Goal: Task Accomplishment & Management: Manage account settings

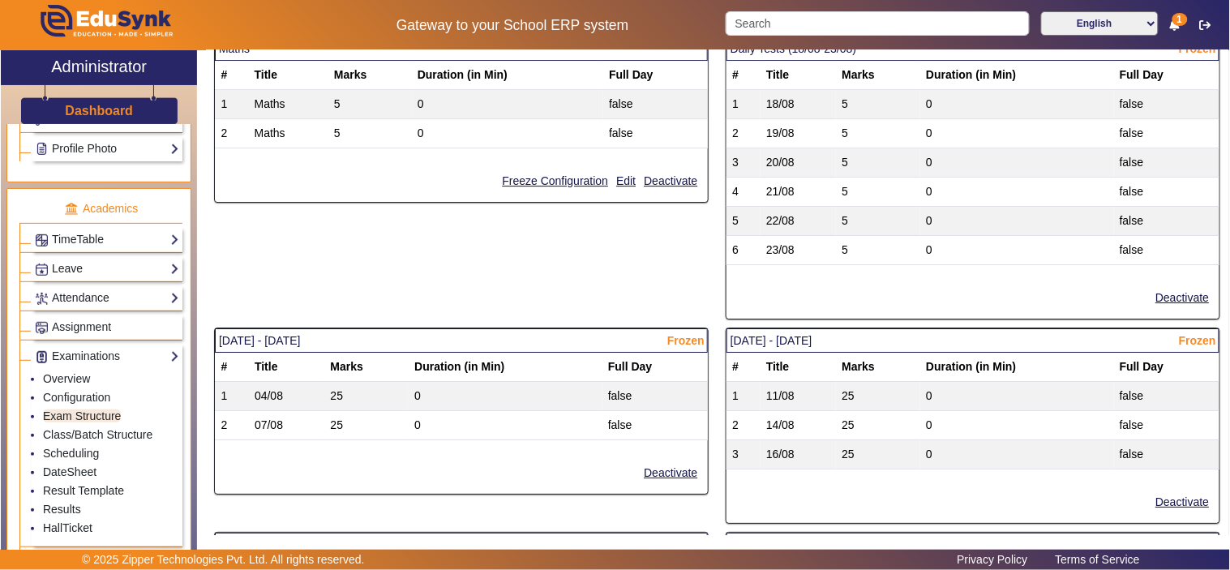
scroll to position [1351, 0]
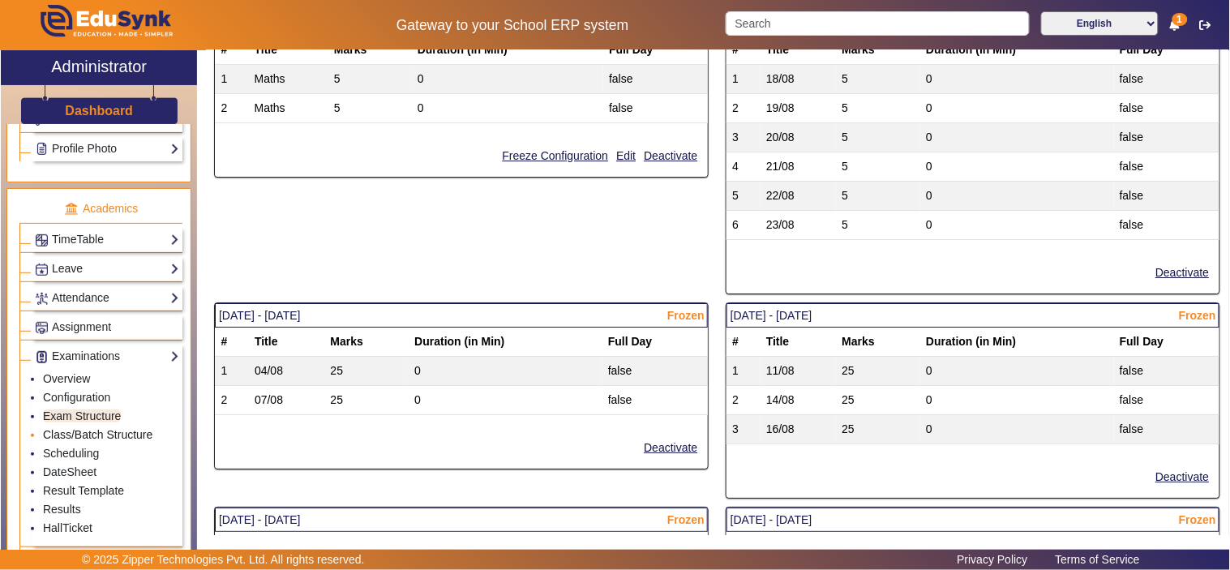
click at [91, 436] on link "Class/Batch Structure" at bounding box center [97, 434] width 109 height 13
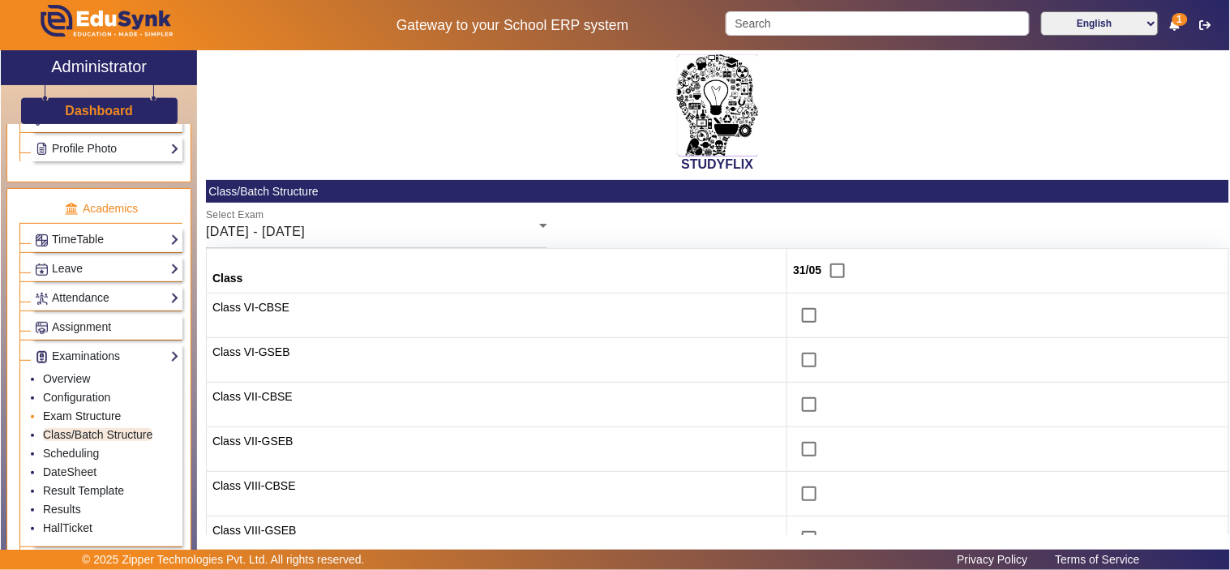
click at [62, 418] on link "Exam Structure" at bounding box center [82, 416] width 78 height 13
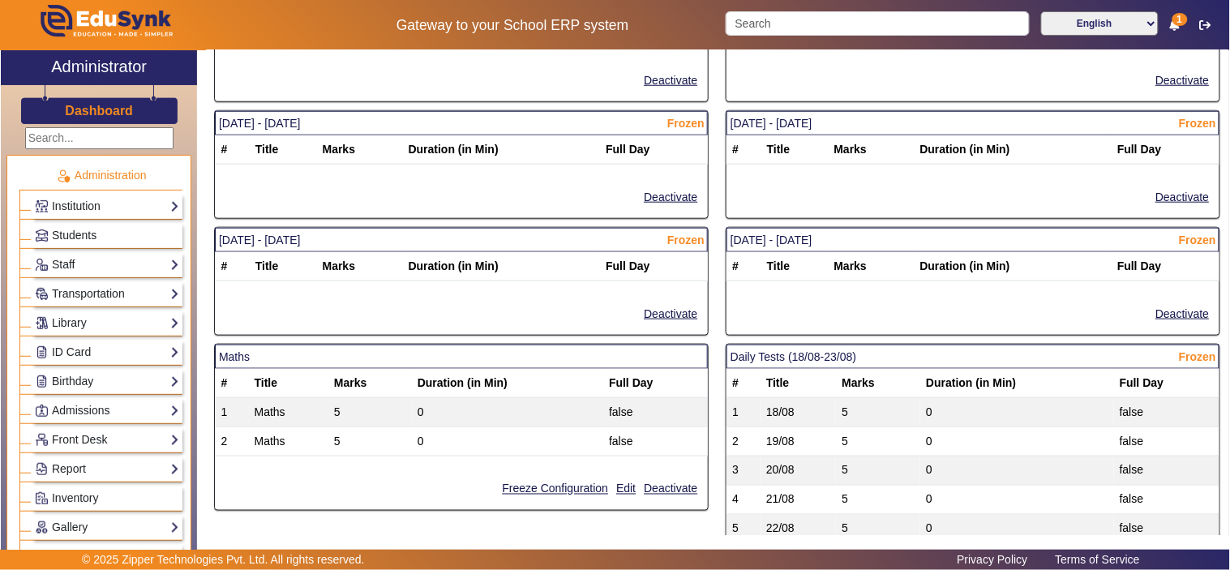
scroll to position [2252, 0]
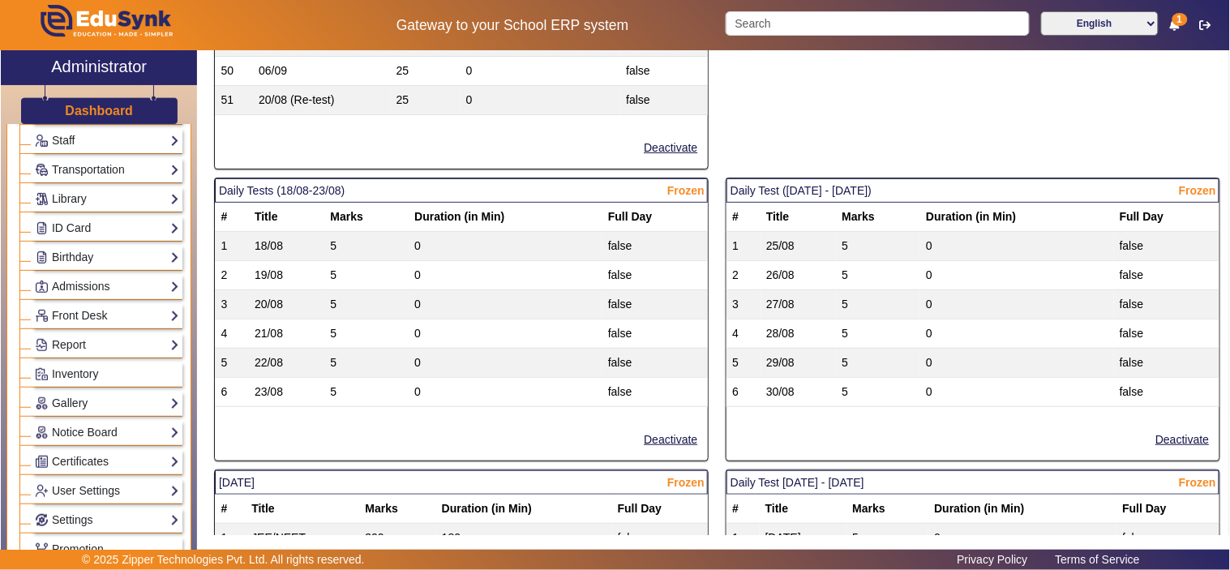
scroll to position [450, 0]
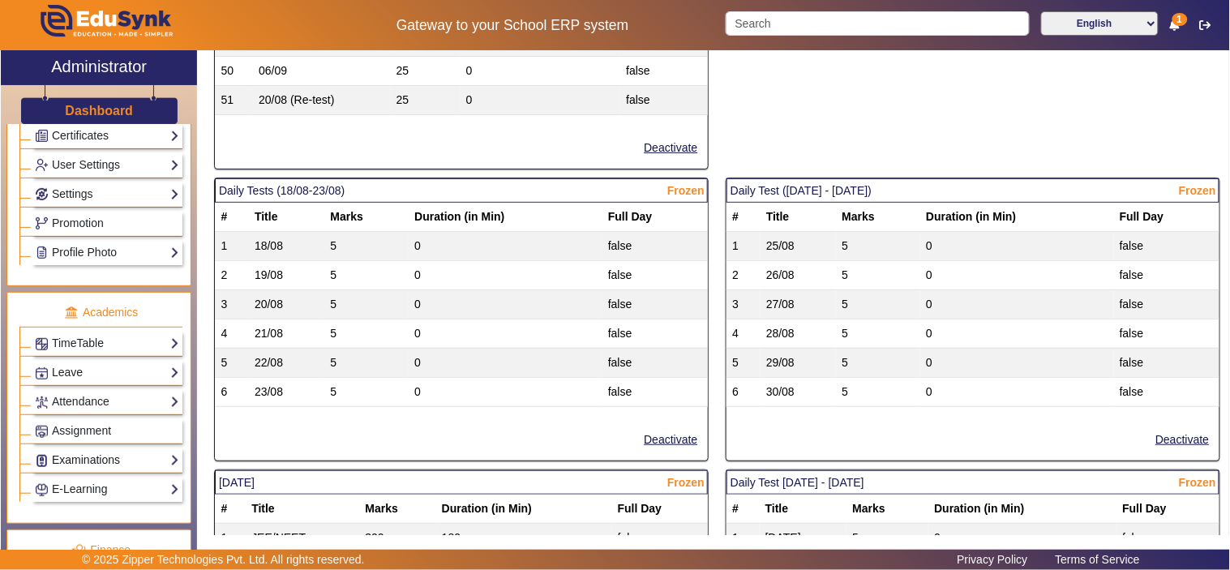
click at [92, 462] on link "Examinations" at bounding box center [107, 460] width 144 height 19
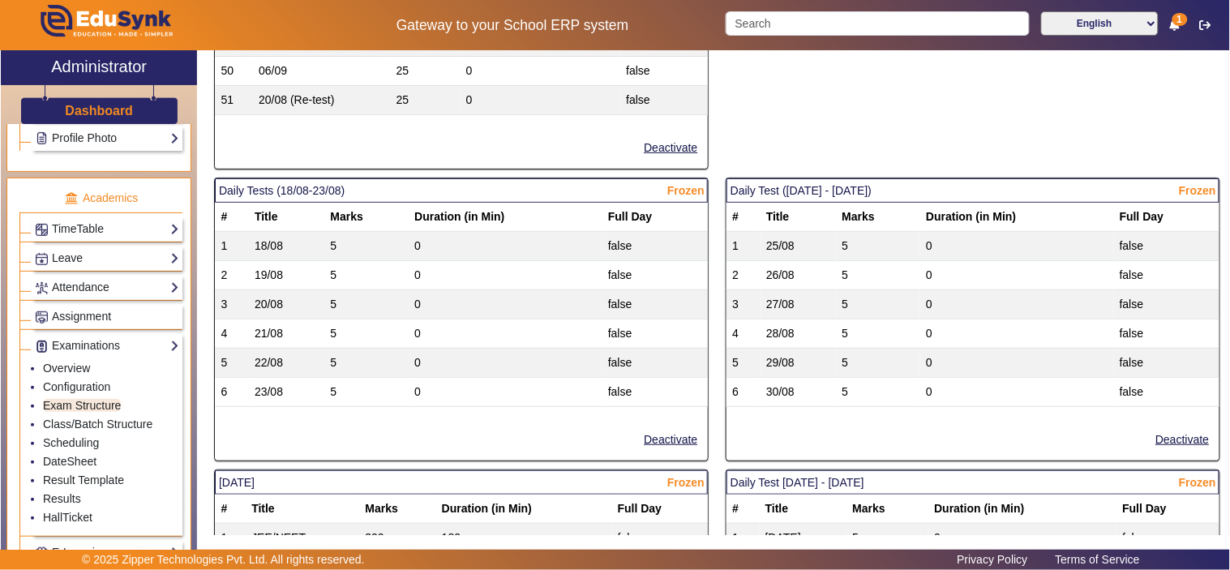
scroll to position [750, 0]
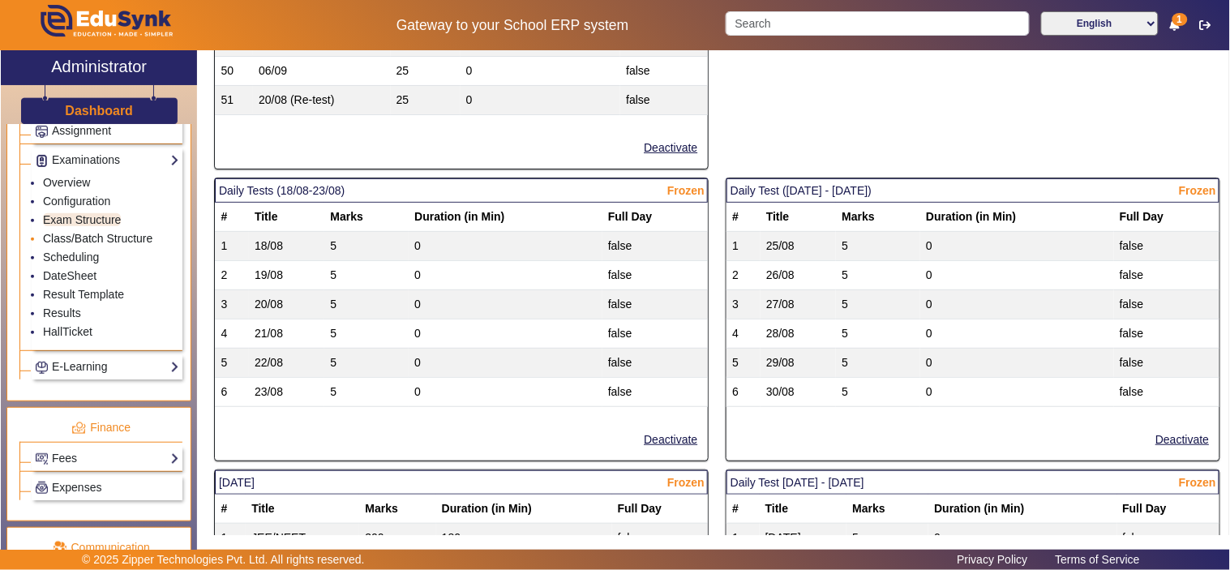
click at [79, 241] on link "Class/Batch Structure" at bounding box center [97, 238] width 109 height 13
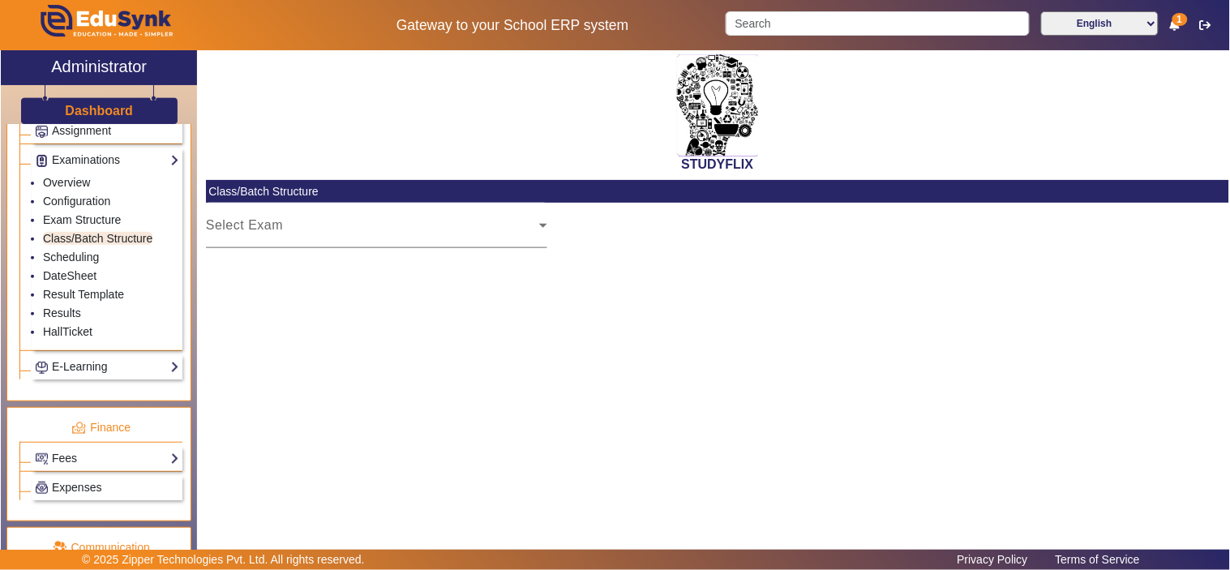
click at [387, 230] on div "Select Exam" at bounding box center [372, 231] width 333 height 19
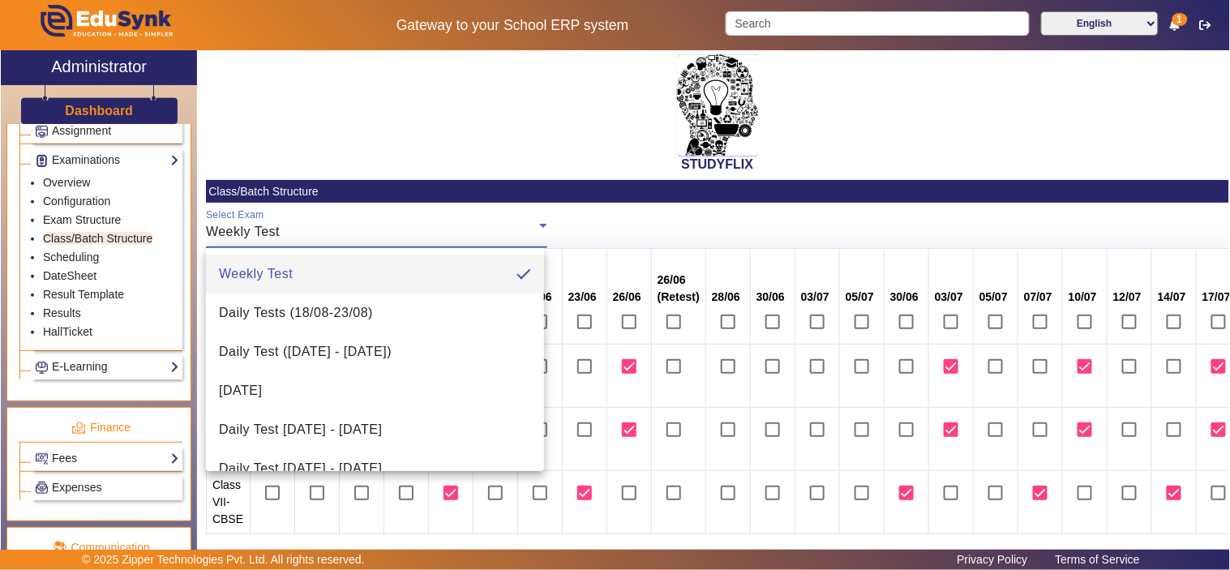
click at [434, 272] on mat-option "Weekly Test" at bounding box center [375, 274] width 338 height 39
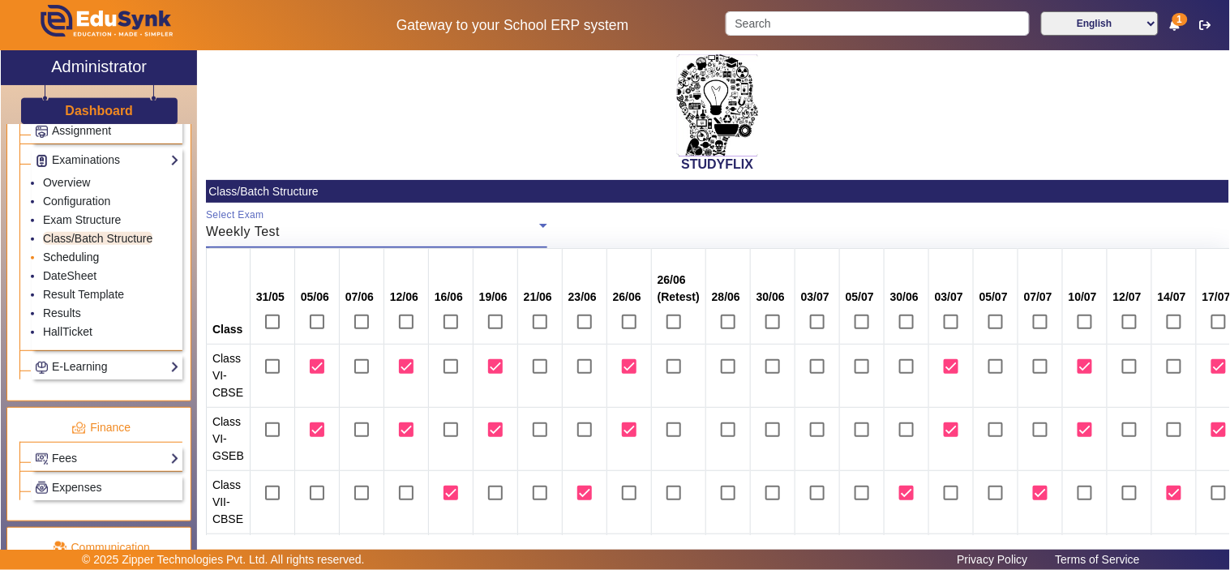
click at [59, 263] on link "Scheduling" at bounding box center [71, 257] width 56 height 13
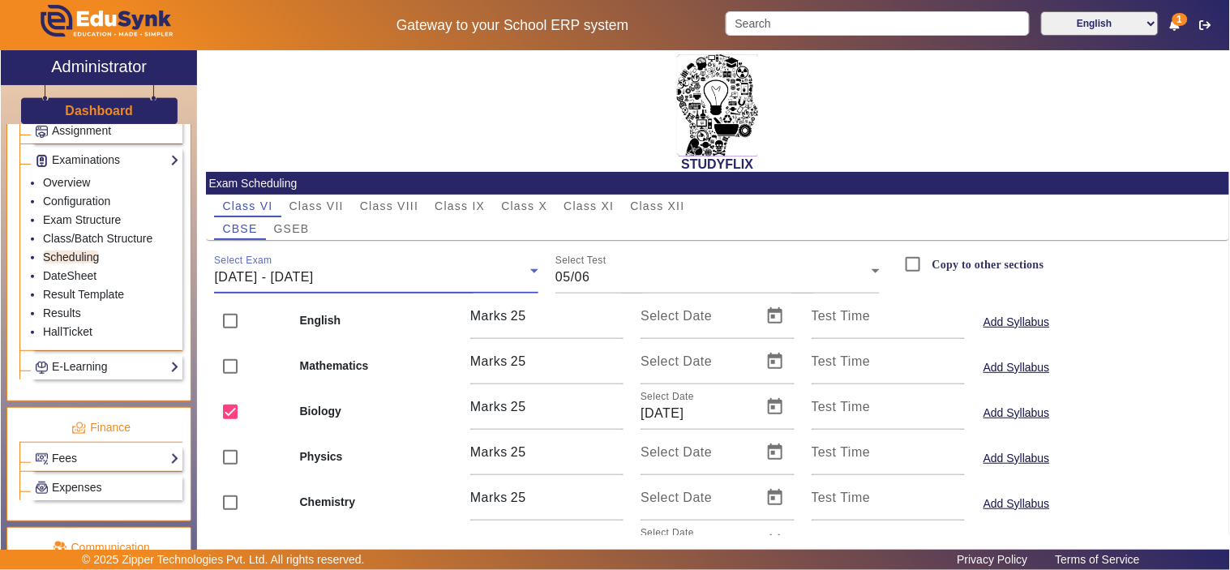
click at [309, 273] on span "[DATE] - [DATE]" at bounding box center [263, 277] width 99 height 14
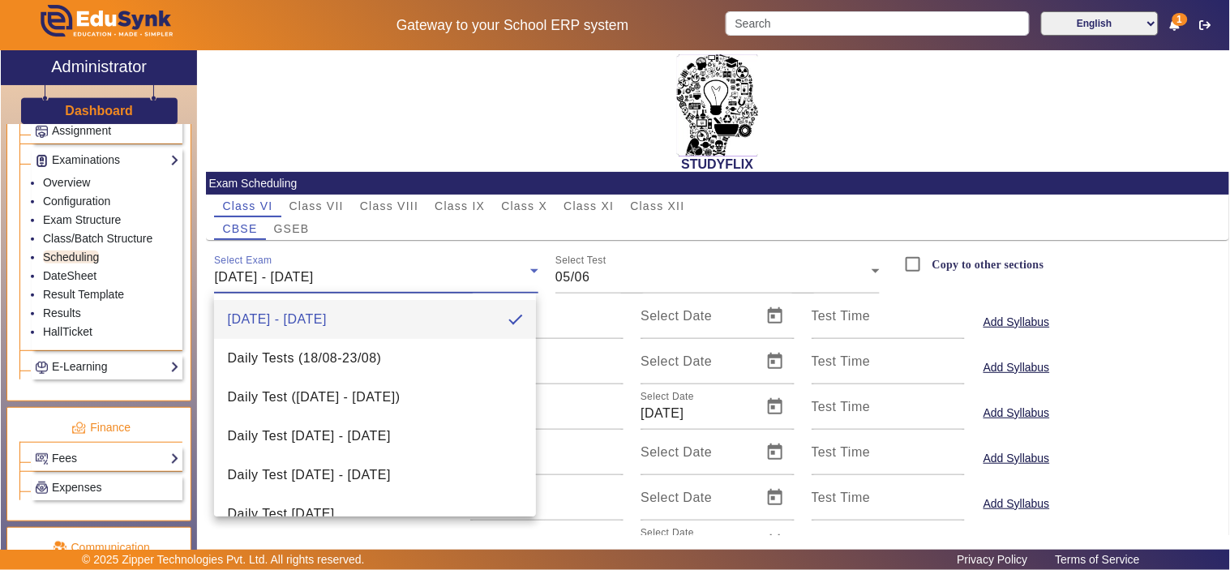
click at [333, 204] on div at bounding box center [615, 285] width 1230 height 570
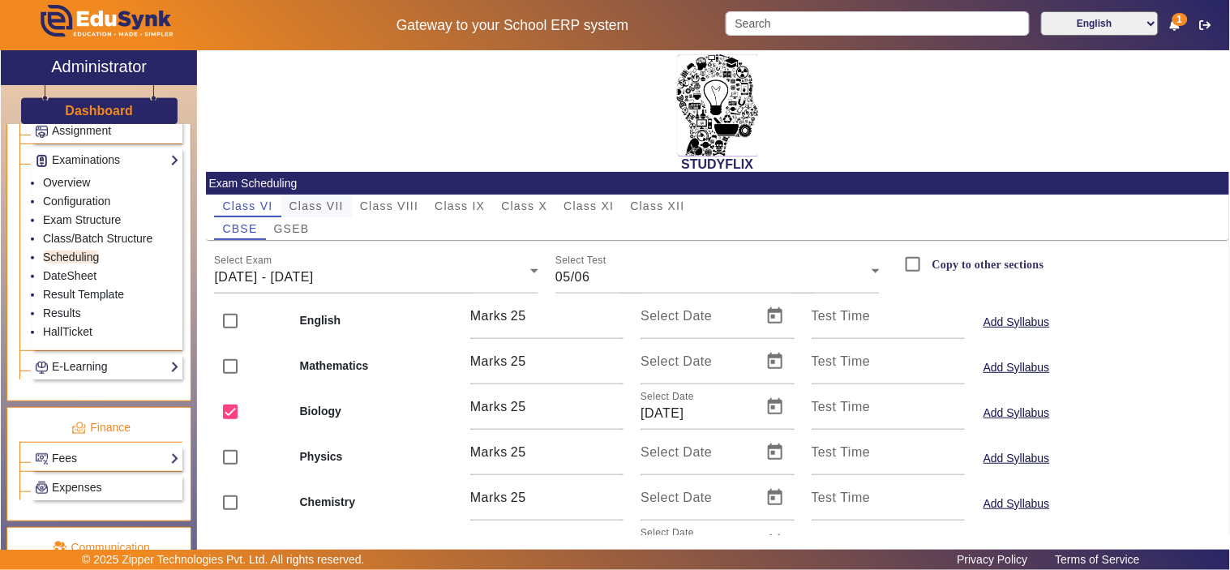
click at [326, 201] on span "Class VII" at bounding box center [317, 205] width 54 height 11
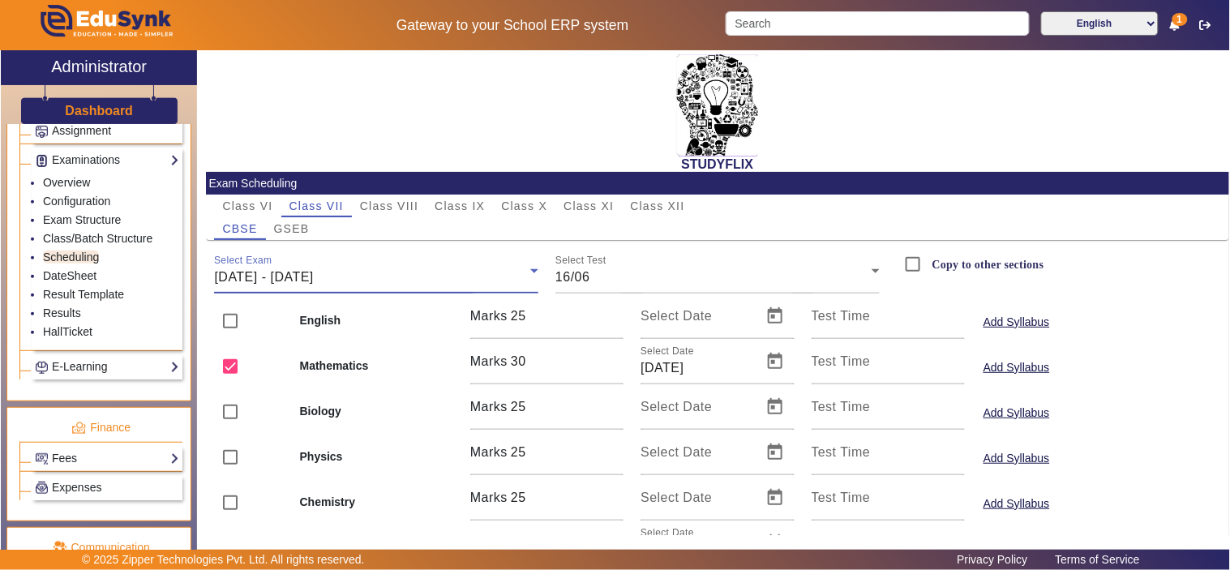
click at [313, 282] on span "[DATE] - [DATE]" at bounding box center [263, 277] width 99 height 14
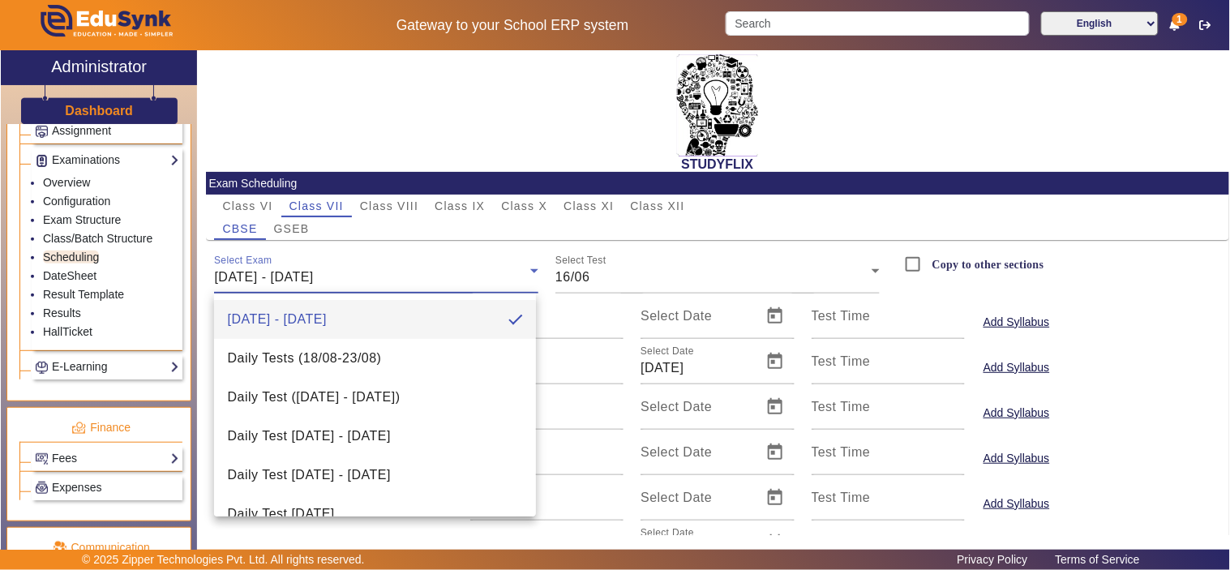
click at [392, 203] on div at bounding box center [615, 285] width 1230 height 570
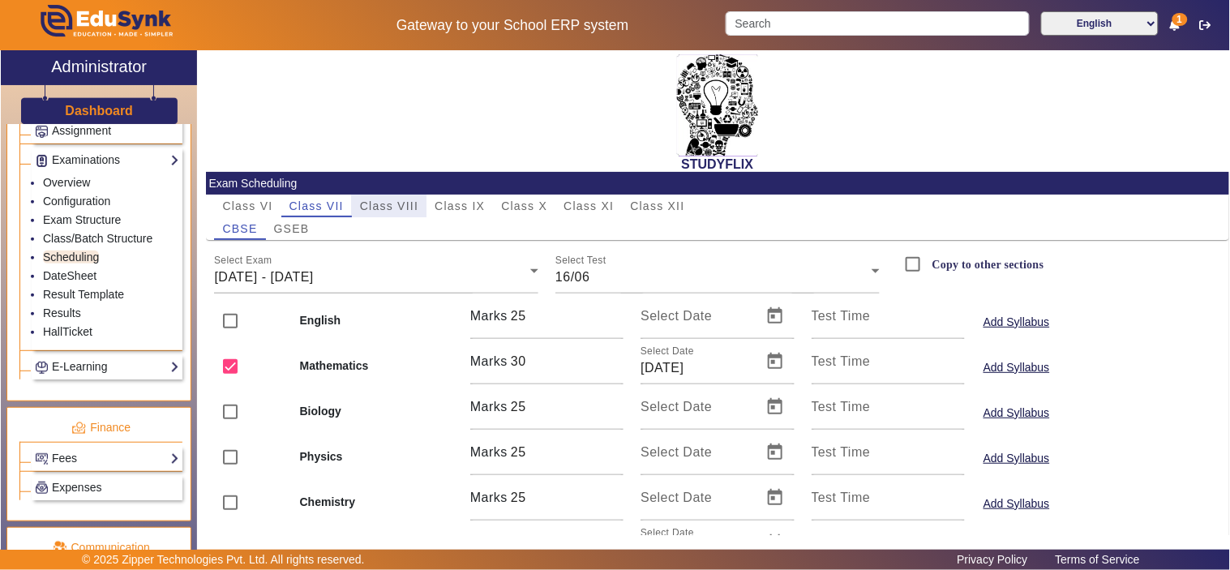
click at [392, 203] on span "Class VIII" at bounding box center [389, 205] width 58 height 11
click at [313, 280] on span "[DATE] - [DATE]" at bounding box center [263, 277] width 99 height 14
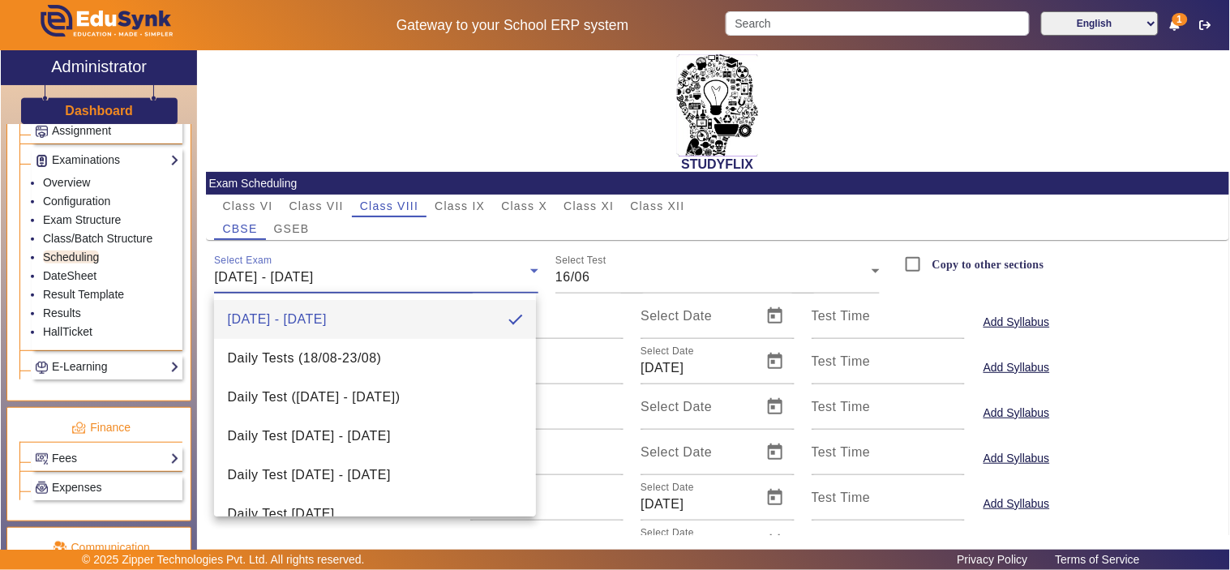
click at [461, 195] on div at bounding box center [615, 285] width 1230 height 570
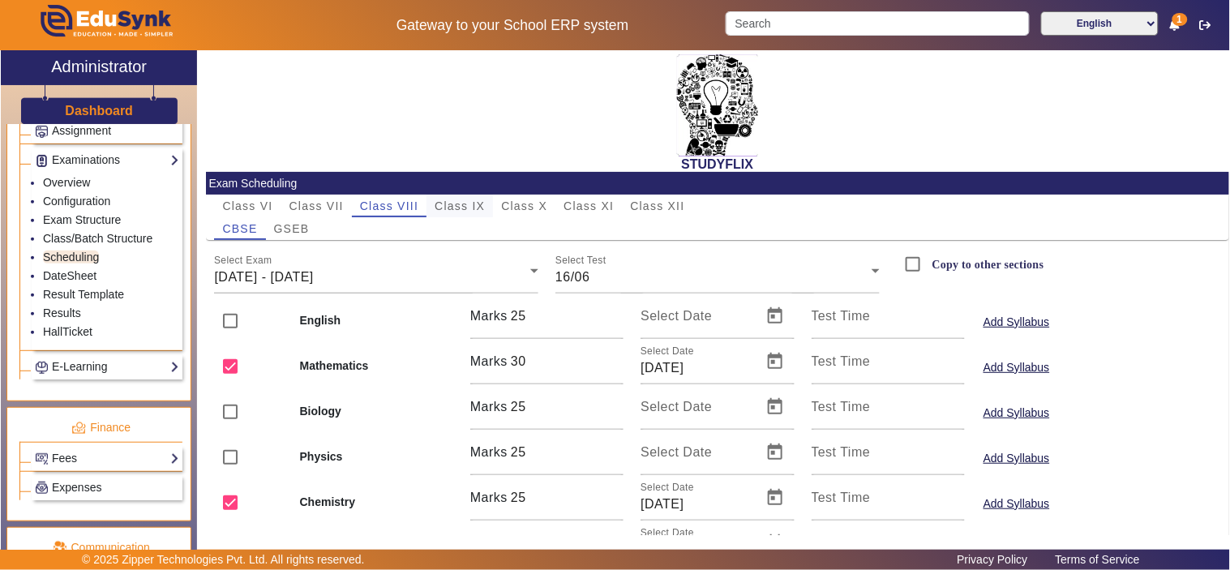
click at [462, 200] on span "Class IX" at bounding box center [460, 205] width 50 height 11
click at [480, 284] on div "[DATE] - [DATE]" at bounding box center [372, 277] width 316 height 19
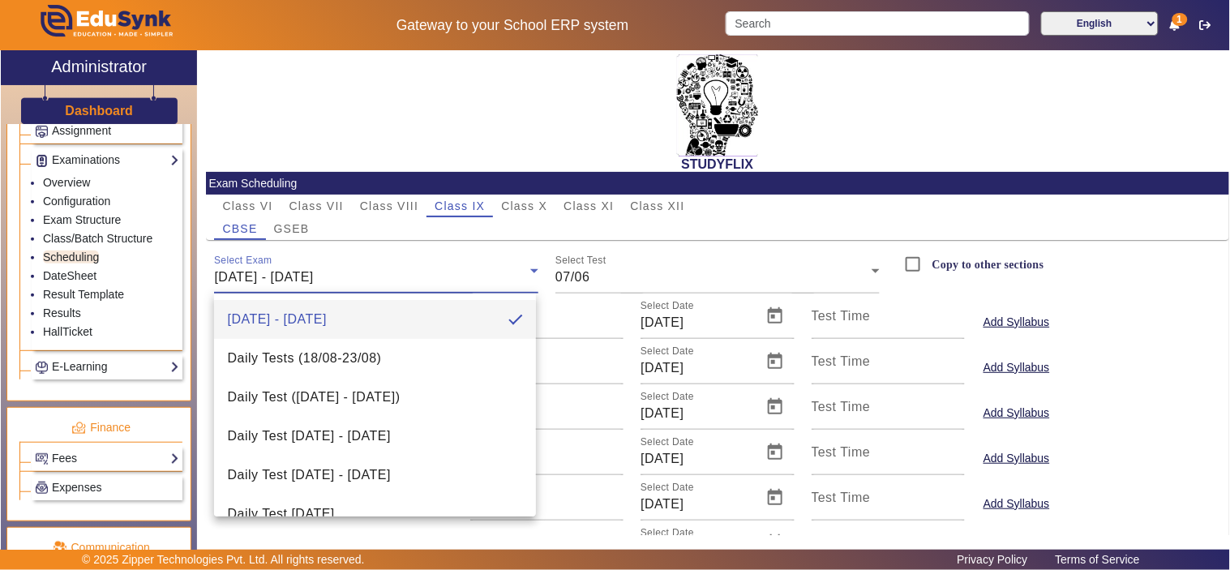
click at [61, 316] on div at bounding box center [615, 285] width 1230 height 570
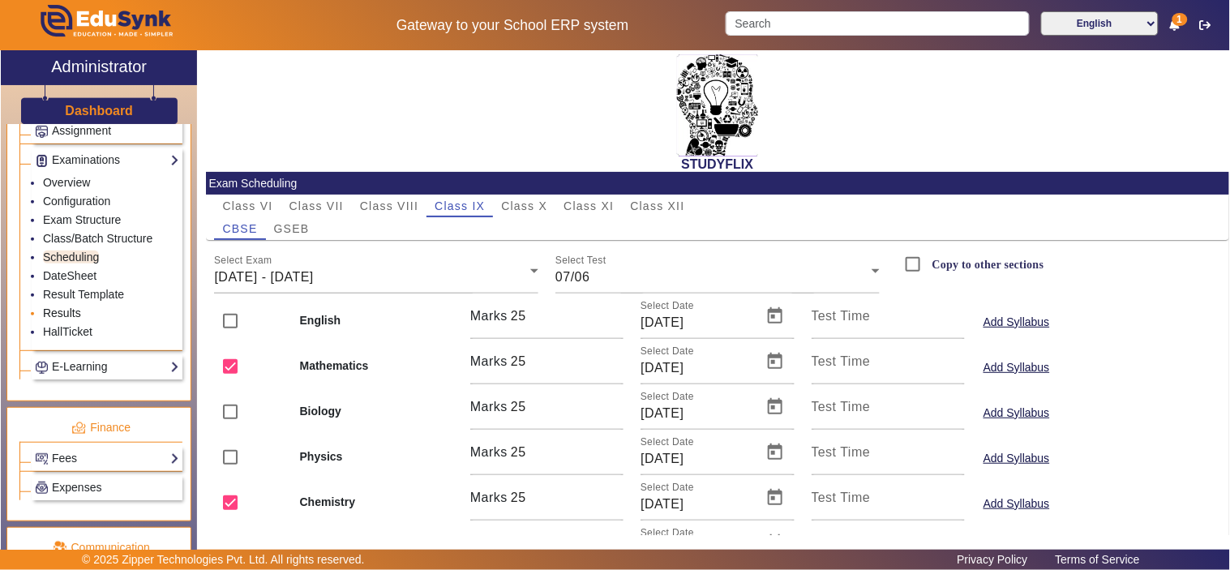
click at [61, 316] on link "Results" at bounding box center [62, 313] width 38 height 13
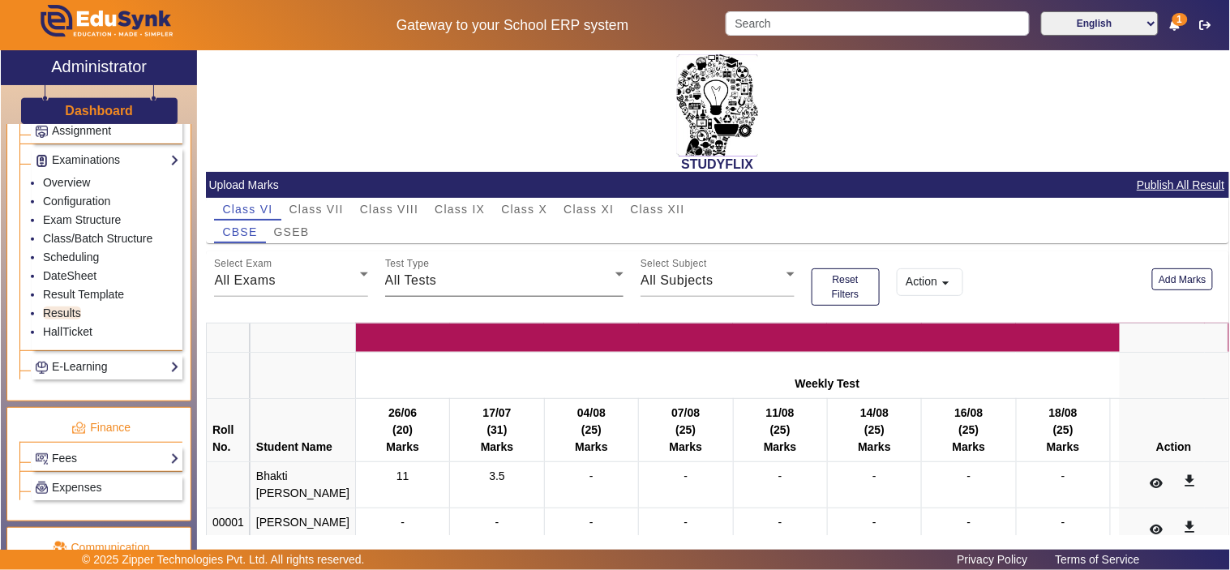
click at [310, 281] on div "All Exams" at bounding box center [286, 280] width 145 height 19
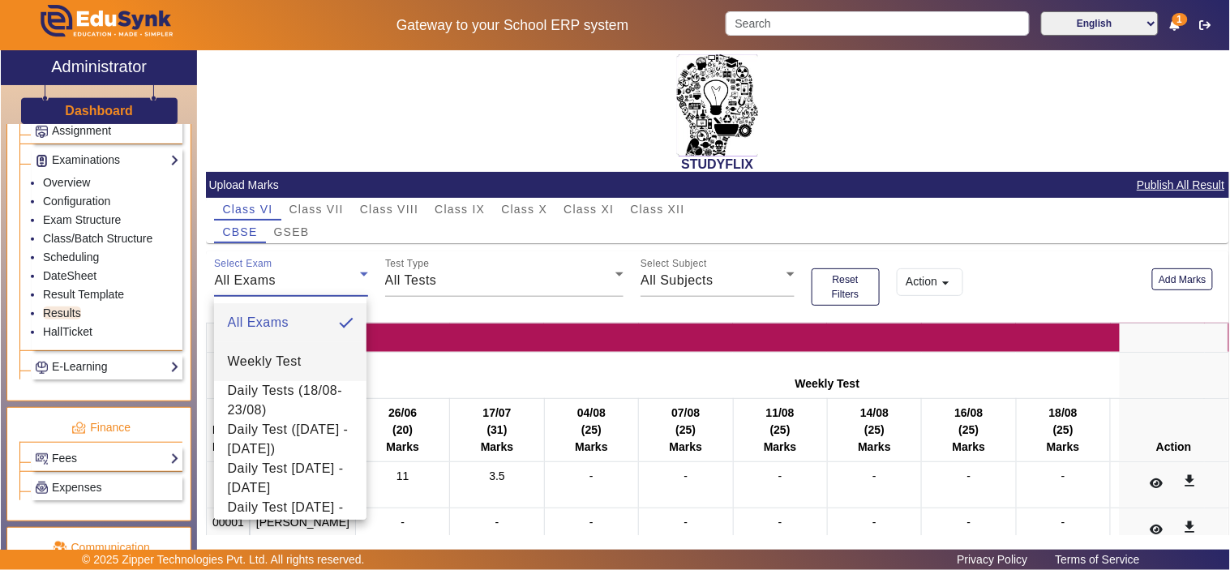
click at [296, 363] on span "Weekly Test" at bounding box center [264, 361] width 74 height 19
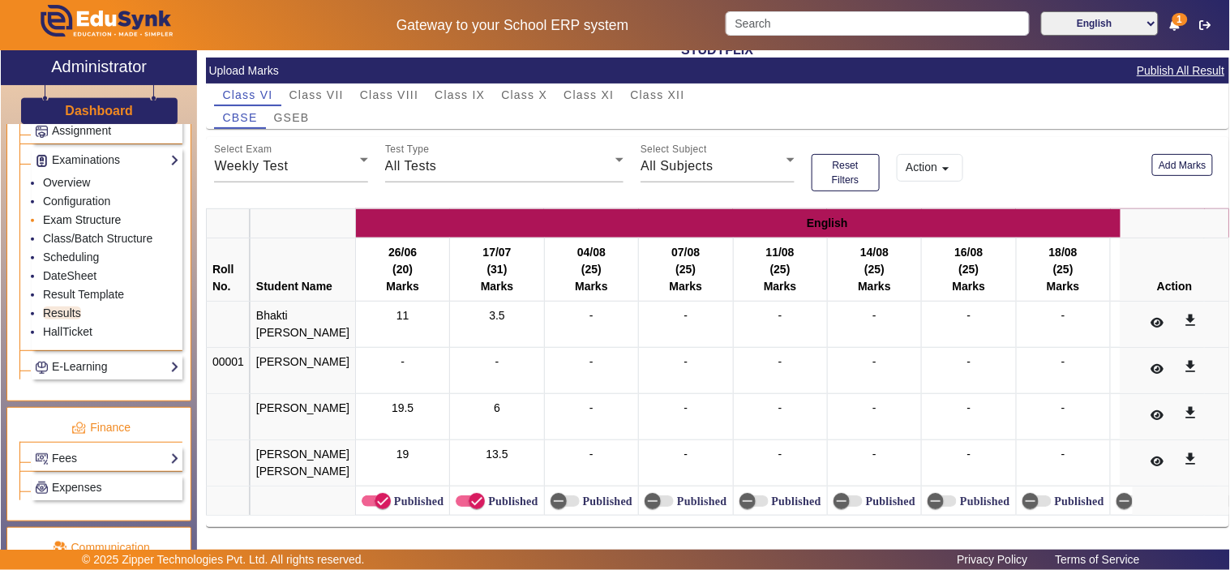
click at [86, 221] on link "Exam Structure" at bounding box center [82, 219] width 78 height 13
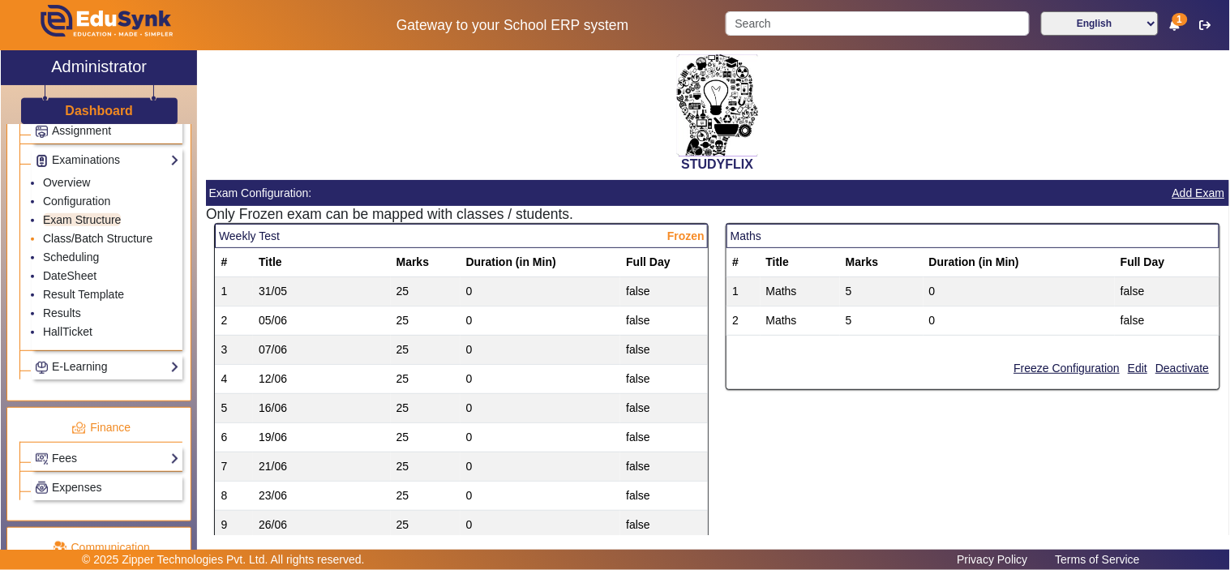
click at [79, 244] on link "Class/Batch Structure" at bounding box center [97, 238] width 109 height 13
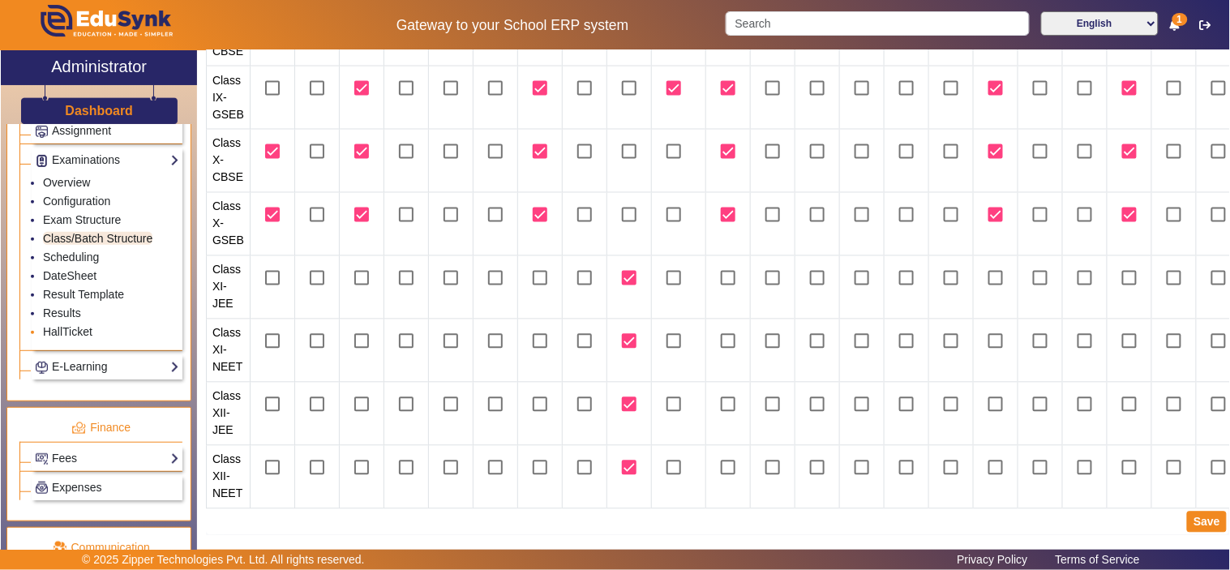
scroll to position [130, 0]
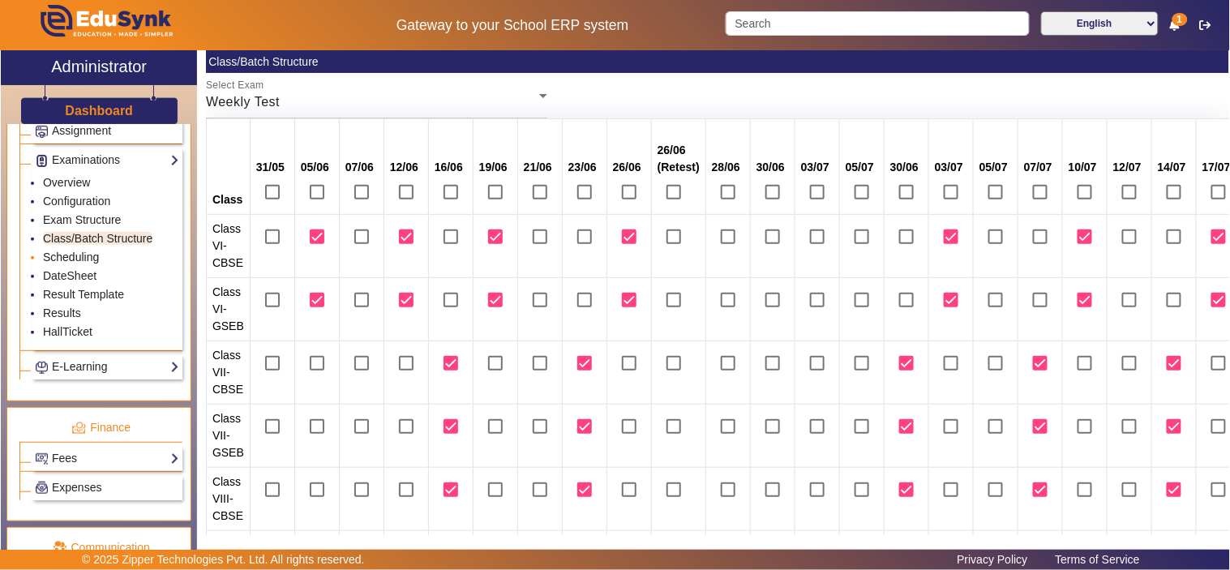
click at [76, 260] on link "Scheduling" at bounding box center [71, 257] width 56 height 13
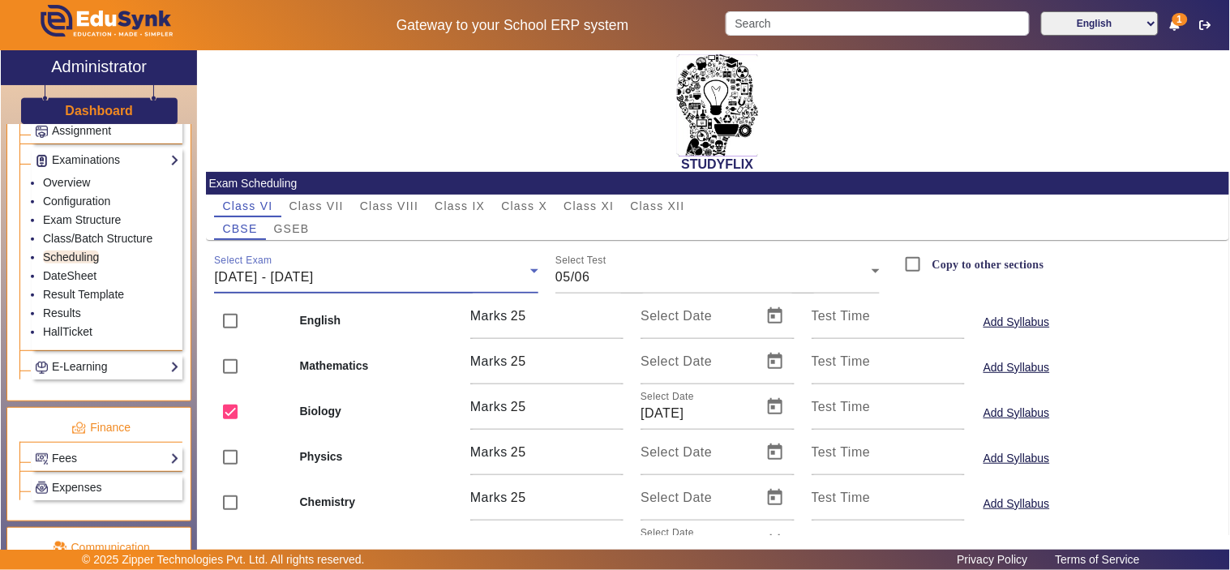
click at [313, 270] on span "[DATE] - [DATE]" at bounding box center [263, 277] width 99 height 14
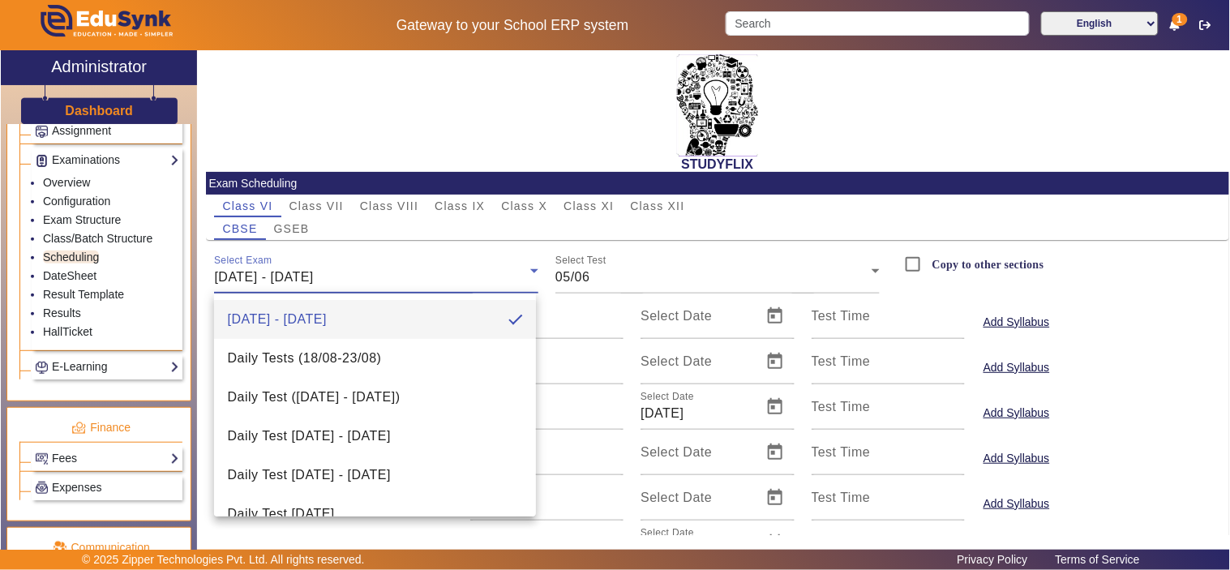
click at [886, 112] on div at bounding box center [615, 285] width 1230 height 570
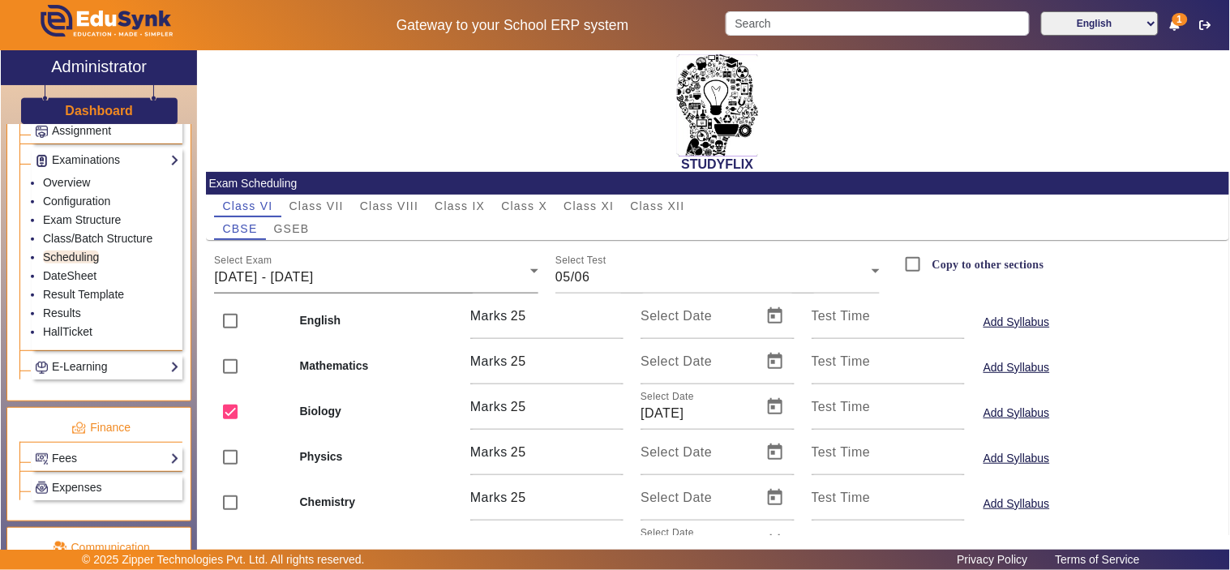
click at [408, 277] on div "[DATE] - [DATE]" at bounding box center [372, 277] width 316 height 19
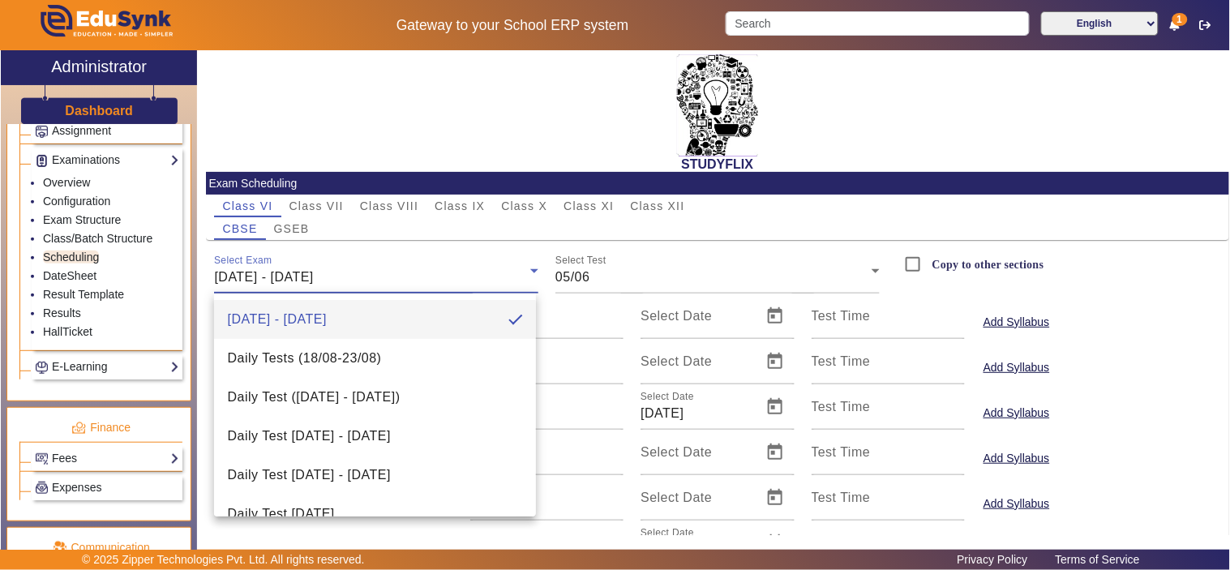
click at [524, 135] on div at bounding box center [615, 285] width 1230 height 570
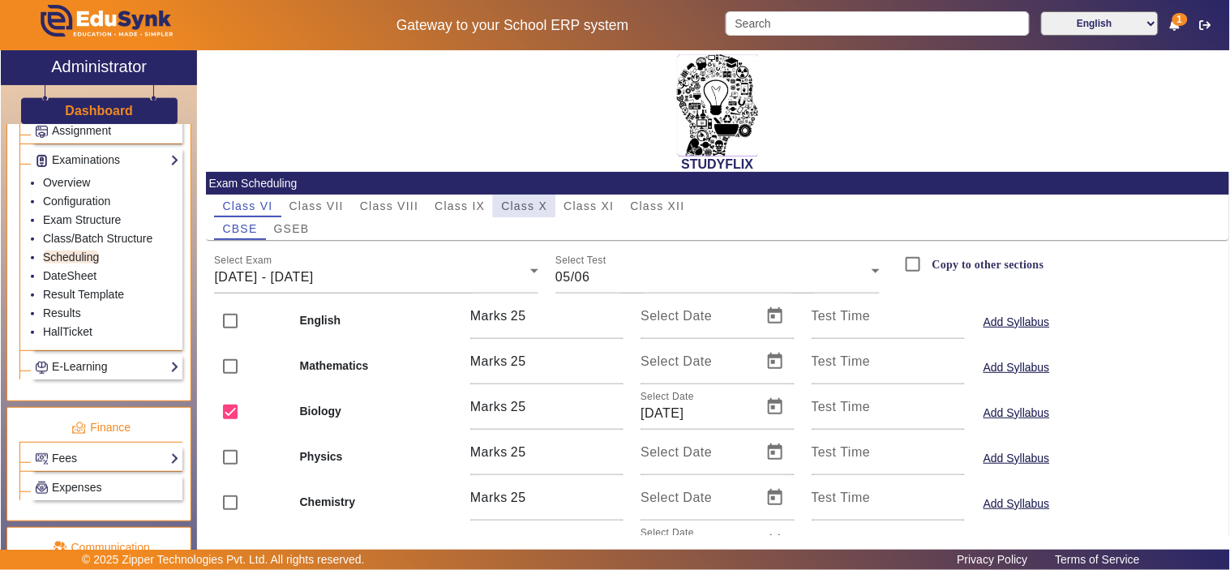
click at [535, 200] on span "Class X" at bounding box center [524, 205] width 46 height 11
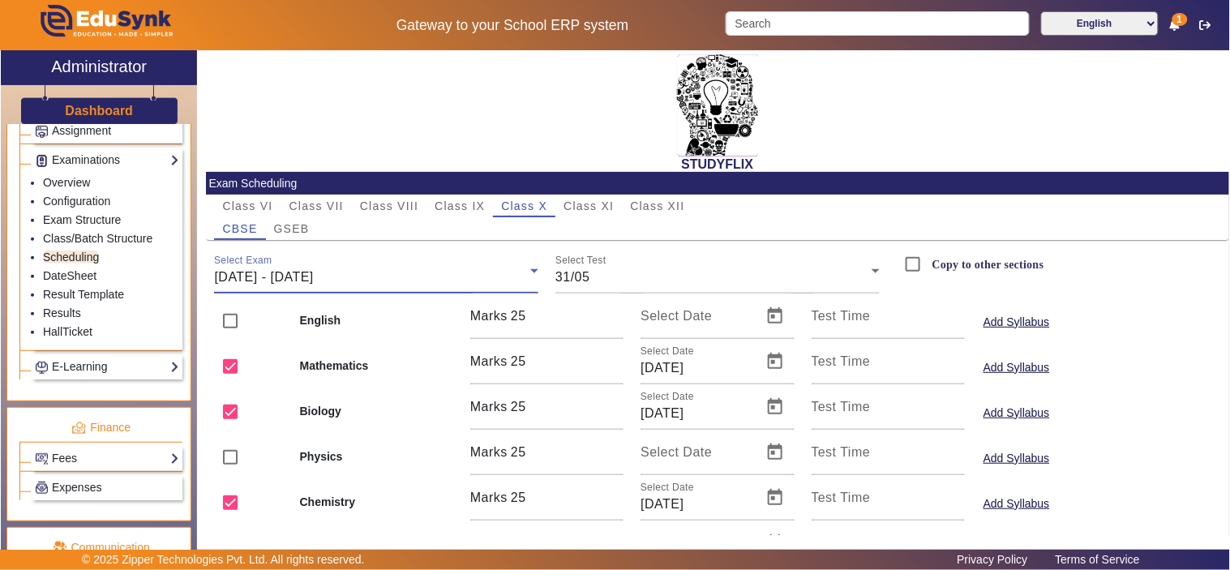
click at [385, 284] on div "26/05/2025 - 31/05/2025" at bounding box center [372, 277] width 316 height 19
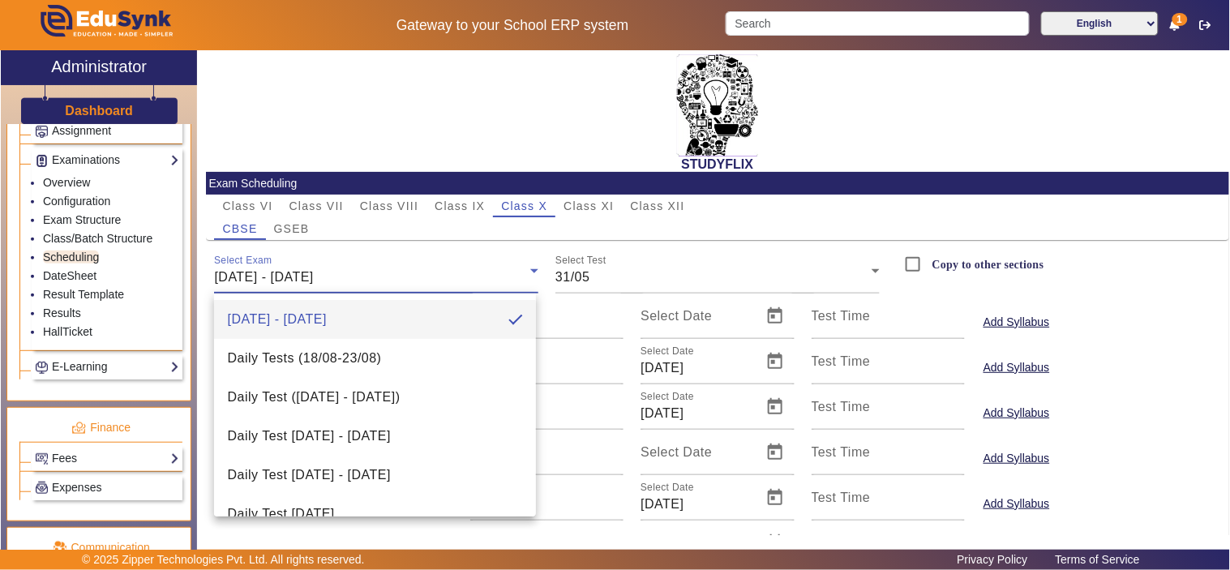
click at [385, 284] on div at bounding box center [615, 285] width 1230 height 570
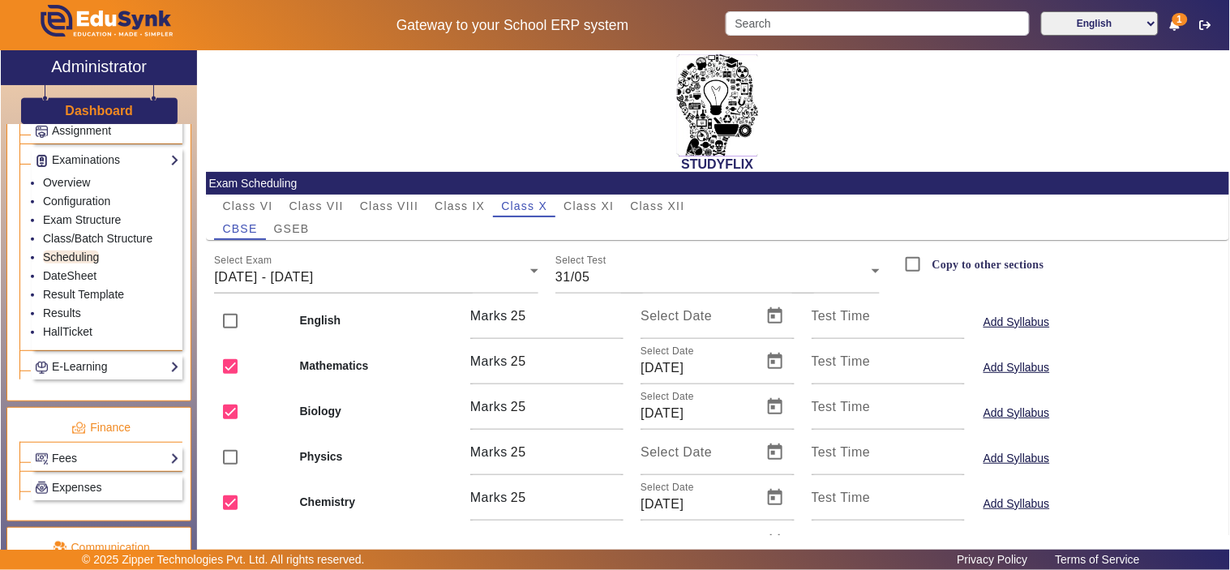
click at [304, 92] on div "STUDYFLIX" at bounding box center [718, 111] width 1024 height 122
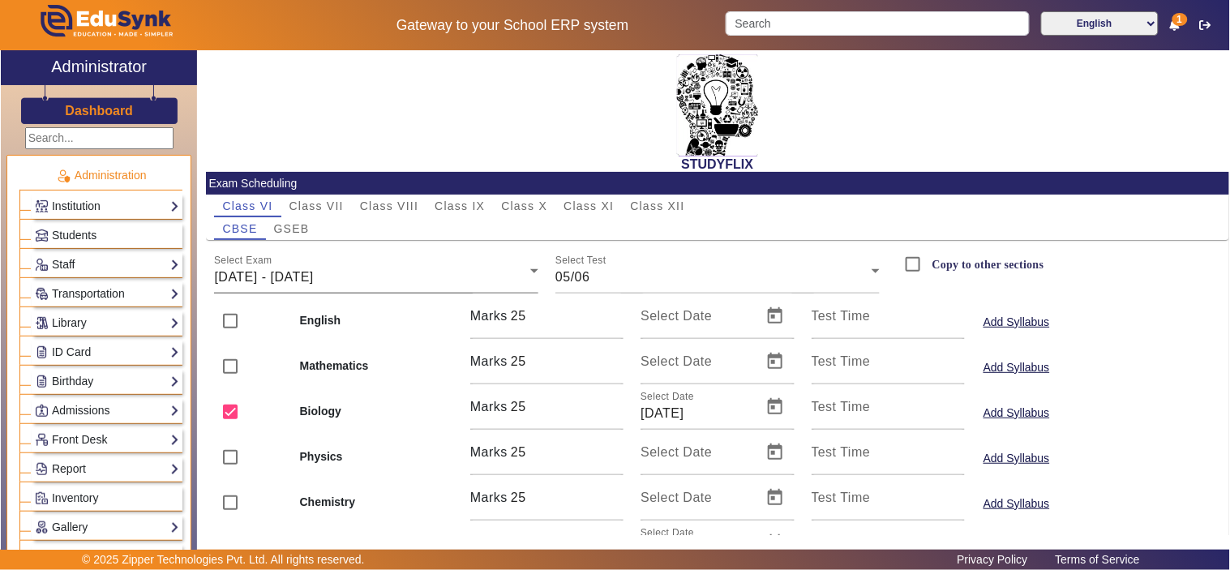
click at [313, 277] on span "[DATE] - [DATE]" at bounding box center [263, 277] width 99 height 14
click at [363, 279] on div "Weekly Test" at bounding box center [372, 277] width 316 height 19
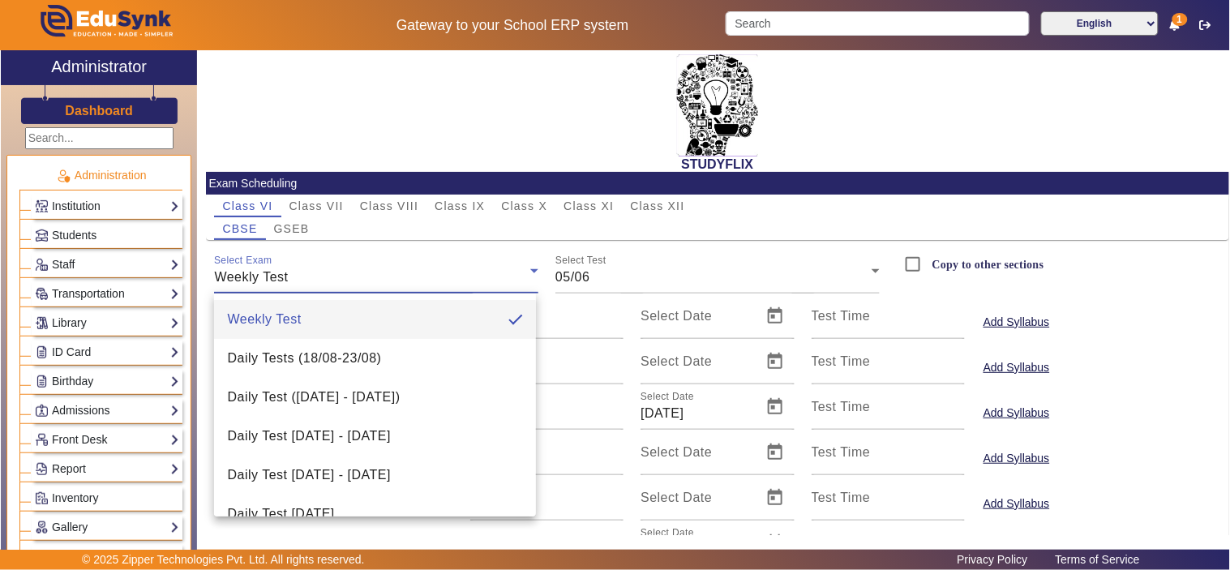
click at [363, 279] on div at bounding box center [615, 285] width 1230 height 570
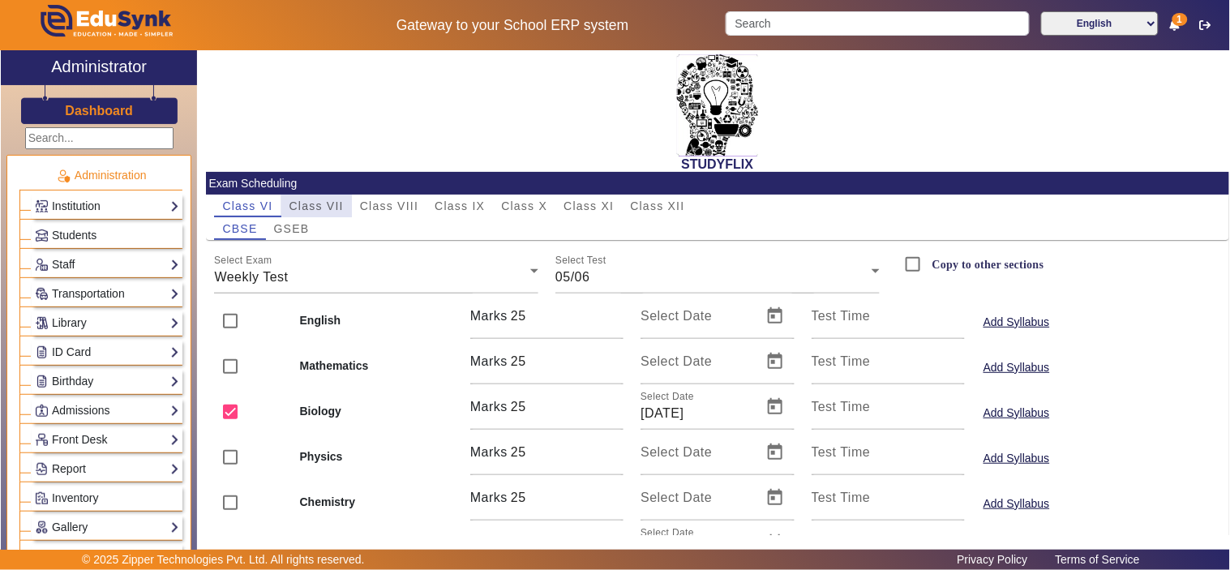
click at [319, 203] on span "Class VII" at bounding box center [317, 205] width 54 height 11
click at [477, 204] on span "Class IX" at bounding box center [460, 205] width 50 height 11
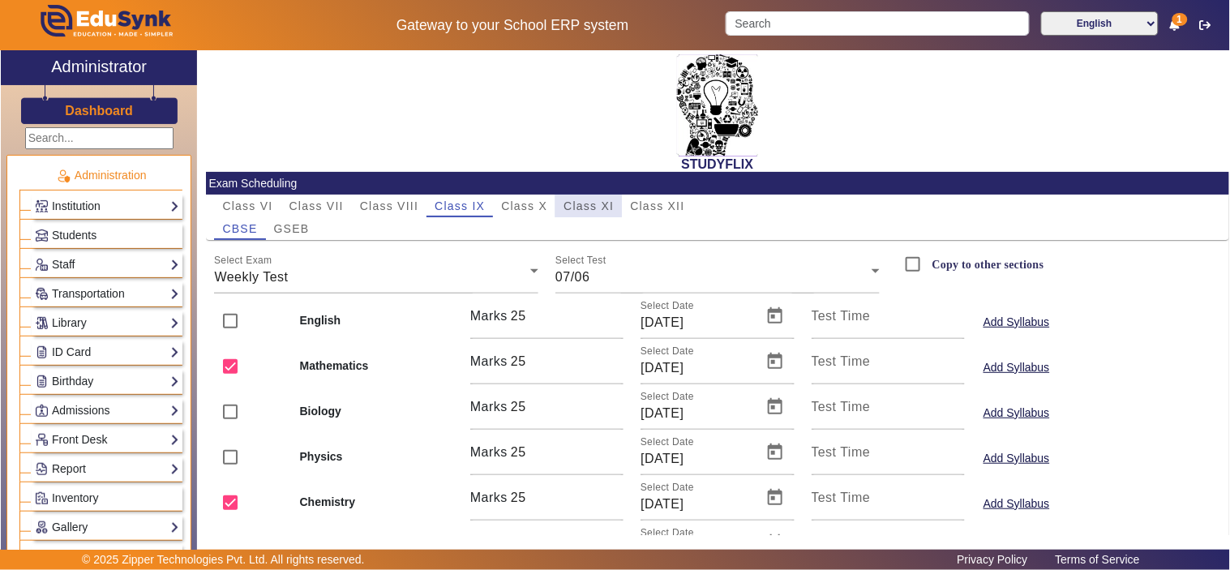
click at [558, 208] on div "Class XI" at bounding box center [589, 206] width 67 height 23
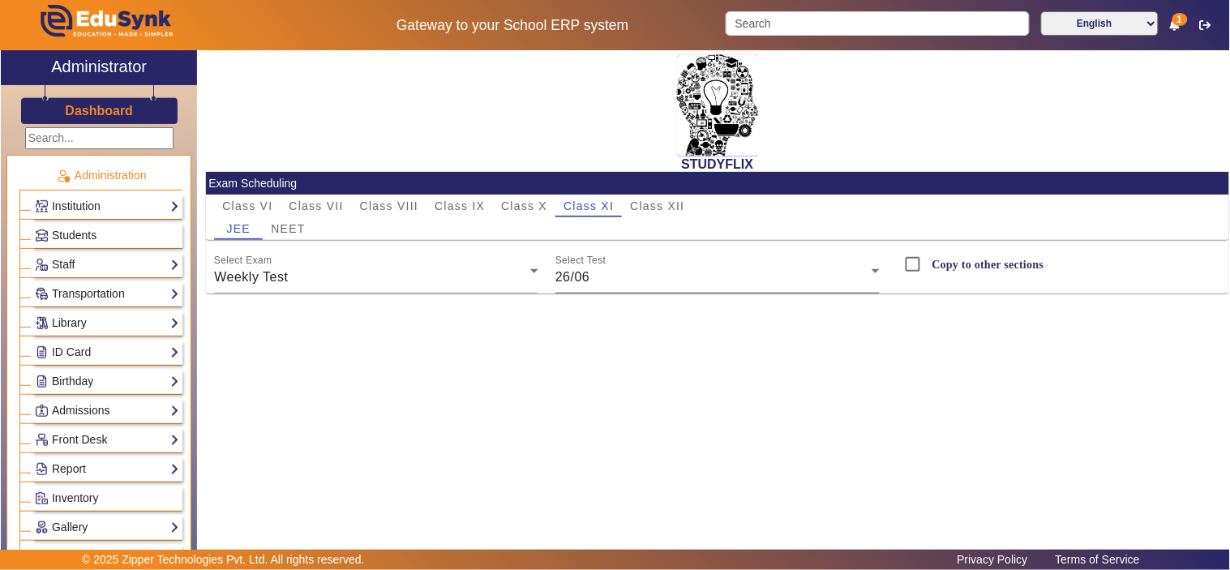
click at [626, 281] on div "26/06" at bounding box center [714, 277] width 316 height 19
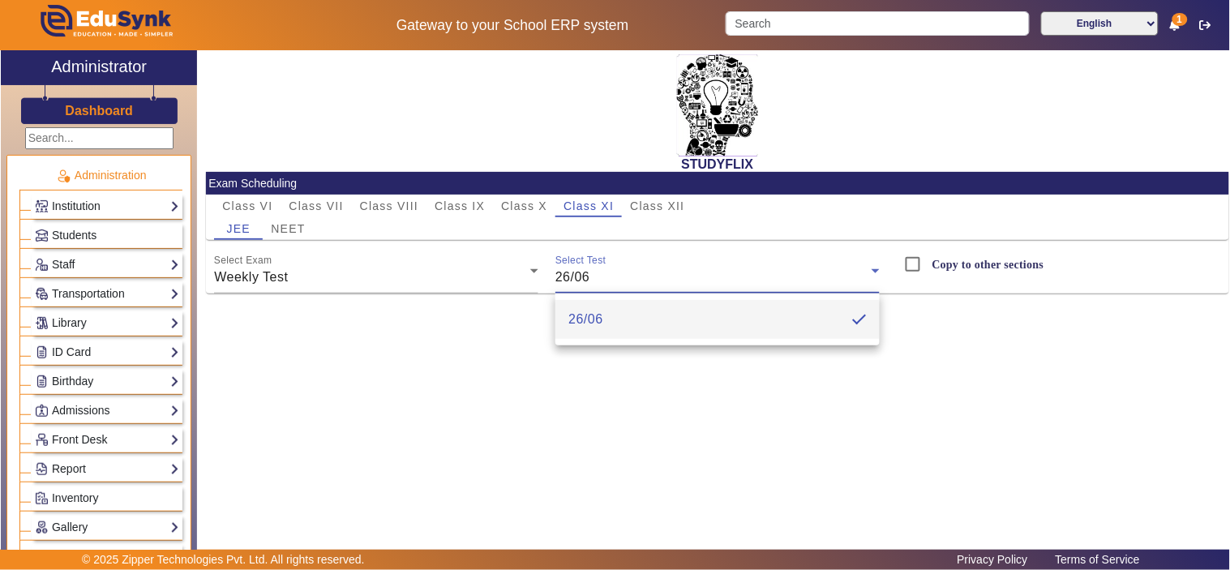
click at [439, 276] on div at bounding box center [615, 285] width 1230 height 570
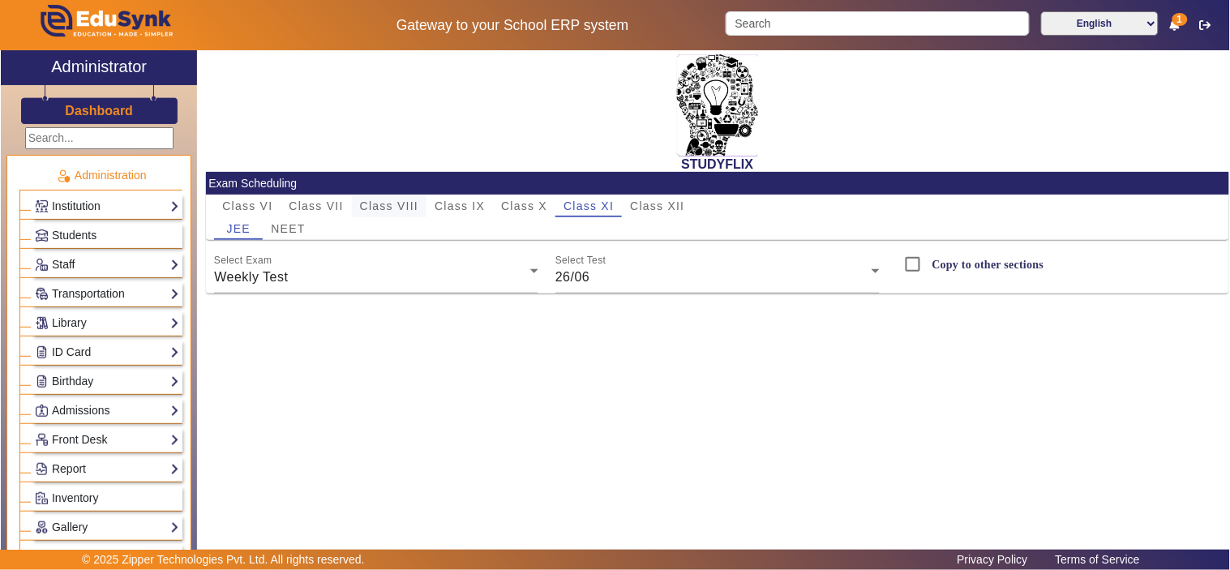
click at [382, 205] on span "Class VIII" at bounding box center [389, 205] width 58 height 11
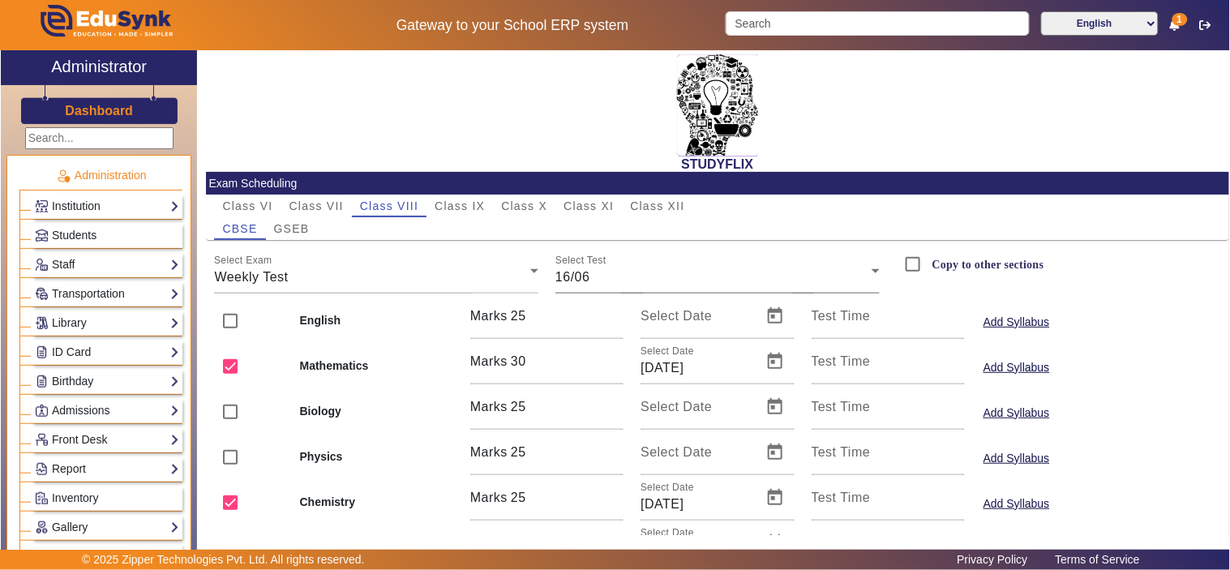
click at [623, 280] on div "16/06" at bounding box center [714, 277] width 316 height 19
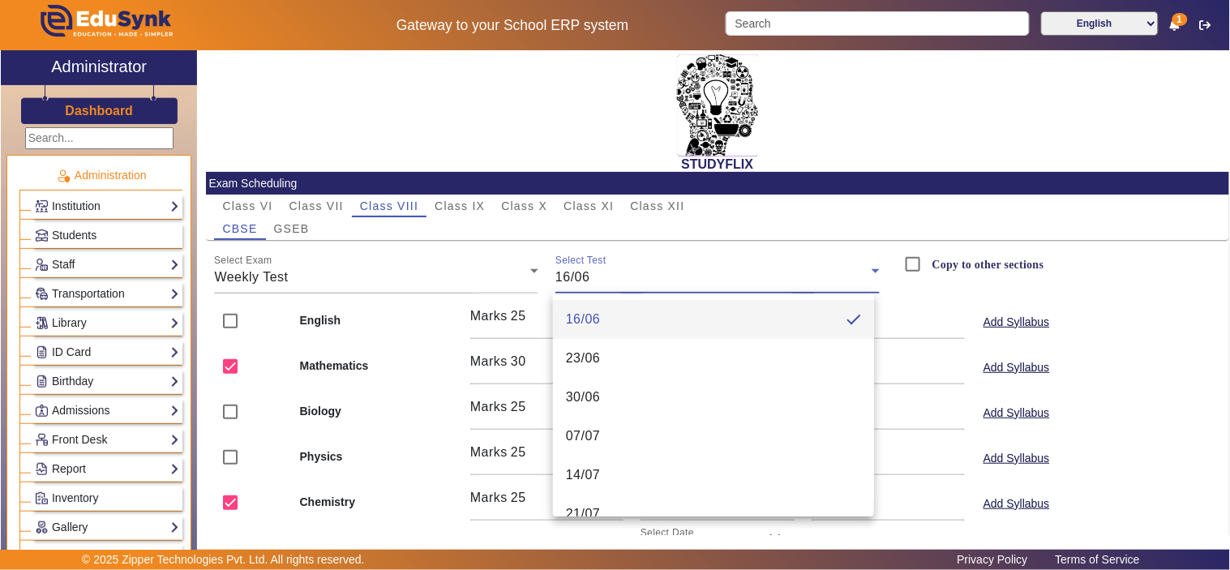
click at [320, 208] on div at bounding box center [615, 285] width 1230 height 570
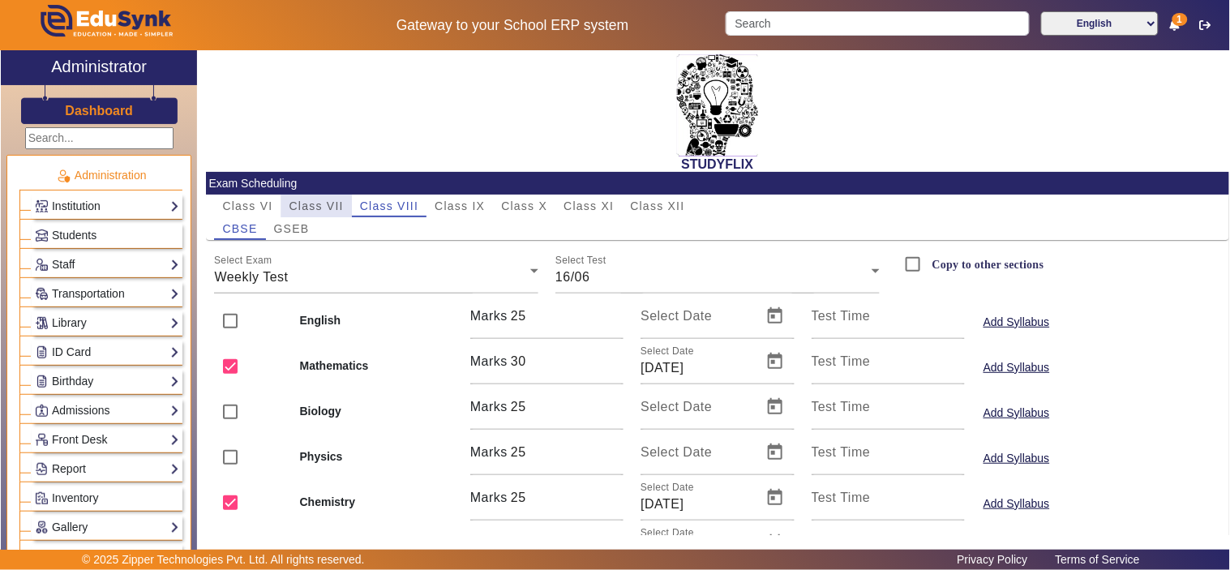
click at [305, 201] on span "Class VII" at bounding box center [317, 205] width 54 height 11
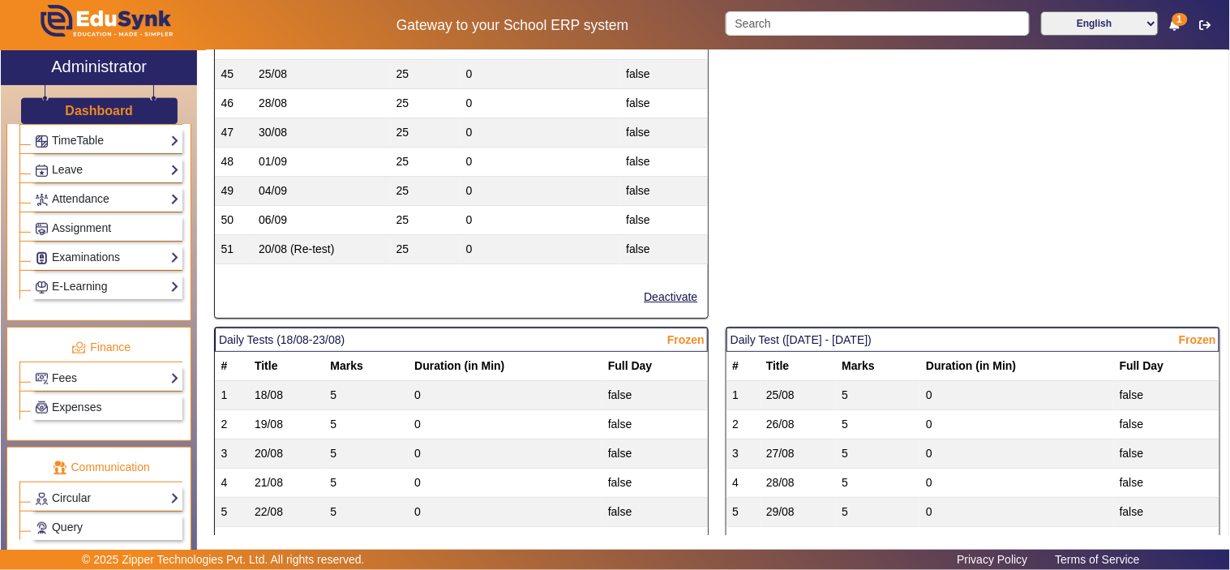
scroll to position [610, 0]
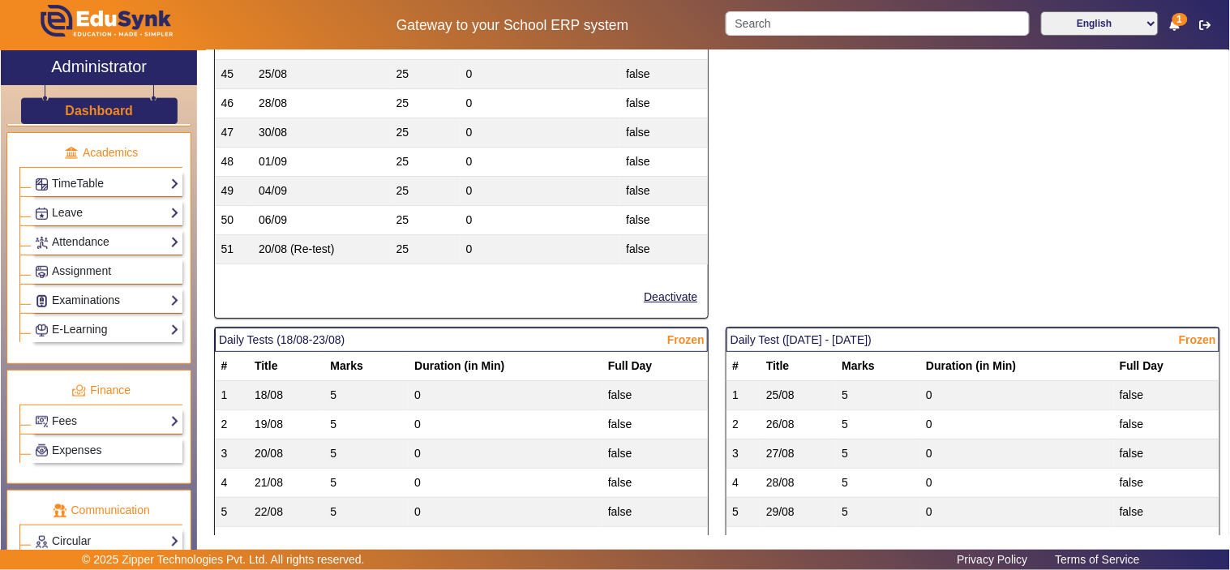
click at [67, 303] on link "Examinations" at bounding box center [107, 300] width 144 height 19
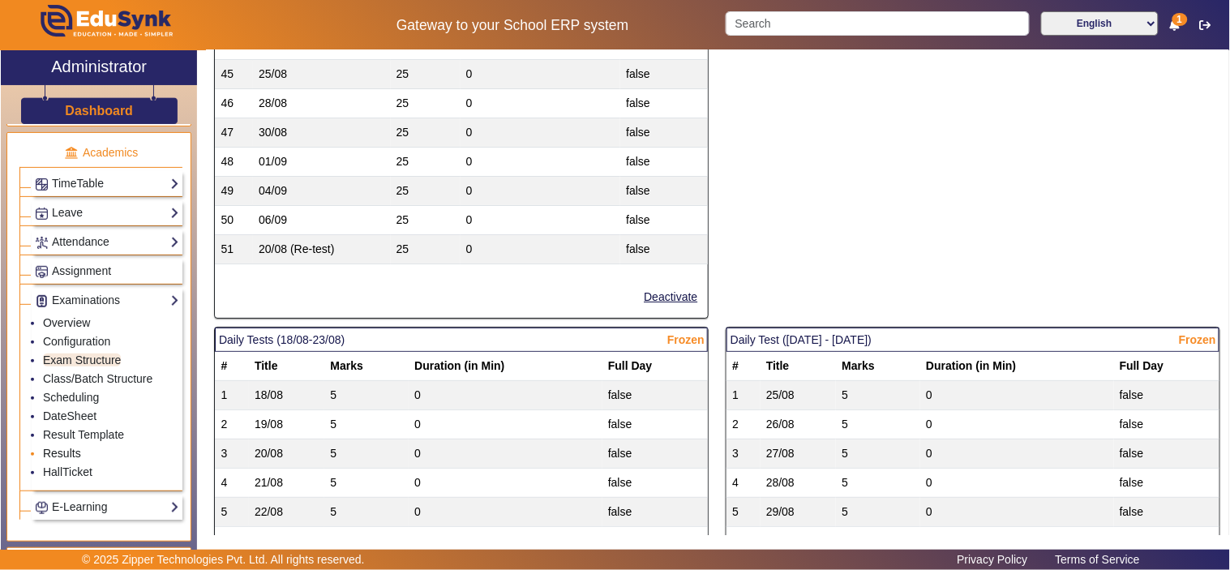
click at [71, 459] on link "Results" at bounding box center [62, 453] width 38 height 13
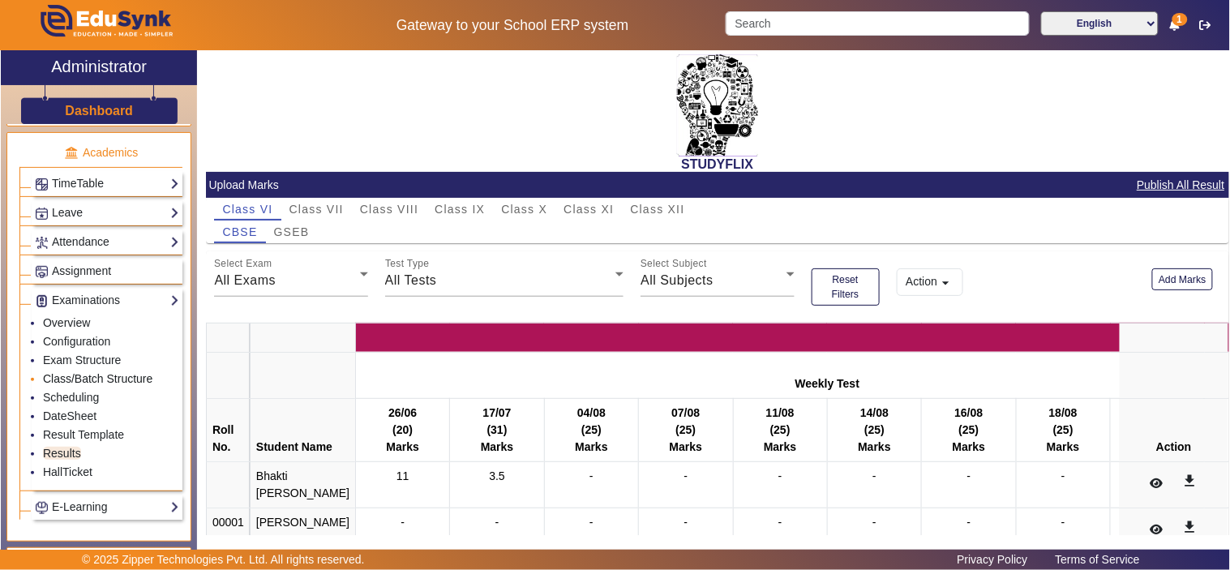
click at [75, 384] on link "Class/Batch Structure" at bounding box center [97, 378] width 109 height 13
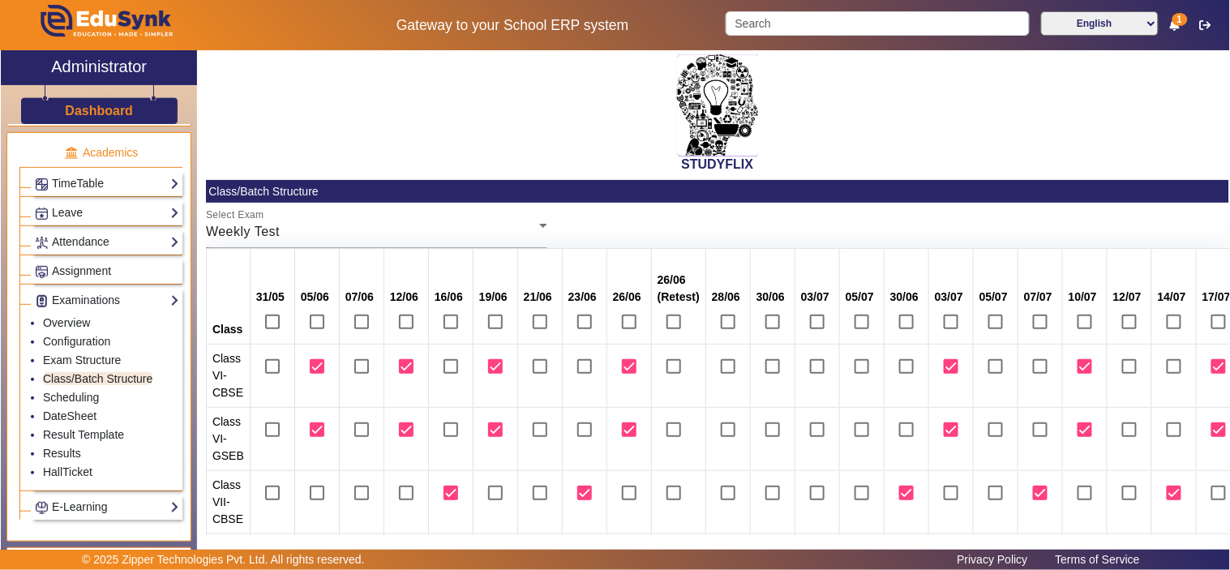
click at [397, 232] on div "Weekly Test" at bounding box center [372, 231] width 333 height 19
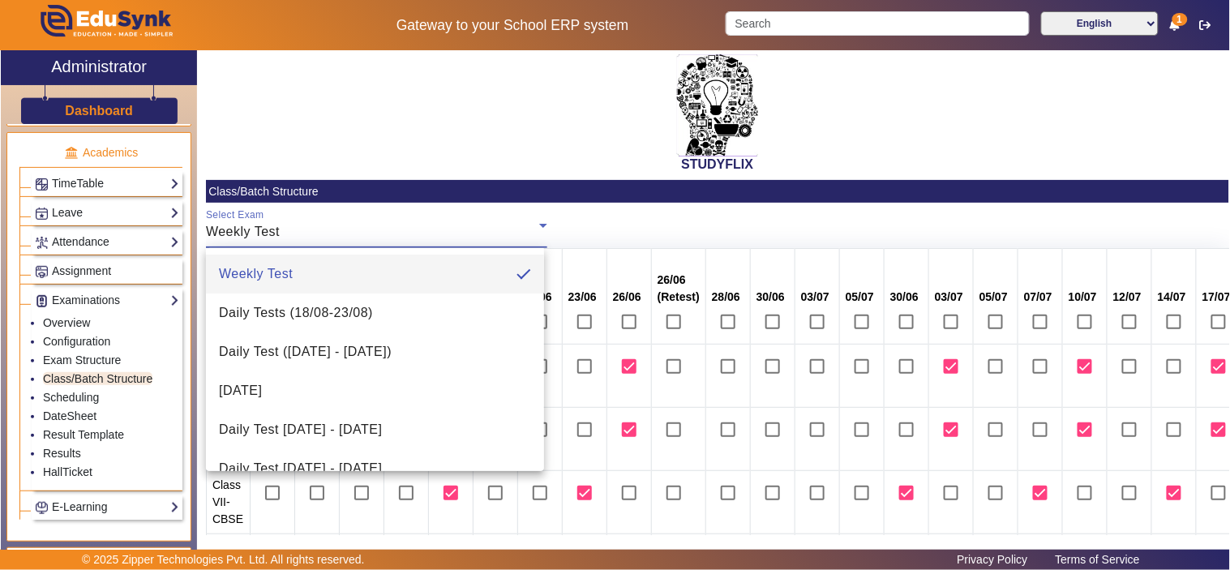
click at [678, 221] on div at bounding box center [615, 285] width 1230 height 570
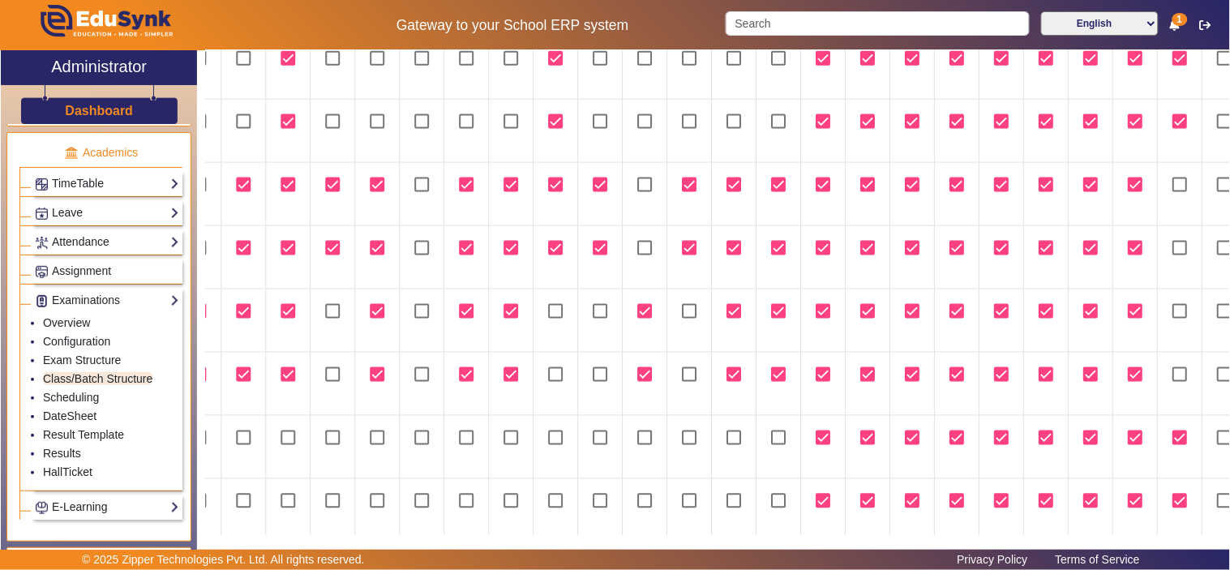
scroll to position [731, 1065]
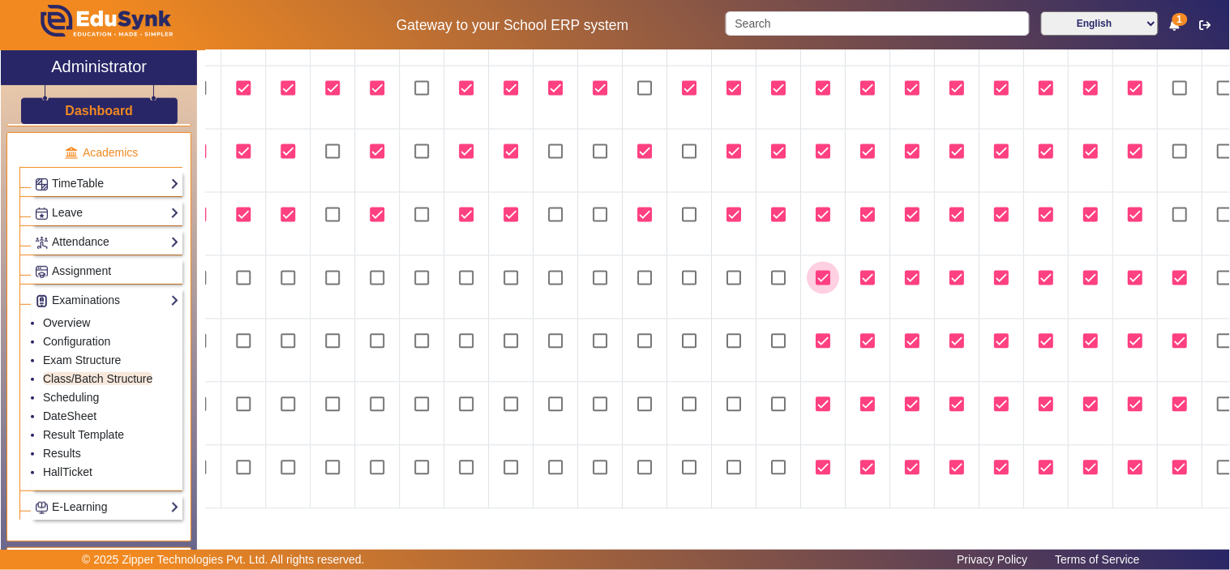
click at [825, 268] on input "checkbox" at bounding box center [823, 278] width 32 height 32
checkbox input "false"
click at [824, 330] on input "checkbox" at bounding box center [823, 341] width 32 height 32
click at [822, 330] on input "checkbox" at bounding box center [823, 341] width 32 height 32
checkbox input "true"
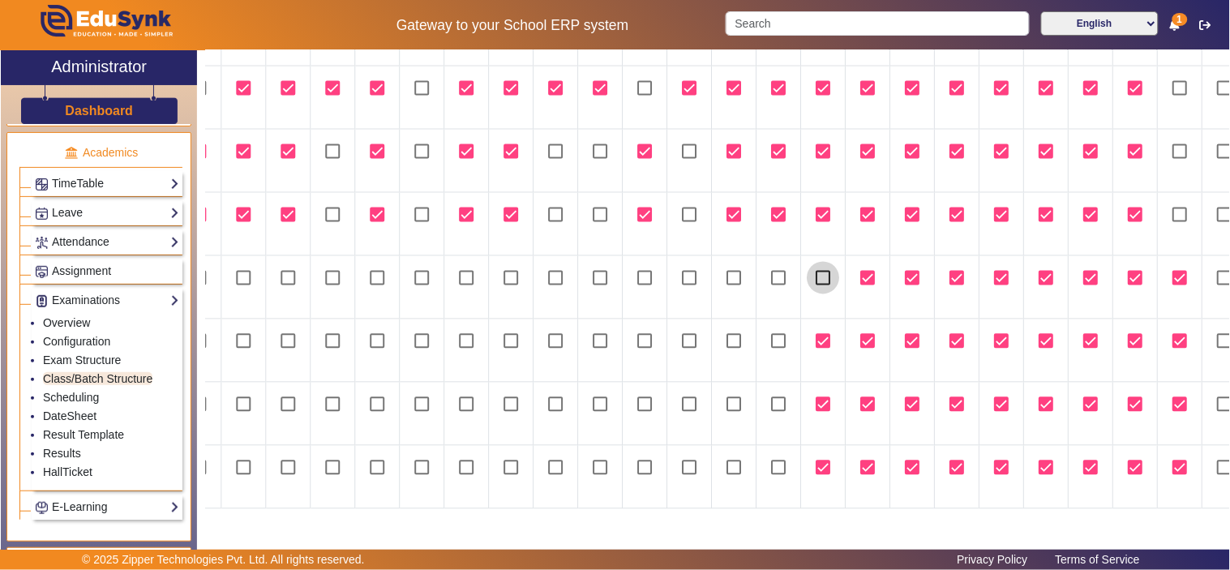
click at [824, 272] on input "checkbox" at bounding box center [823, 278] width 32 height 32
checkbox input "true"
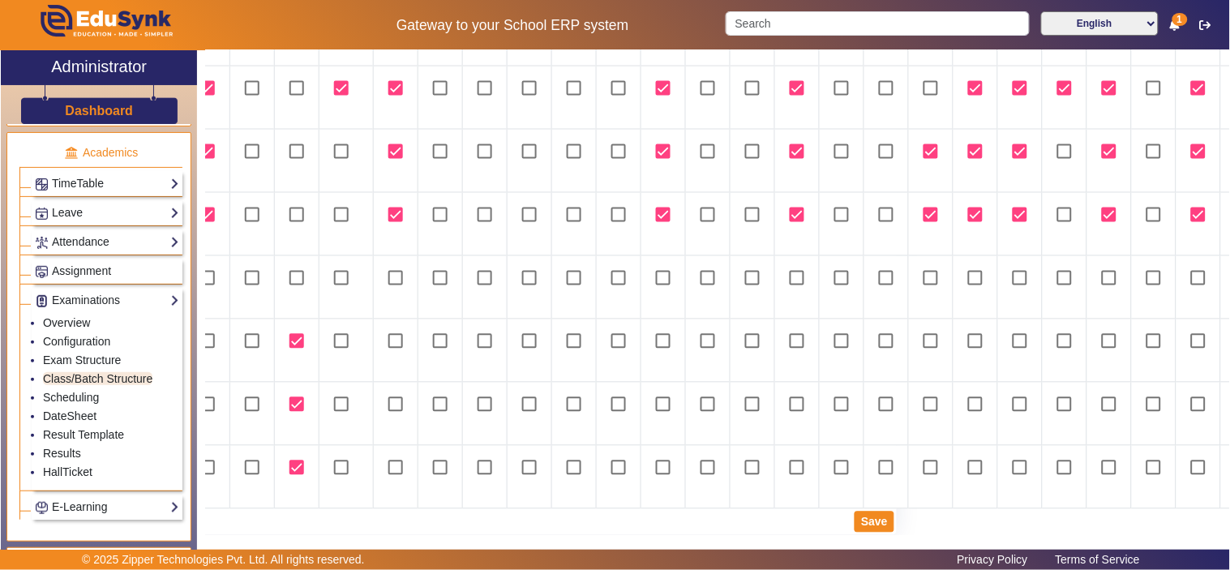
scroll to position [731, 0]
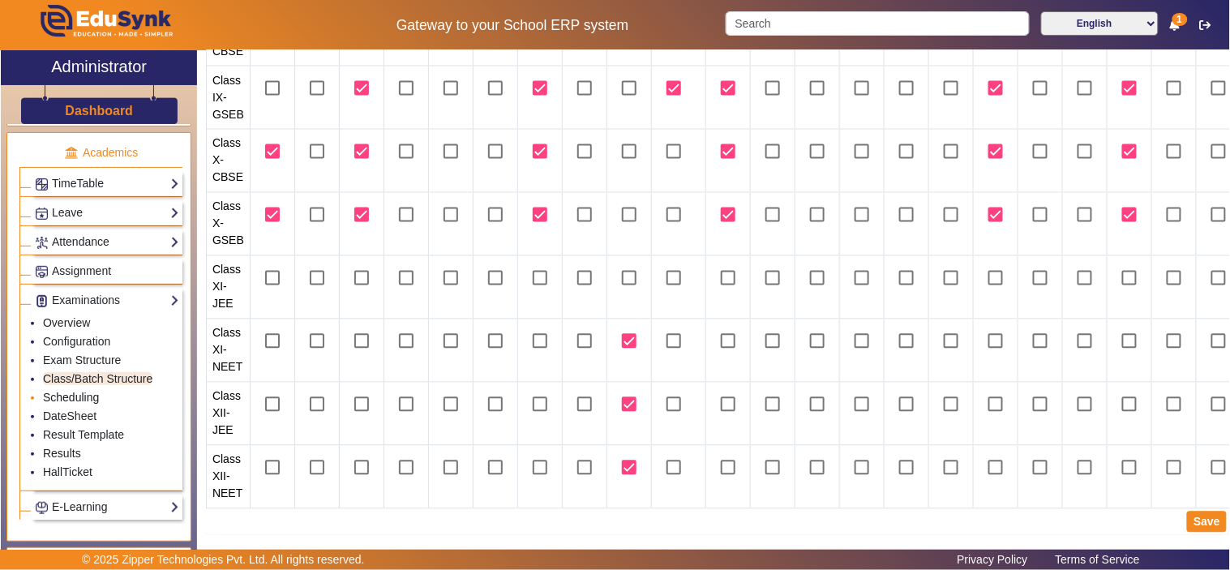
click at [84, 400] on link "Scheduling" at bounding box center [71, 397] width 56 height 13
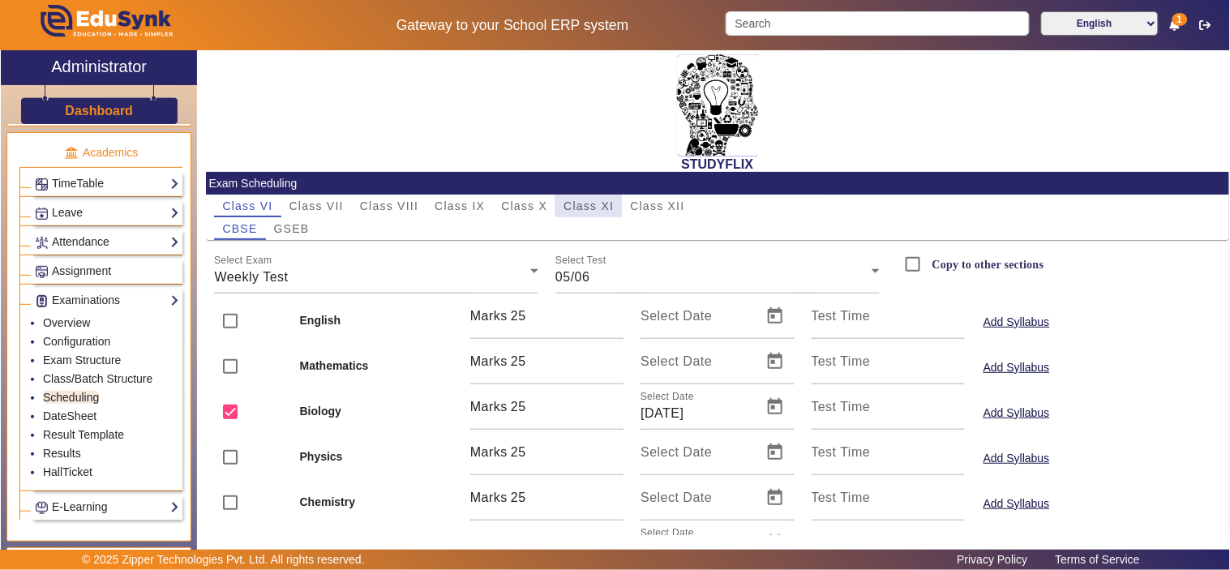
click at [604, 204] on span "Class XI" at bounding box center [589, 205] width 50 height 11
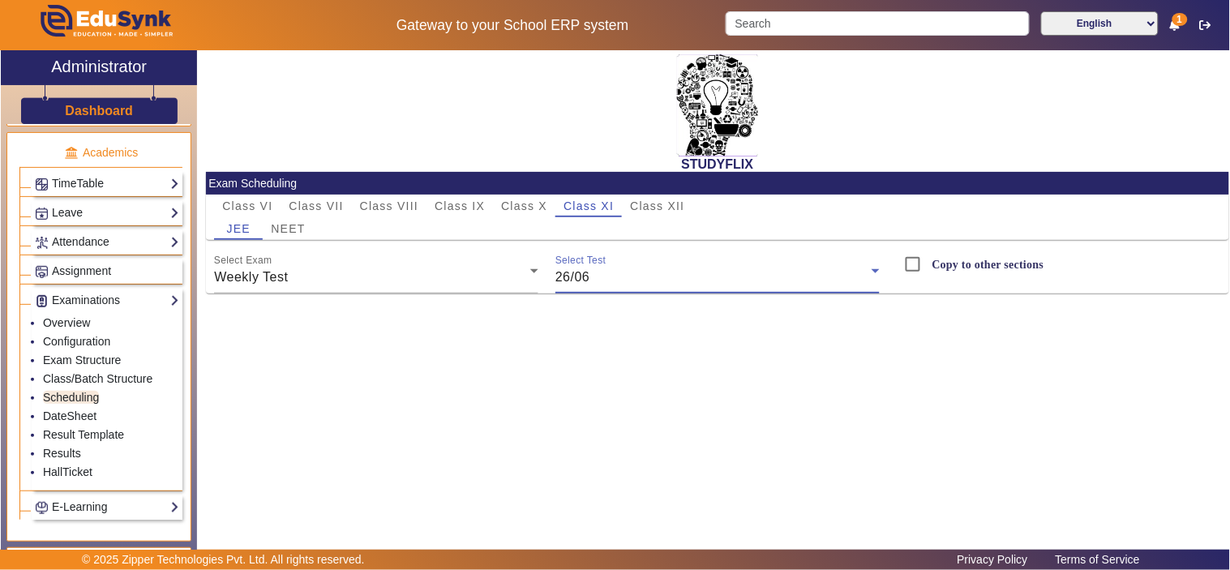
click at [646, 279] on div "26/06" at bounding box center [714, 277] width 316 height 19
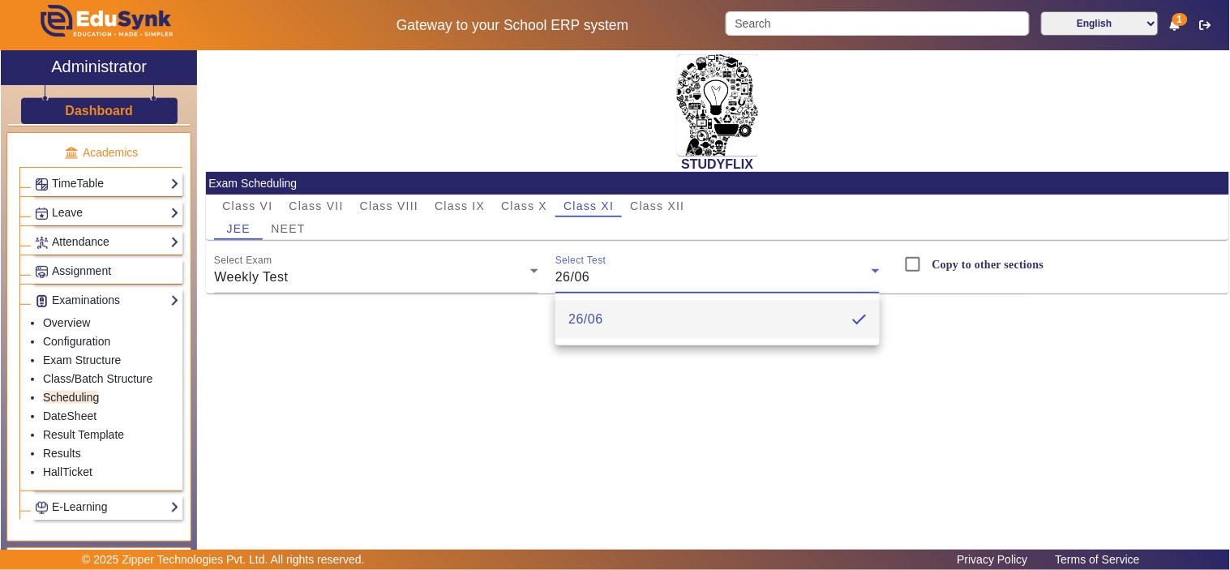
click at [394, 282] on div at bounding box center [615, 285] width 1230 height 570
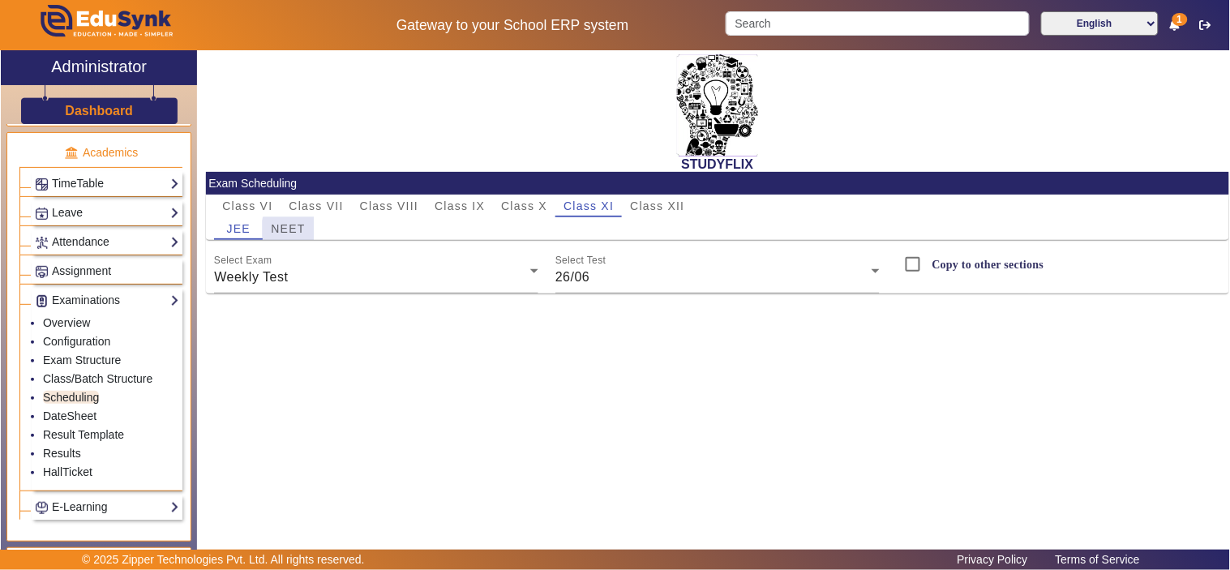
click at [298, 229] on span "NEET" at bounding box center [288, 228] width 34 height 11
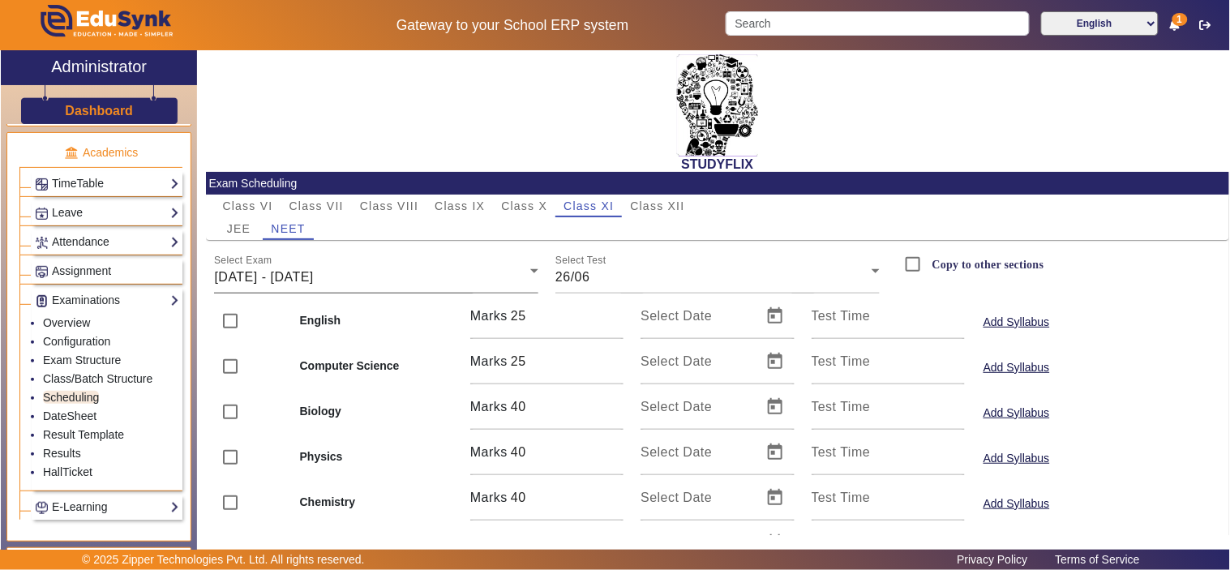
click at [276, 280] on span "23/06/2025 - 28/06/2025" at bounding box center [263, 277] width 99 height 14
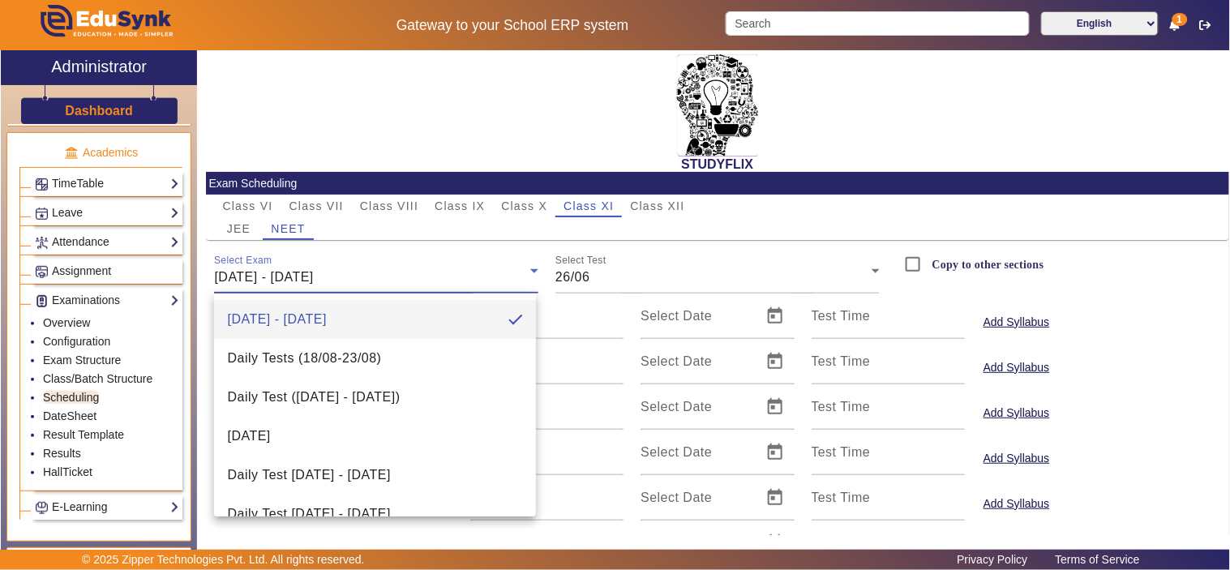
click at [243, 228] on div at bounding box center [615, 285] width 1230 height 570
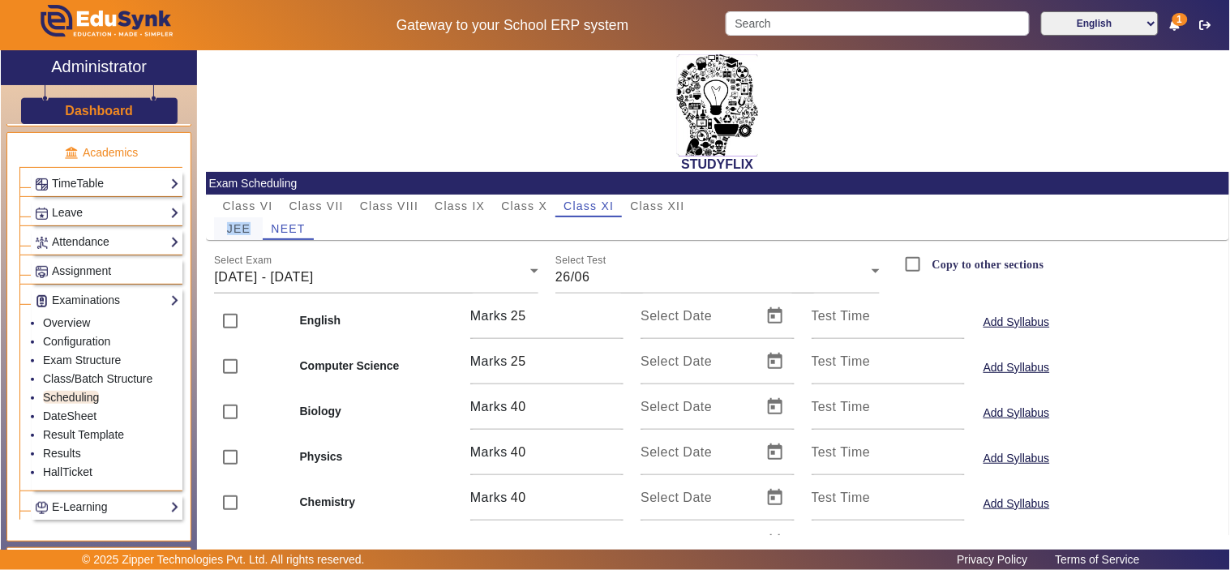
click at [241, 229] on span "JEE" at bounding box center [239, 228] width 24 height 11
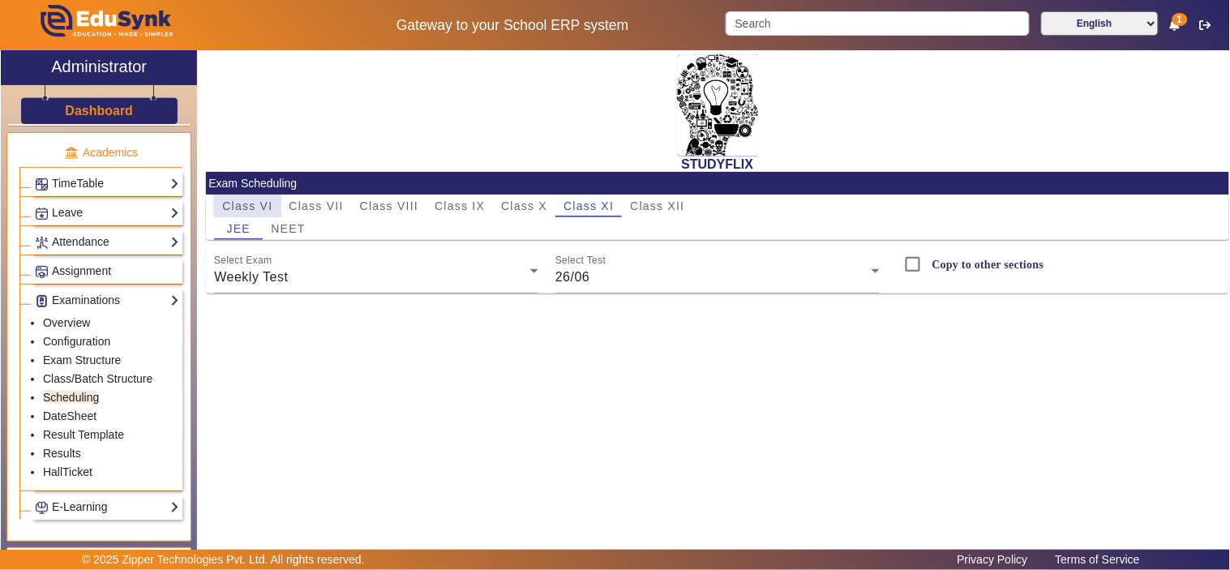
click at [247, 200] on span "Class VI" at bounding box center [247, 205] width 50 height 11
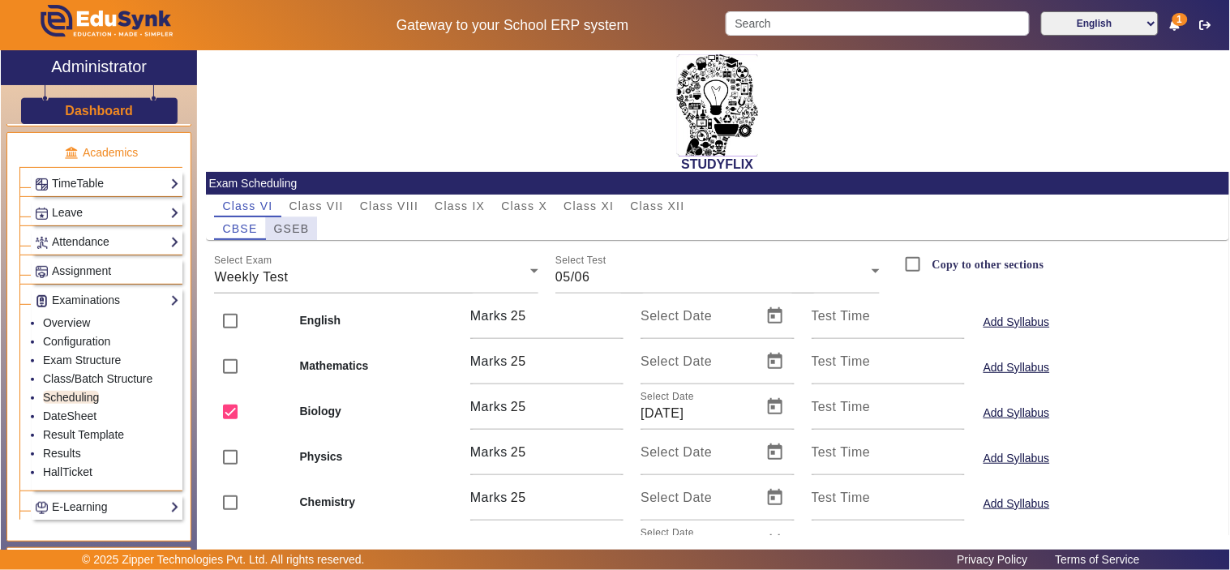
click at [302, 224] on span "GSEB" at bounding box center [292, 228] width 36 height 11
click at [297, 281] on div "Weekly Test" at bounding box center [372, 277] width 316 height 19
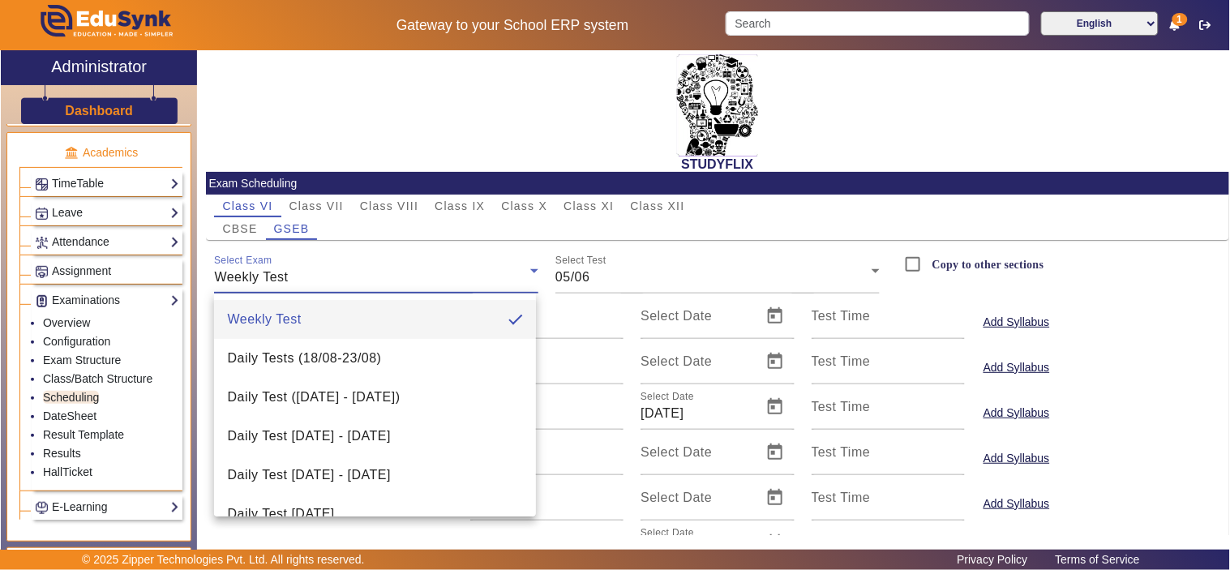
click at [328, 207] on div at bounding box center [615, 285] width 1230 height 570
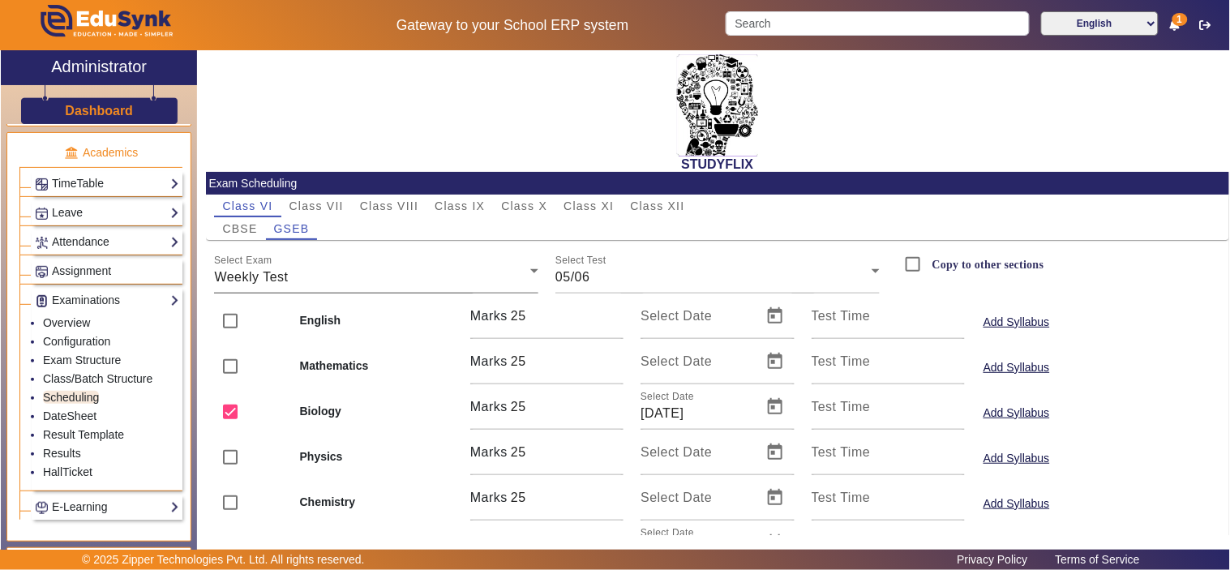
click at [317, 287] on div "Select Exam Weekly Test" at bounding box center [376, 270] width 324 height 45
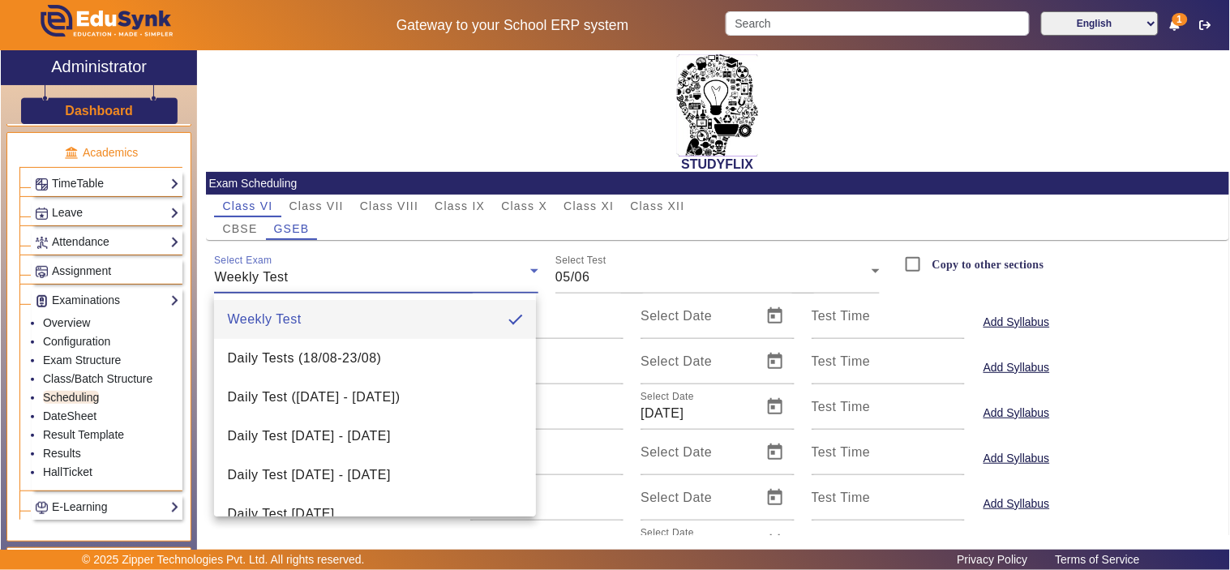
click at [398, 198] on div at bounding box center [615, 285] width 1230 height 570
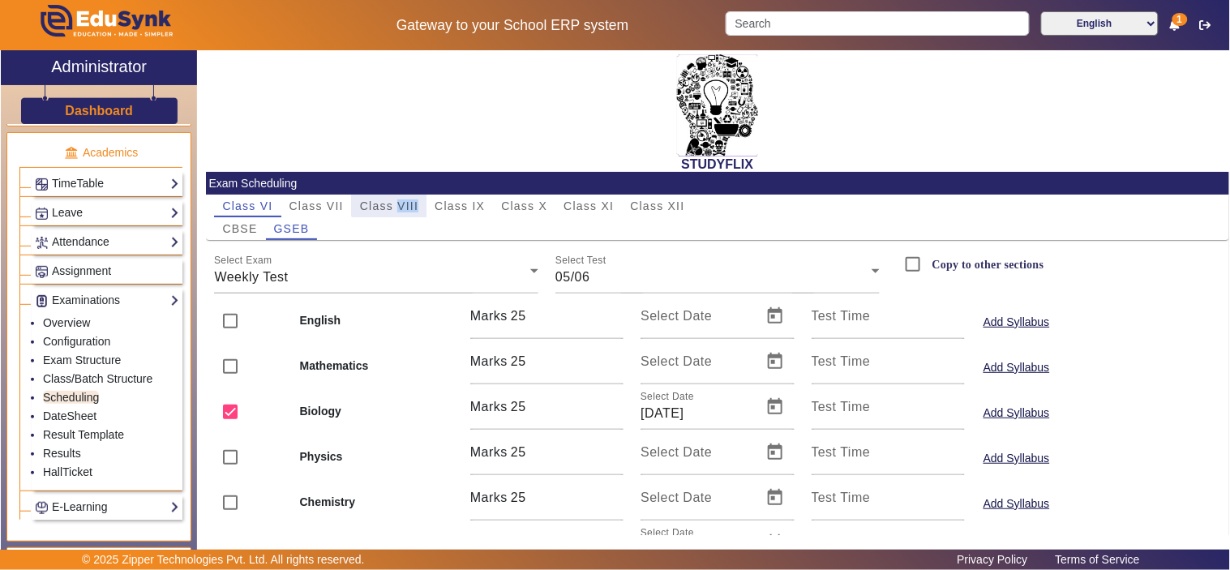
click at [398, 198] on span "Class VIII" at bounding box center [389, 206] width 58 height 23
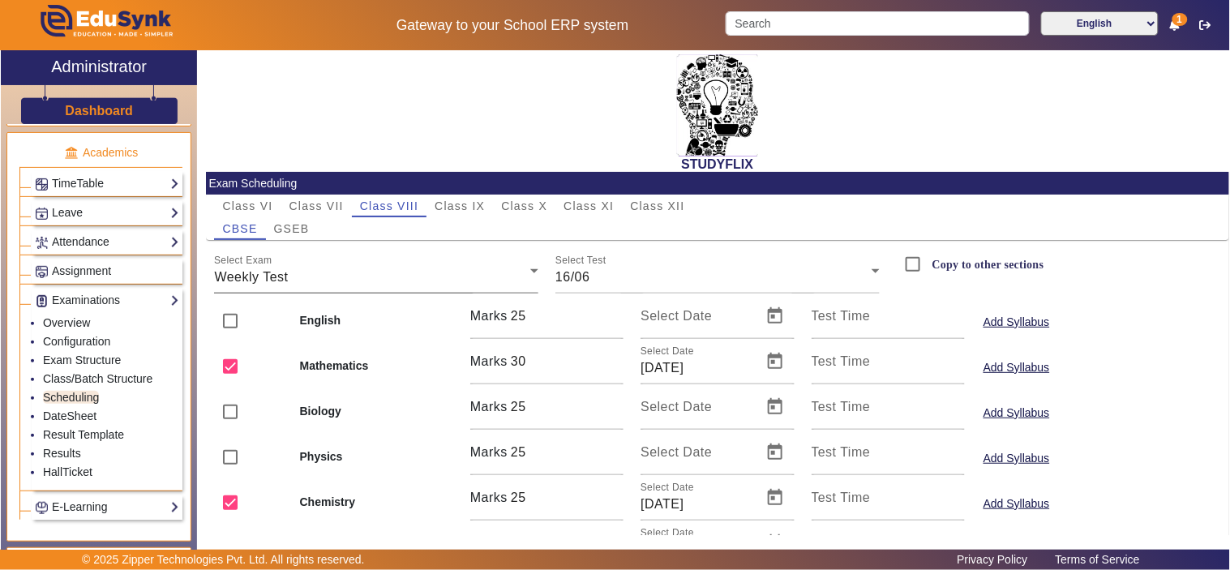
click at [376, 278] on div "Weekly Test" at bounding box center [372, 277] width 316 height 19
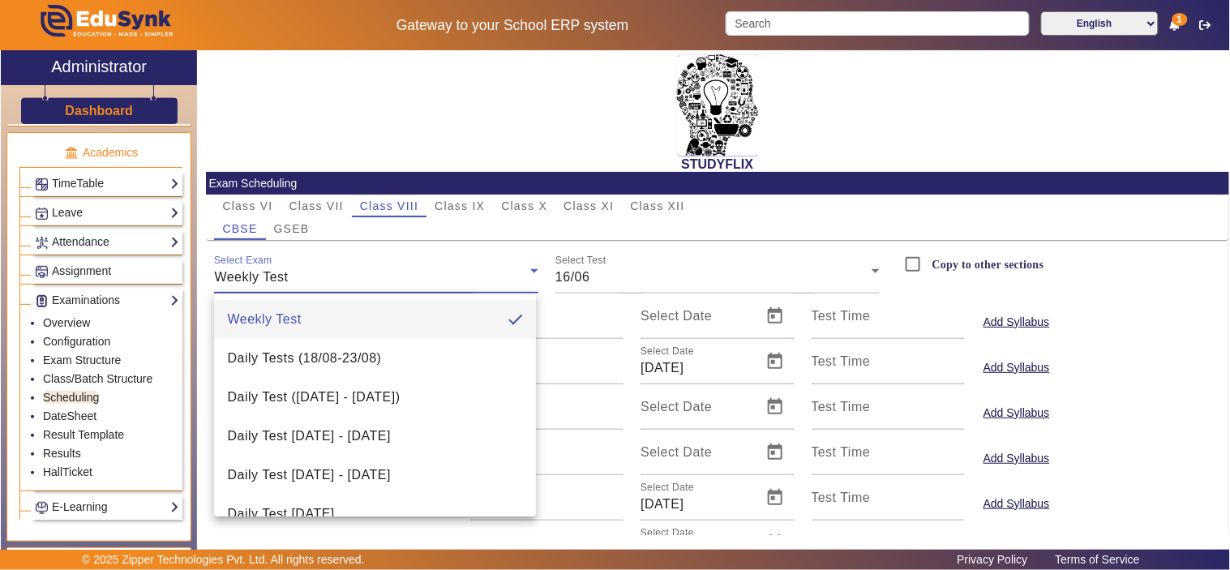
click at [466, 209] on div at bounding box center [615, 285] width 1230 height 570
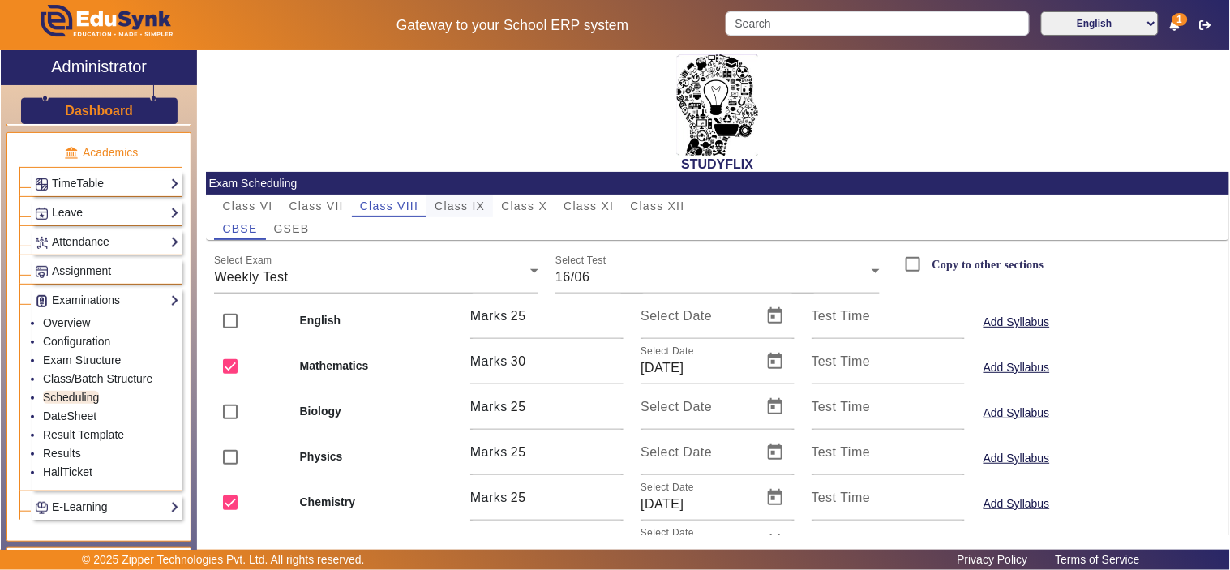
click at [473, 204] on span "Class IX" at bounding box center [460, 205] width 50 height 11
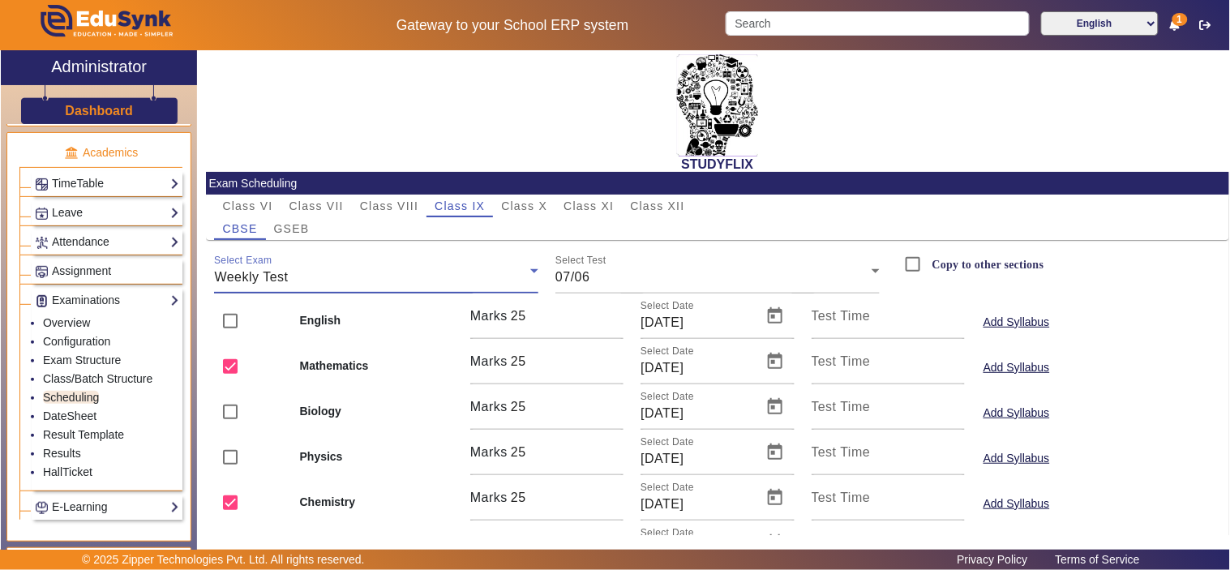
click at [431, 285] on div "Weekly Test" at bounding box center [372, 277] width 316 height 19
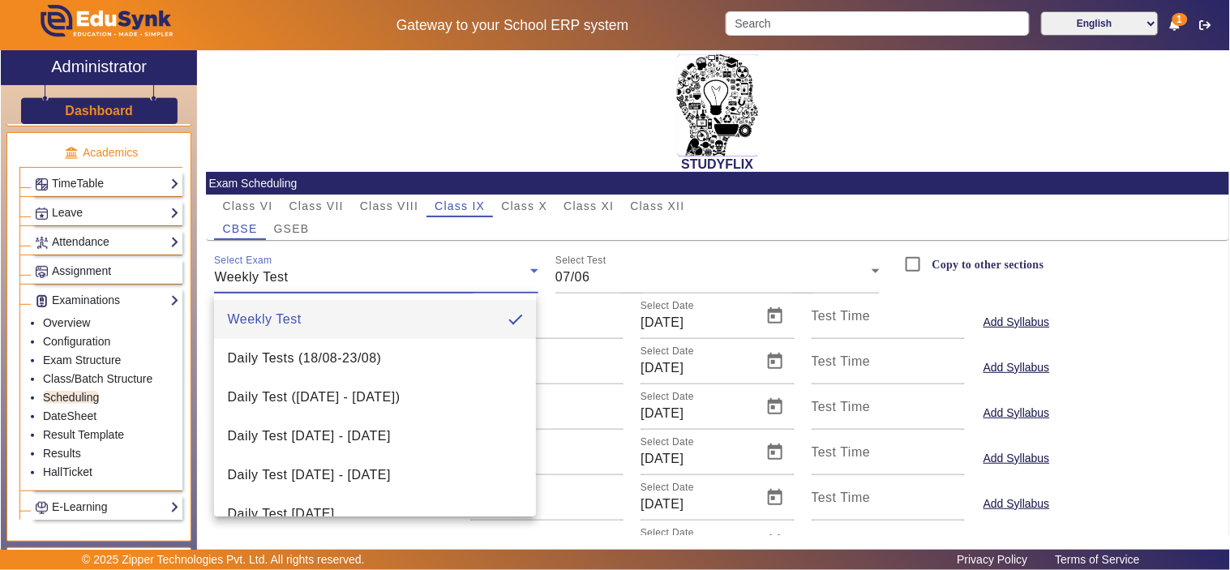
click at [431, 285] on div at bounding box center [615, 285] width 1230 height 570
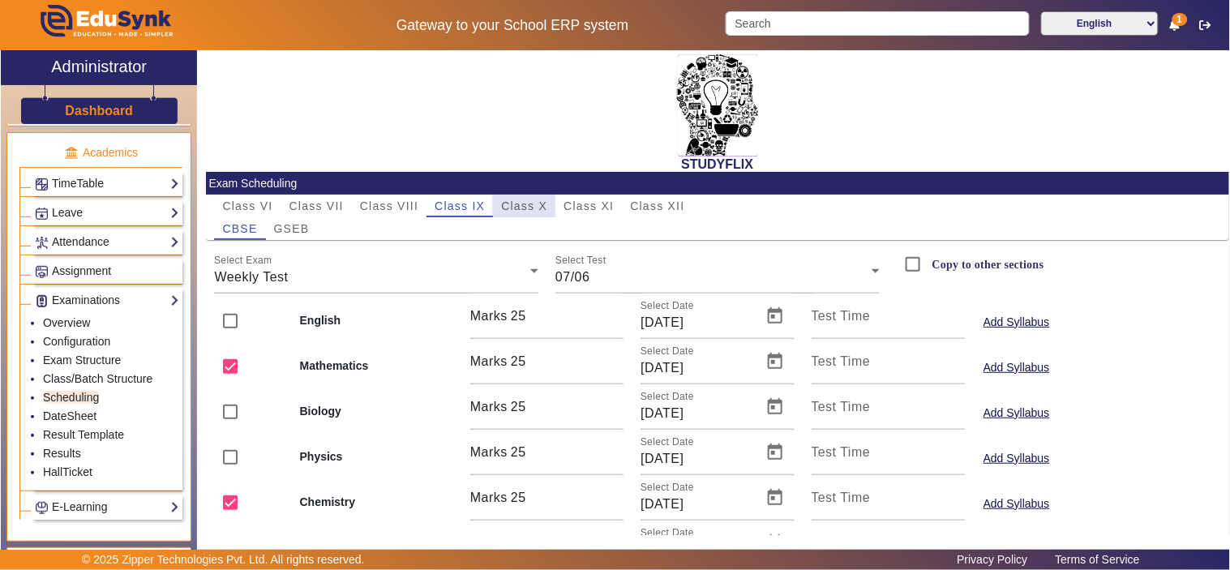
click at [520, 206] on span "Class X" at bounding box center [524, 205] width 46 height 11
click at [451, 285] on div "Weekly Test" at bounding box center [372, 277] width 316 height 19
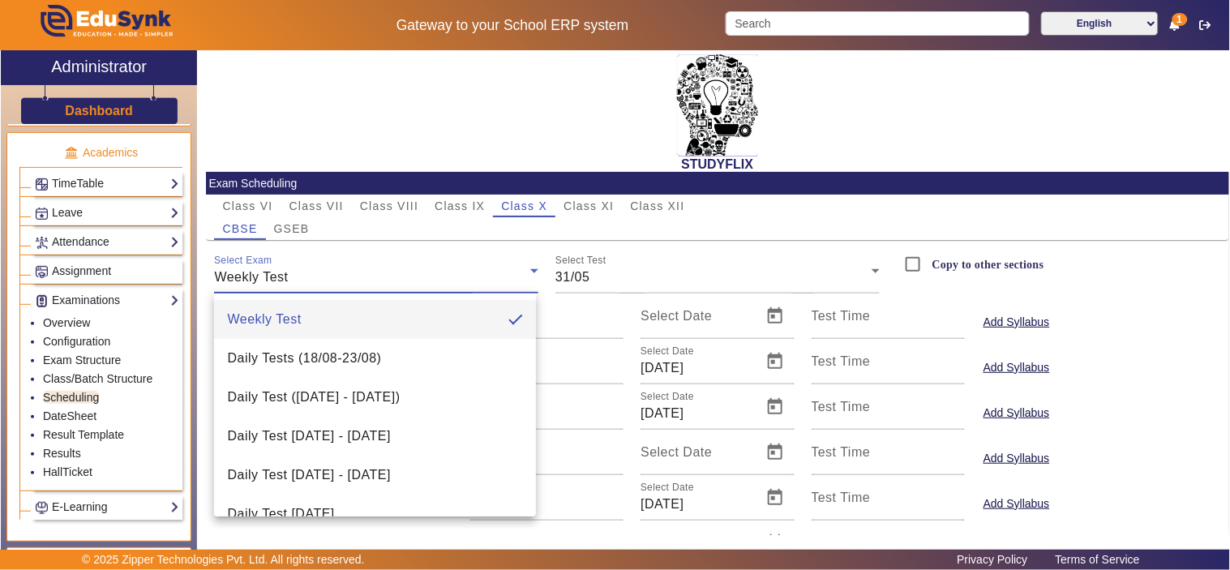
click at [590, 199] on div at bounding box center [615, 285] width 1230 height 570
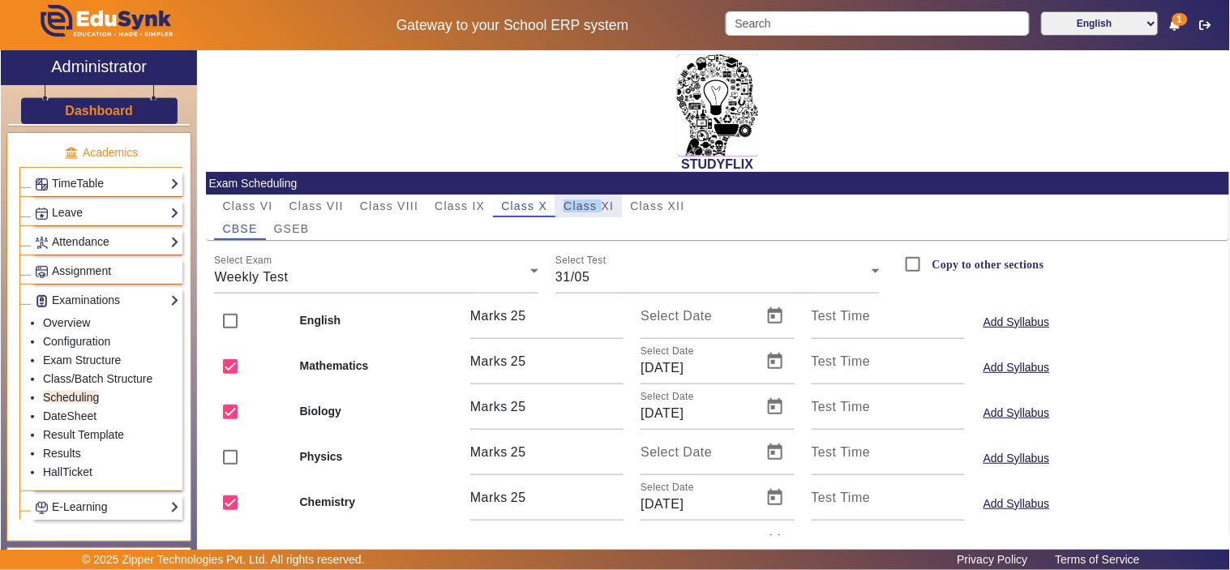
click at [590, 200] on span "Class XI" at bounding box center [589, 205] width 50 height 11
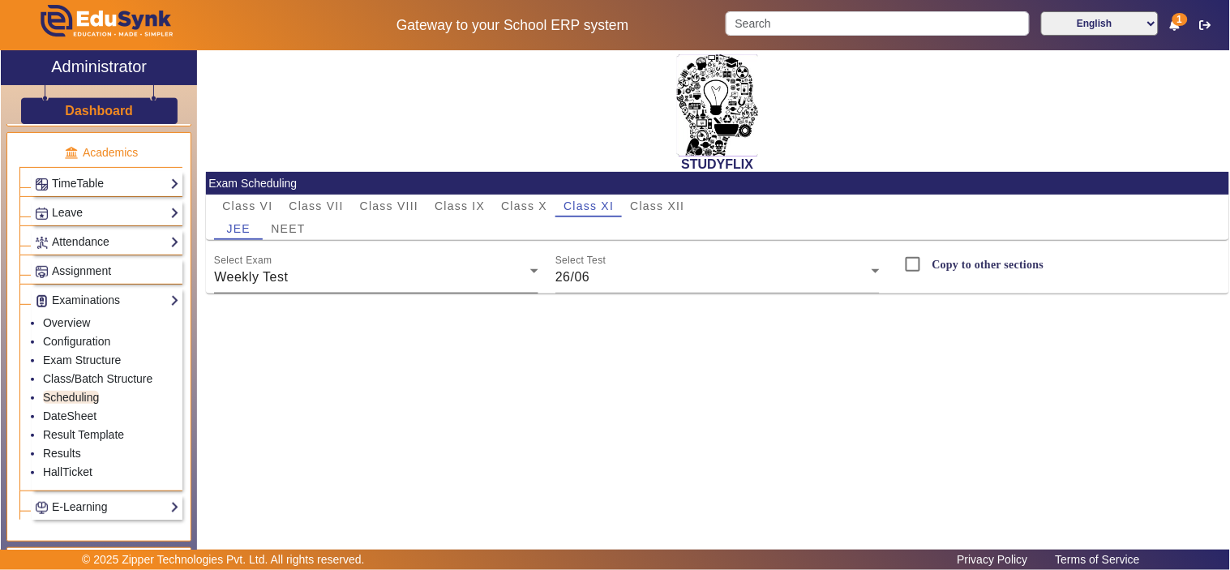
click at [411, 282] on div "Weekly Test" at bounding box center [372, 277] width 316 height 19
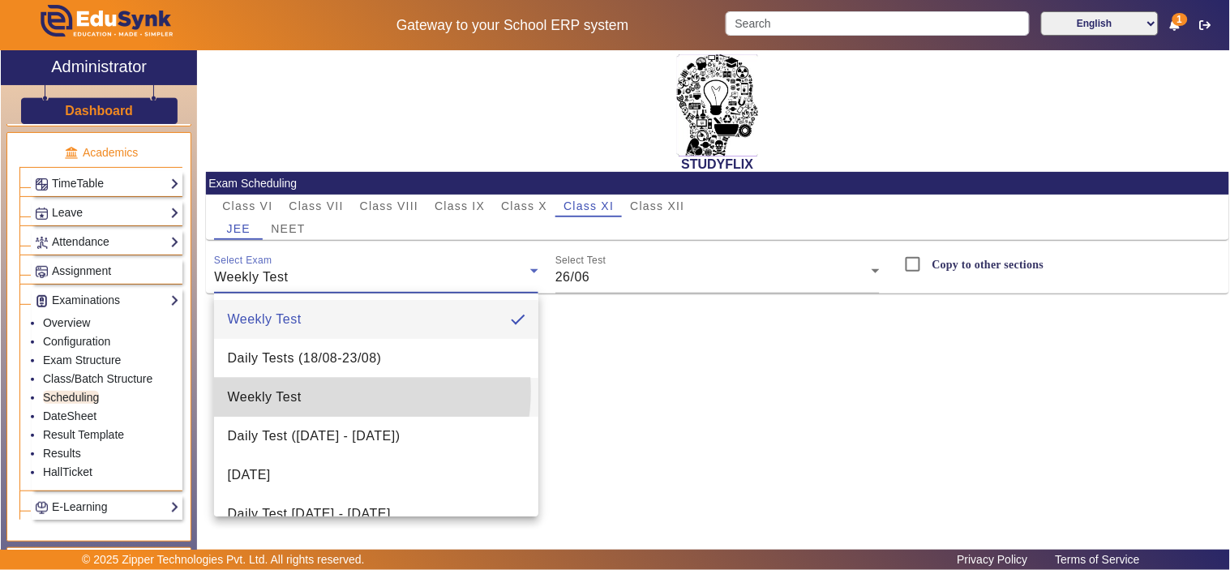
click at [335, 391] on mat-option "Weekly Test" at bounding box center [376, 397] width 324 height 39
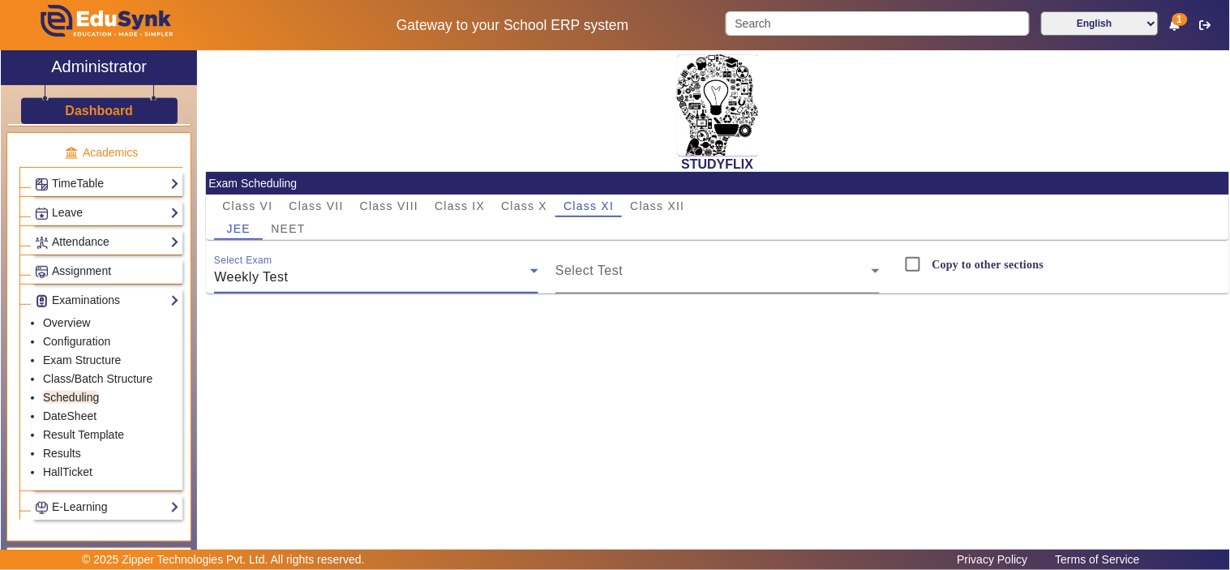
click at [672, 252] on div "Select Test" at bounding box center [718, 270] width 324 height 45
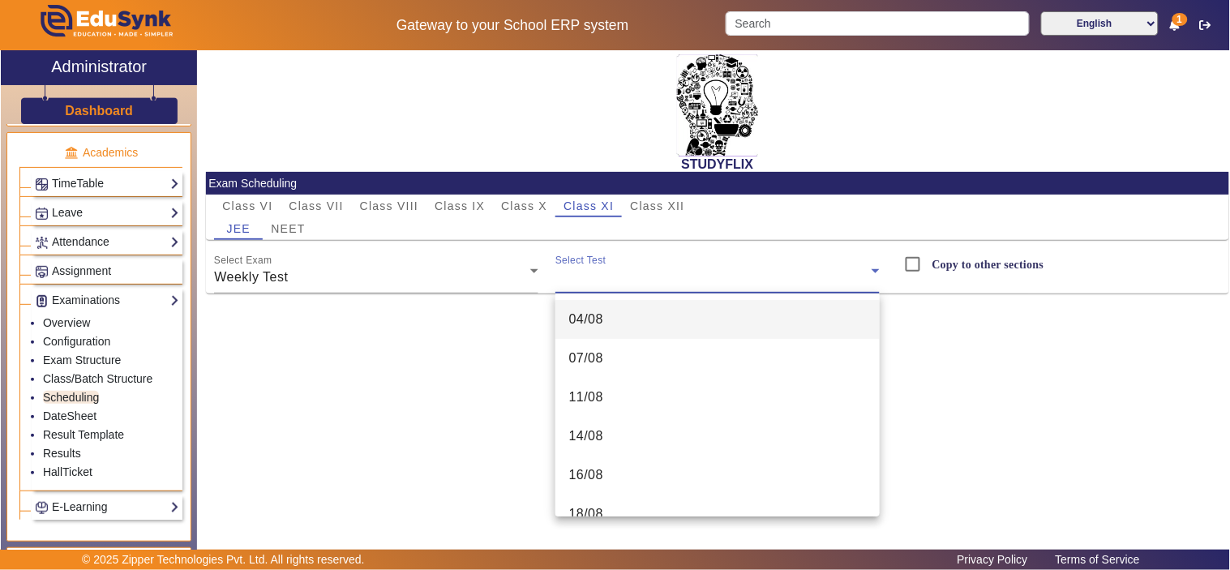
click at [443, 279] on div at bounding box center [615, 285] width 1230 height 570
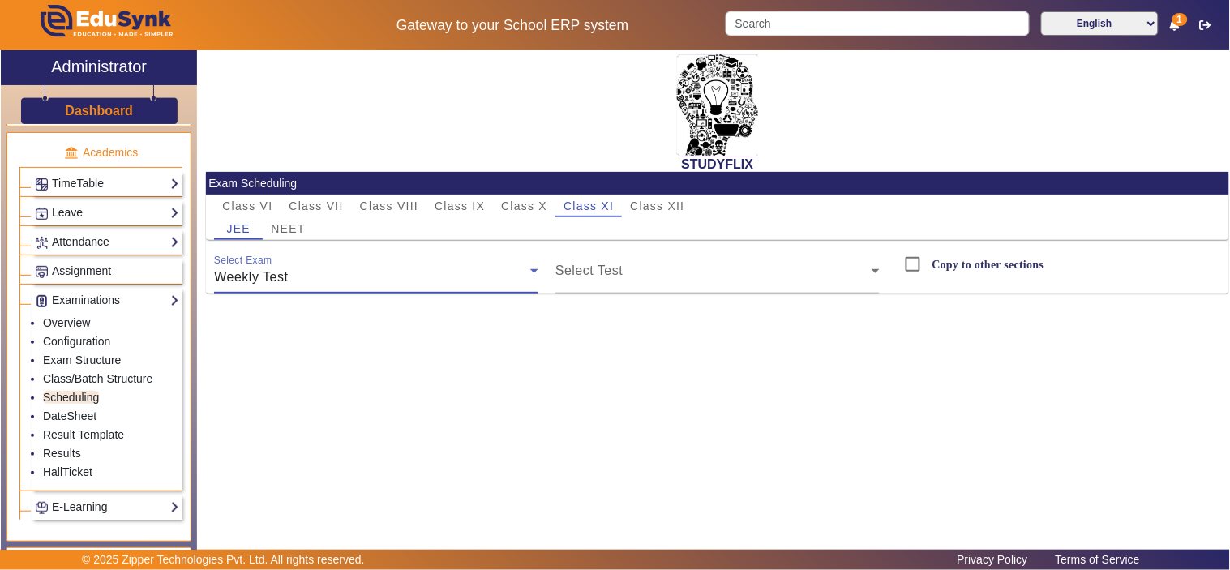
click at [433, 281] on div "Weekly Test" at bounding box center [372, 277] width 316 height 19
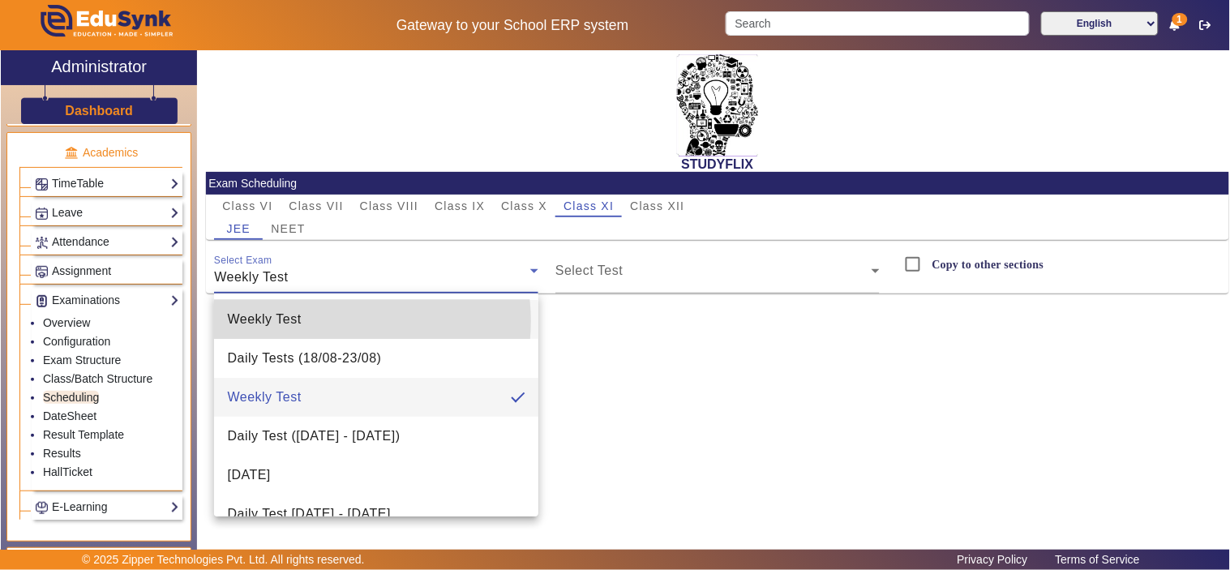
click at [333, 321] on mat-option "Weekly Test" at bounding box center [376, 319] width 324 height 39
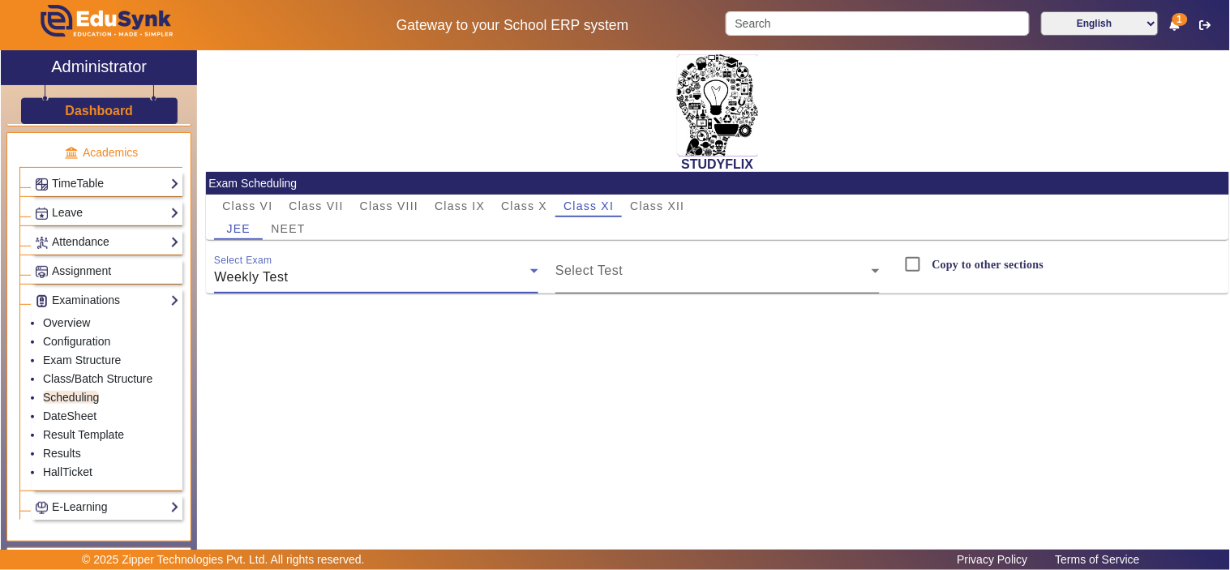
click at [630, 276] on span at bounding box center [714, 277] width 316 height 19
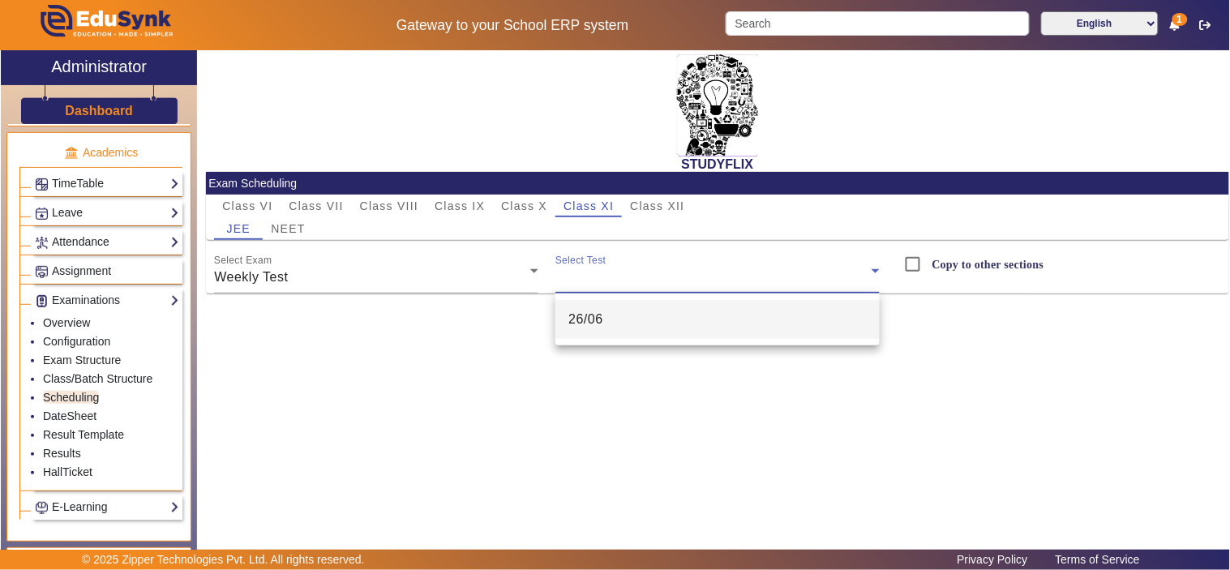
click at [411, 375] on div at bounding box center [615, 285] width 1230 height 570
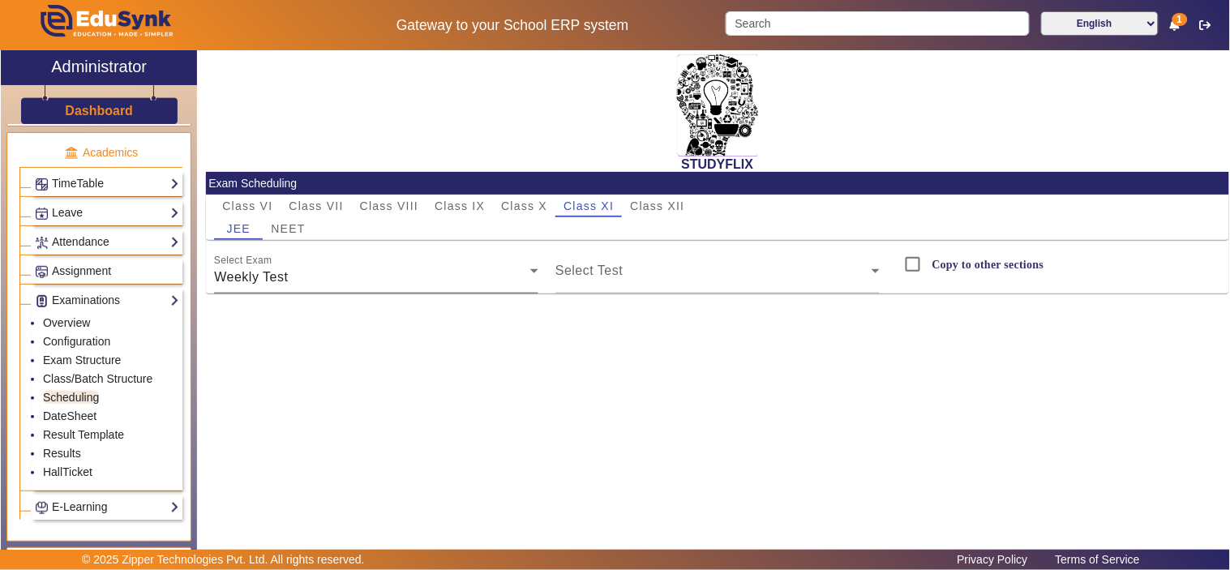
click at [310, 274] on div "Weekly Test" at bounding box center [372, 277] width 316 height 19
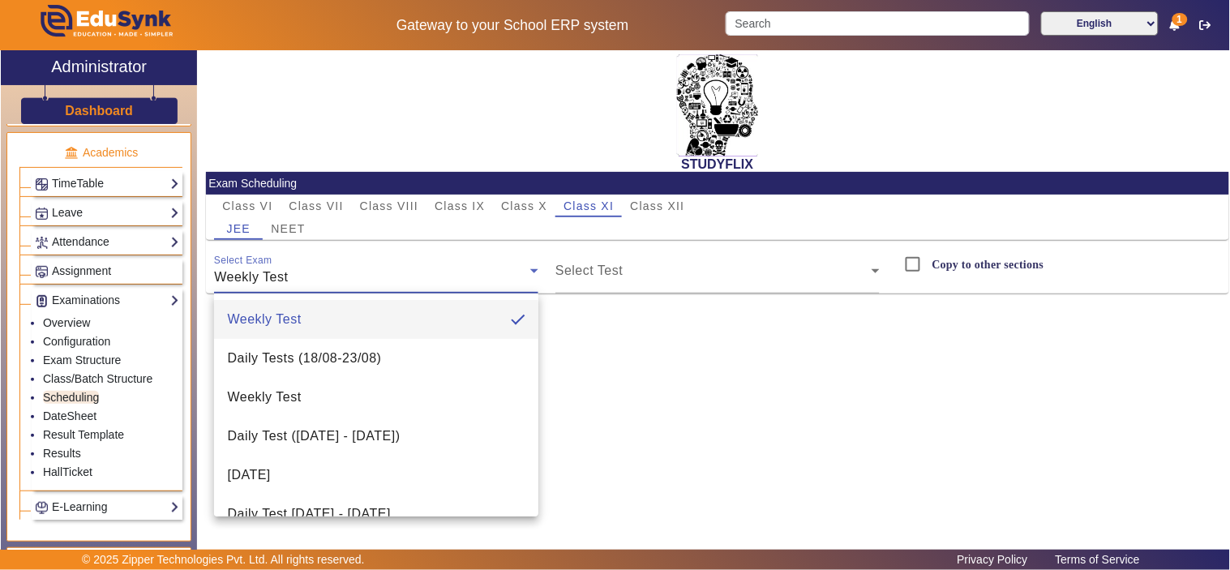
drag, startPoint x: 674, startPoint y: 395, endPoint x: 612, endPoint y: 298, distance: 115.6
click at [674, 392] on div at bounding box center [615, 285] width 1230 height 570
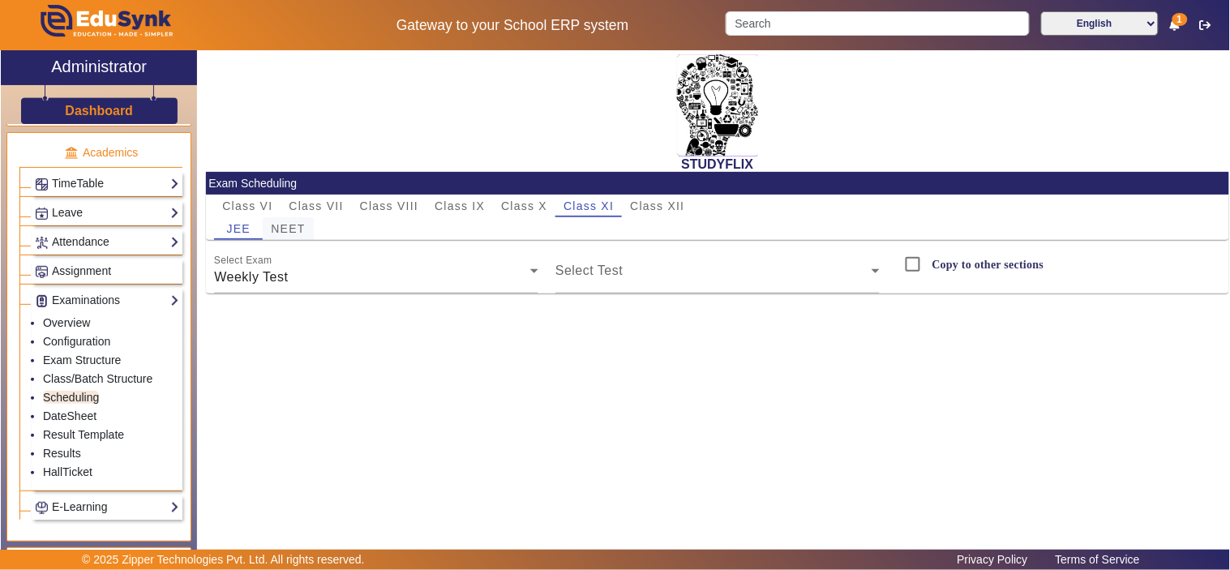
click at [294, 225] on span "NEET" at bounding box center [288, 228] width 34 height 11
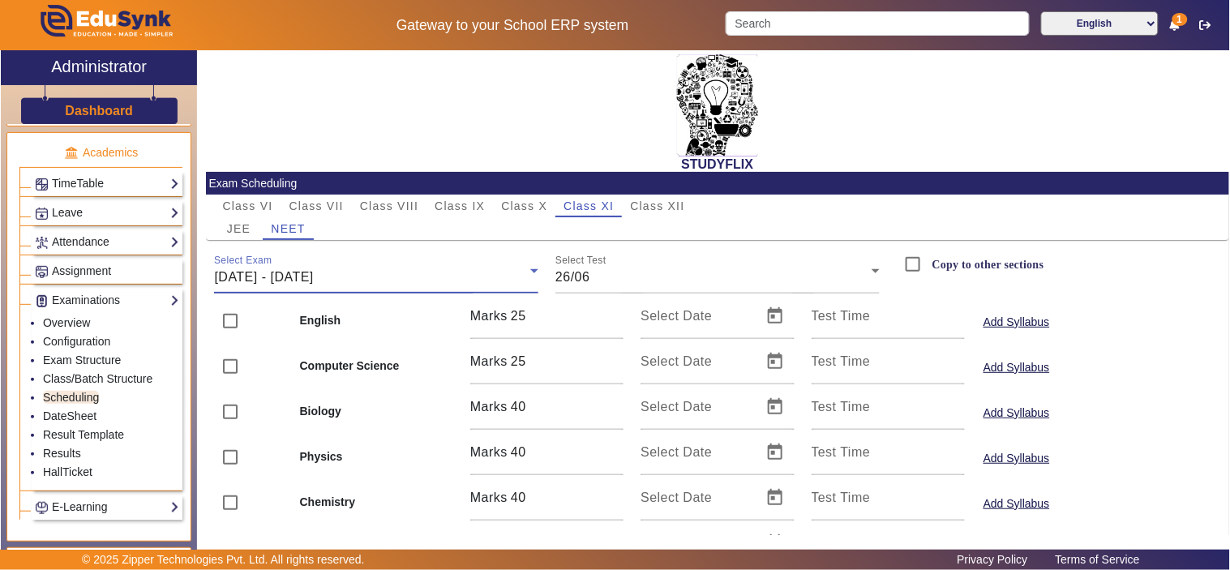
click at [313, 280] on span "23/06/2025 - 28/06/2025" at bounding box center [263, 277] width 99 height 14
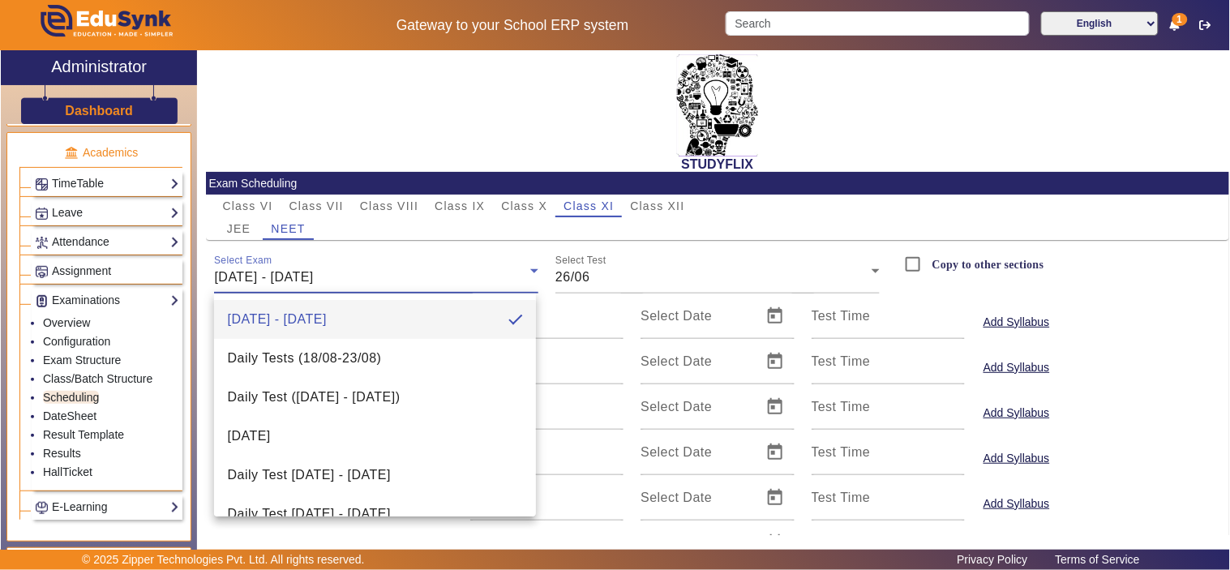
click at [635, 278] on div at bounding box center [615, 285] width 1230 height 570
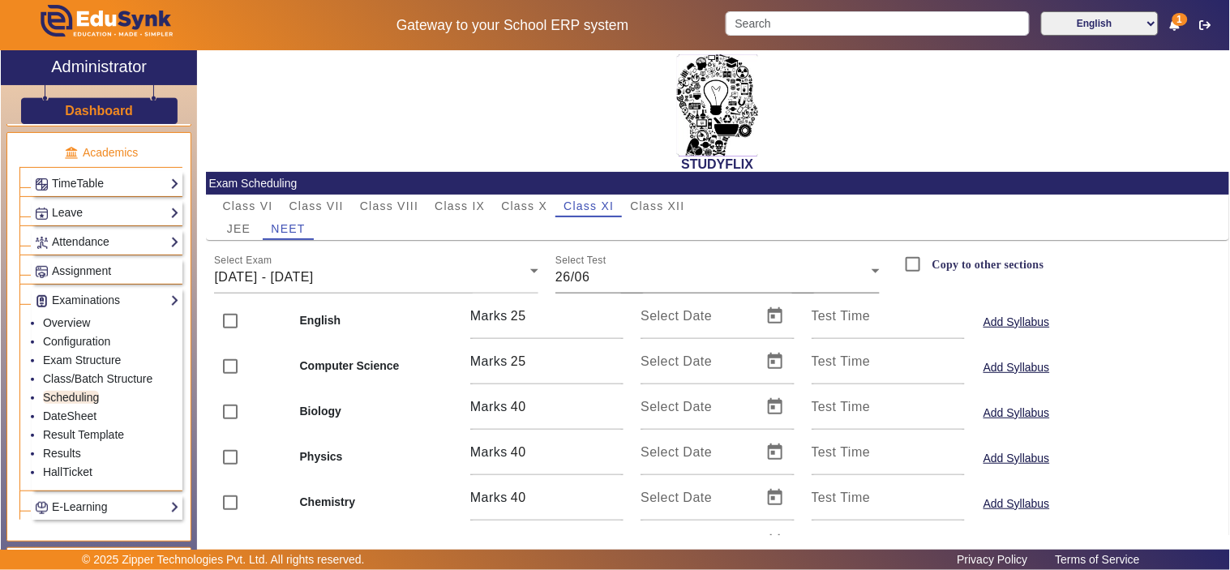
click at [637, 280] on div "26/06" at bounding box center [714, 277] width 316 height 19
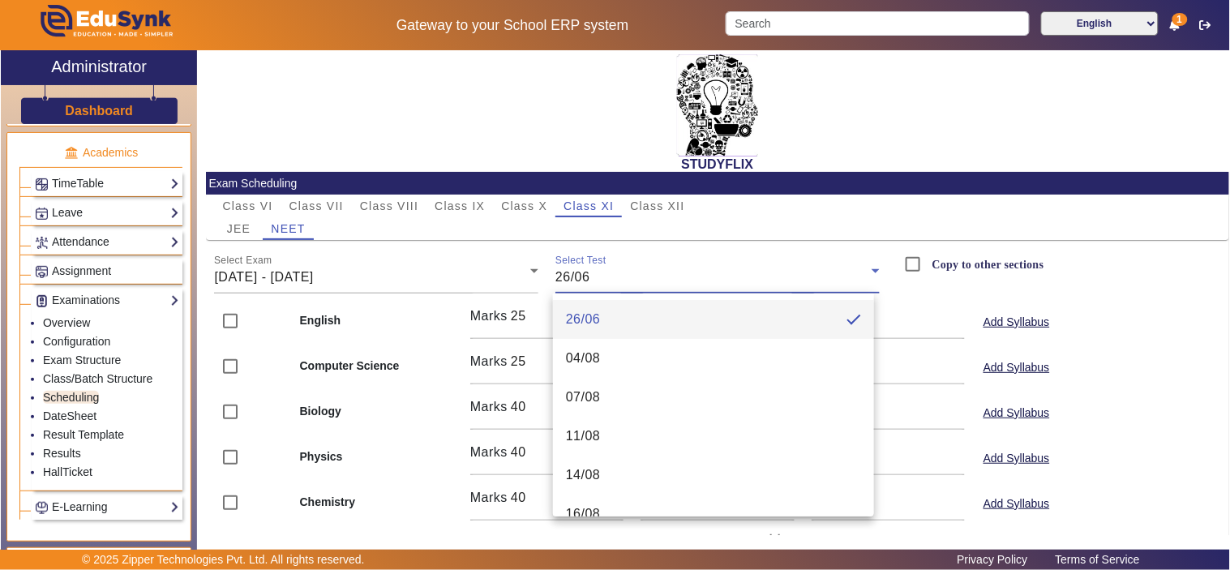
click at [660, 204] on div at bounding box center [615, 285] width 1230 height 570
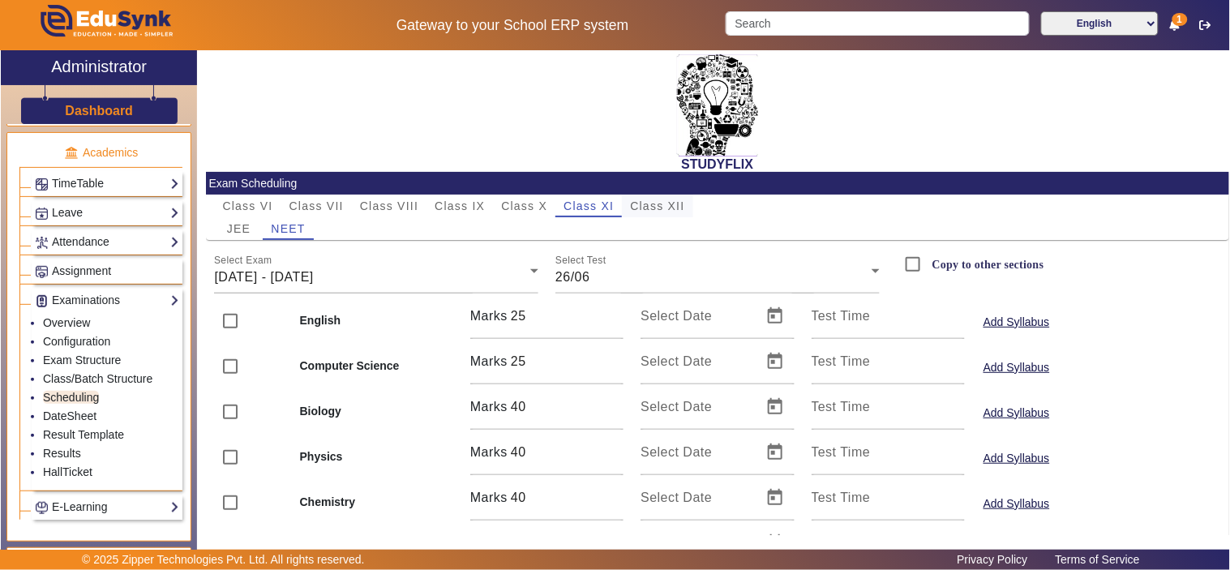
click at [661, 205] on span "Class XII" at bounding box center [657, 205] width 54 height 11
click at [462, 277] on div "Weekly Test" at bounding box center [372, 277] width 316 height 19
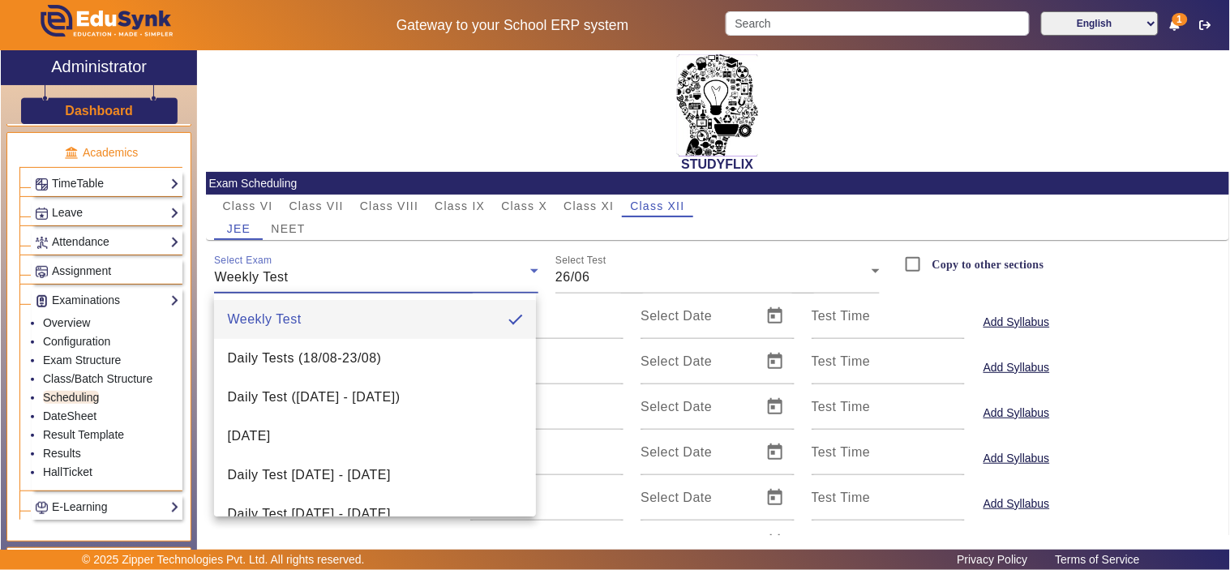
click at [295, 222] on div at bounding box center [615, 285] width 1230 height 570
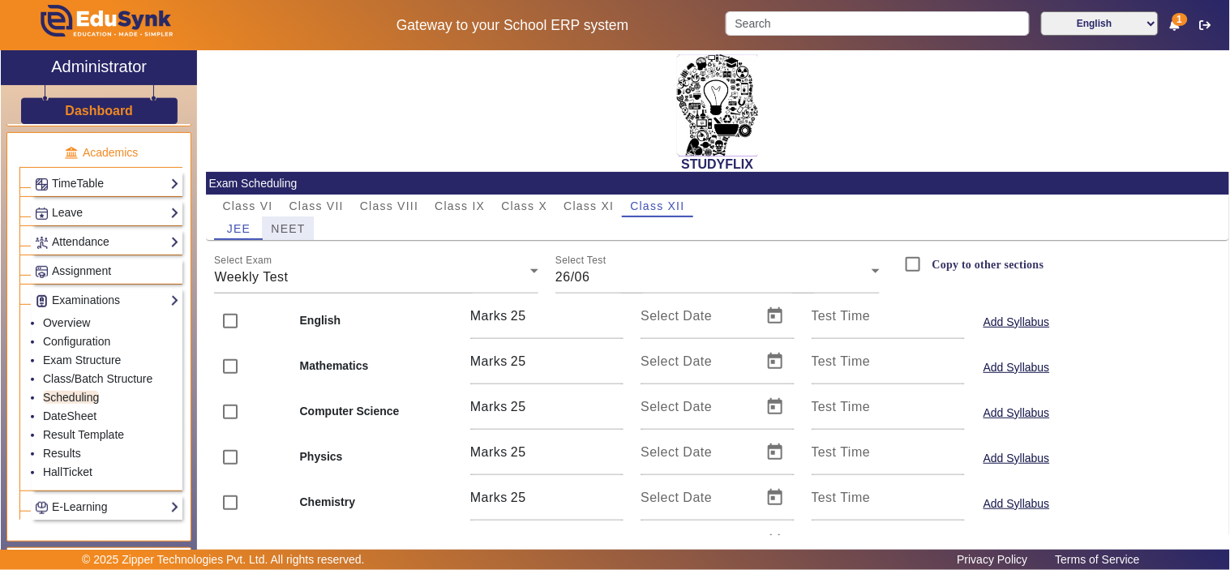
click at [295, 223] on span "NEET" at bounding box center [288, 228] width 34 height 11
click at [345, 277] on div "Weekly Test" at bounding box center [372, 277] width 316 height 19
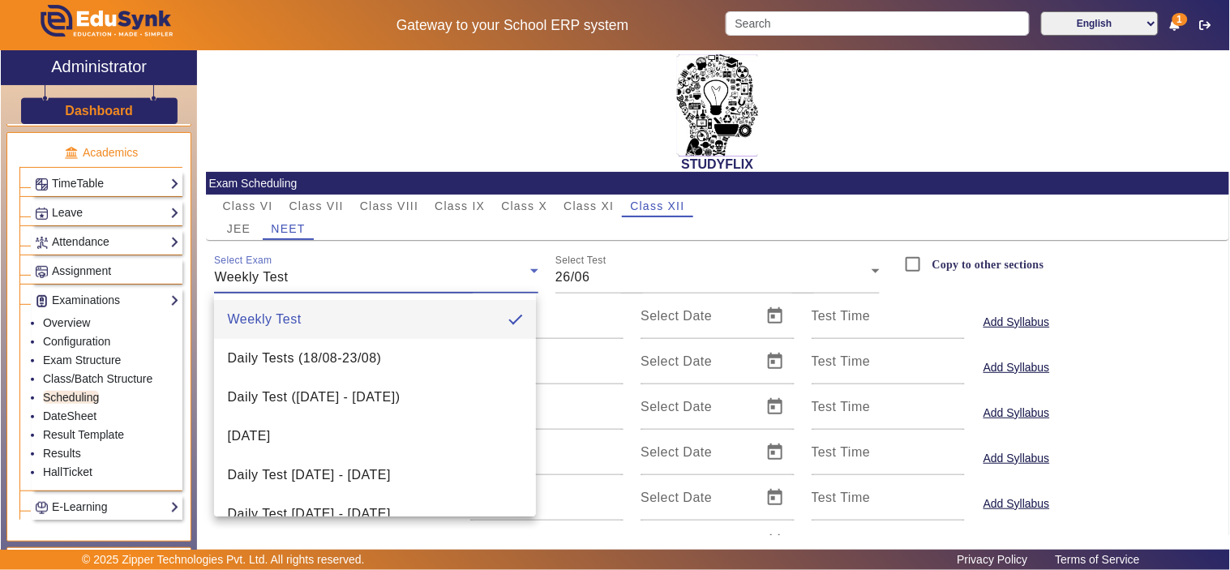
click at [626, 280] on div at bounding box center [615, 285] width 1230 height 570
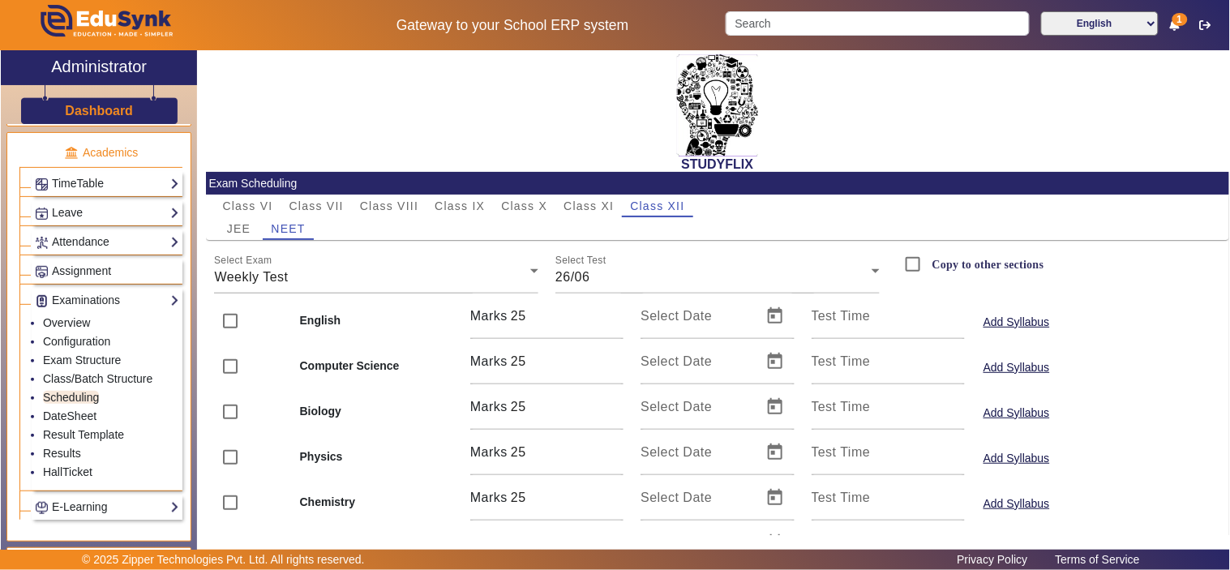
click at [626, 280] on div "26/06" at bounding box center [714, 277] width 316 height 19
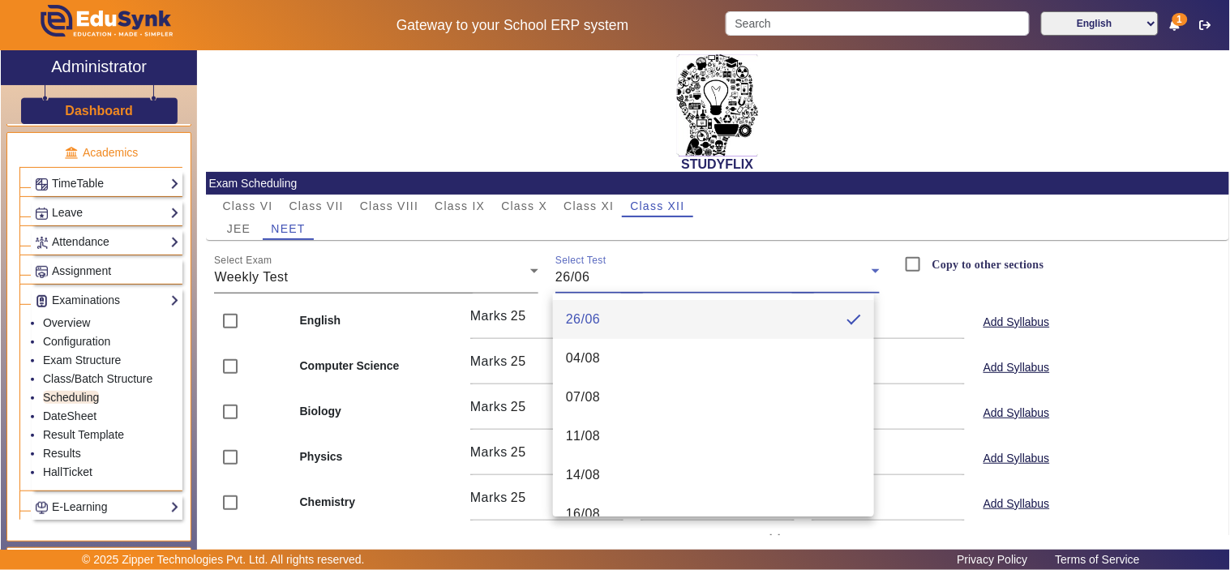
click at [459, 272] on div at bounding box center [615, 285] width 1230 height 570
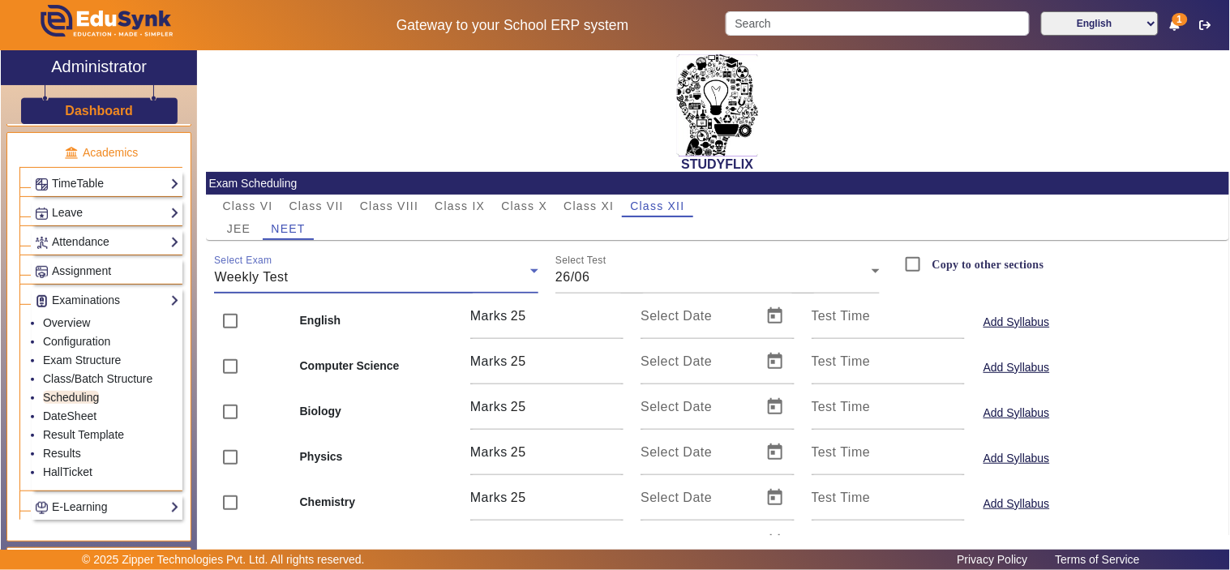
click at [459, 272] on div "Weekly Test" at bounding box center [372, 277] width 316 height 19
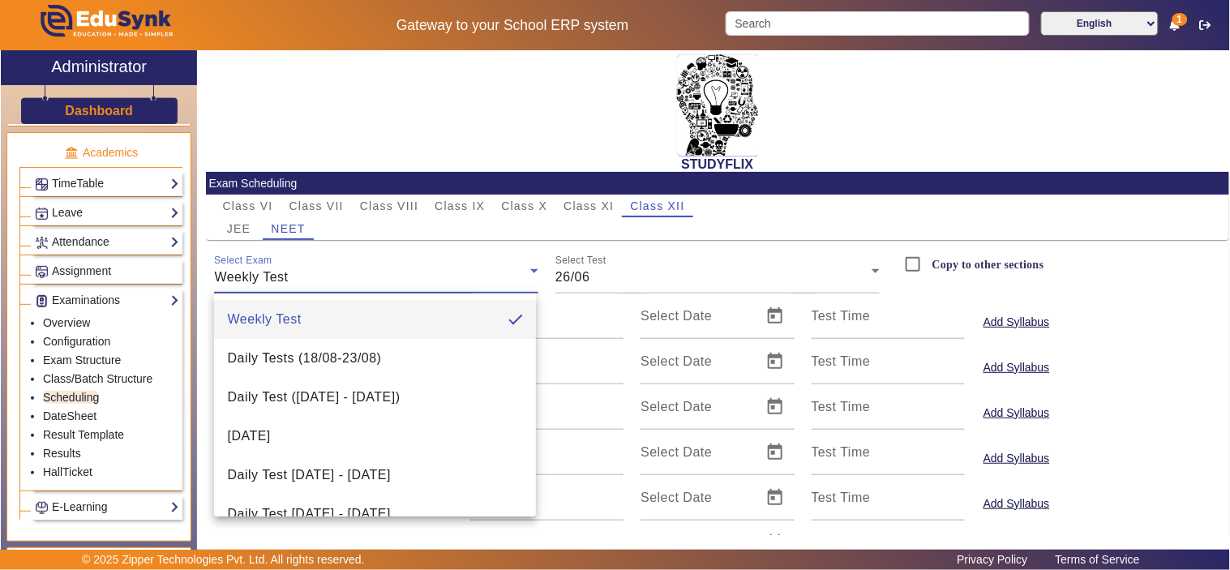
click at [233, 217] on div at bounding box center [615, 285] width 1230 height 570
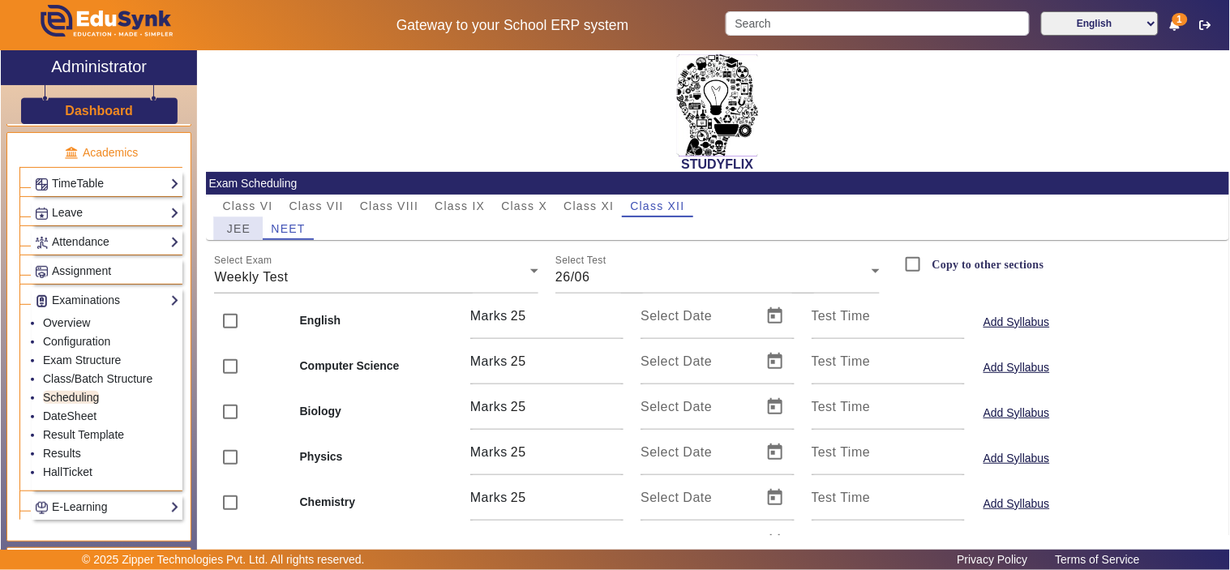
click at [236, 225] on span "JEE" at bounding box center [239, 228] width 24 height 11
click at [322, 273] on div "Weekly Test" at bounding box center [372, 277] width 316 height 19
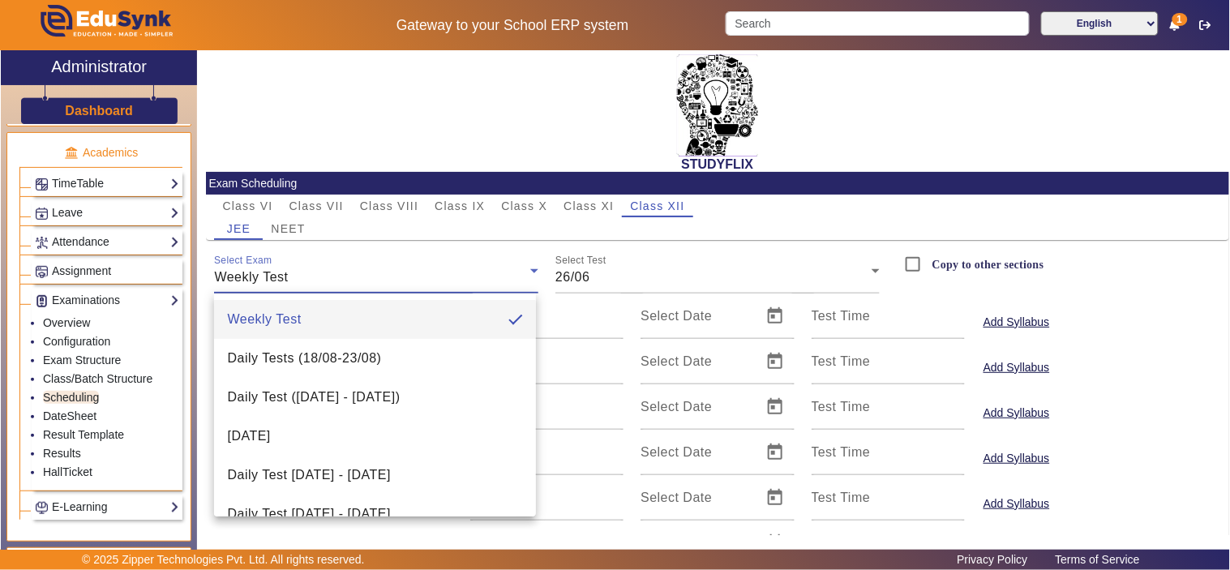
click at [601, 204] on div at bounding box center [615, 285] width 1230 height 570
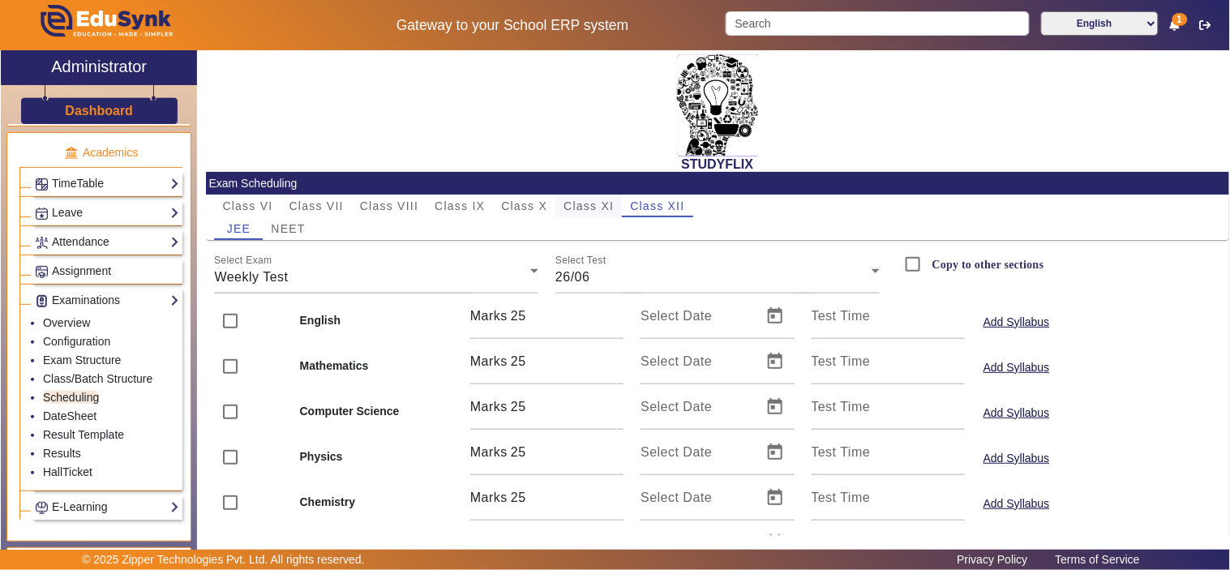
click at [589, 203] on span "Class XI" at bounding box center [589, 205] width 50 height 11
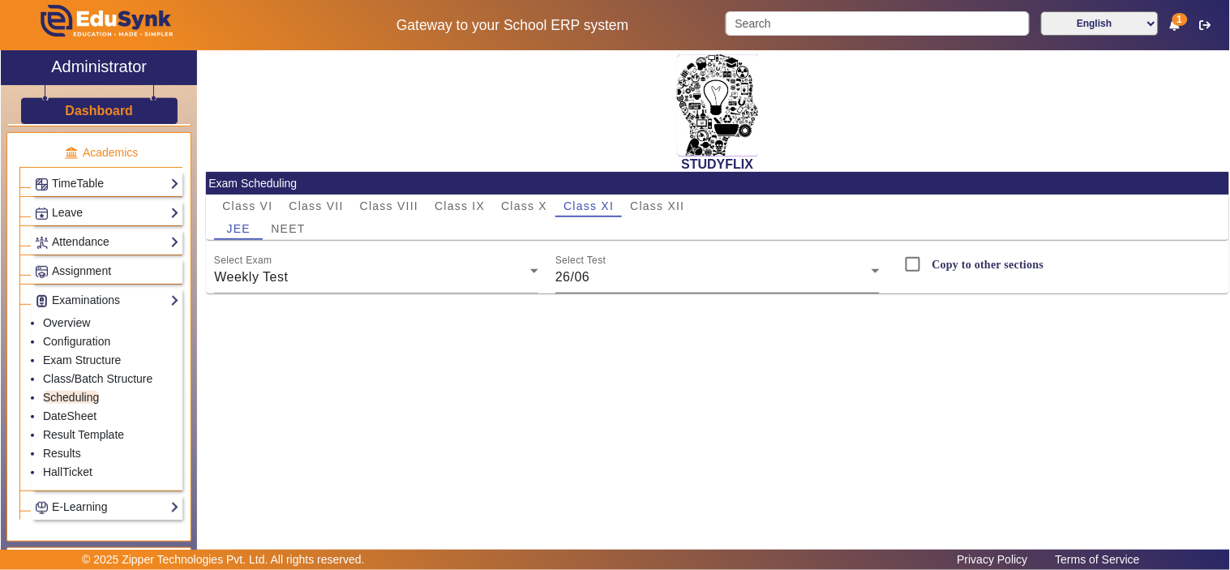
click at [618, 268] on div "26/06" at bounding box center [714, 277] width 316 height 19
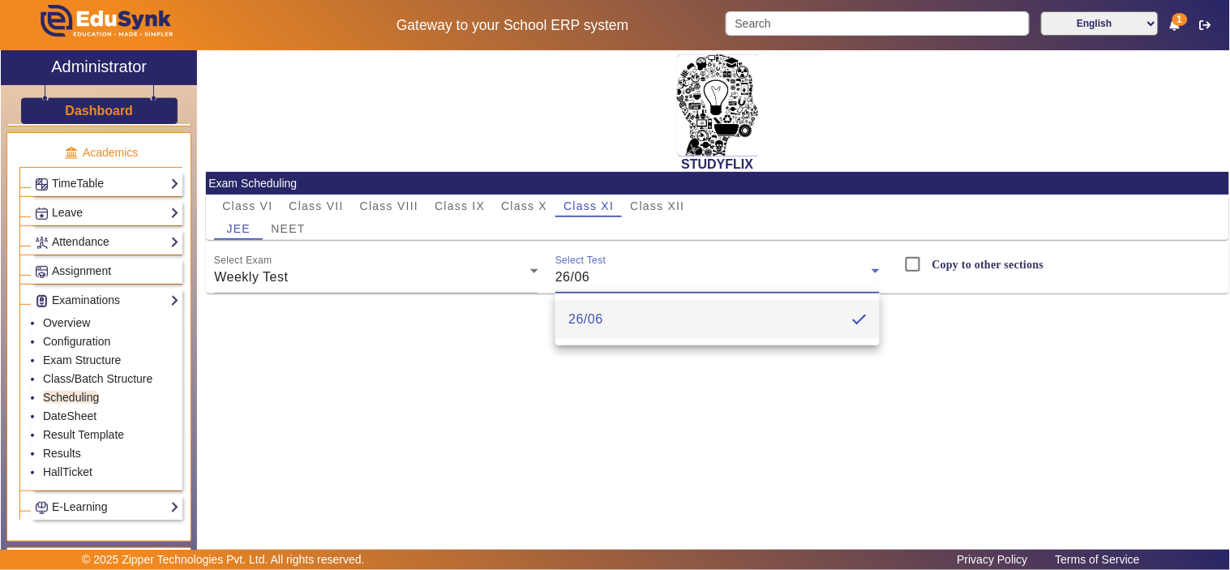
click at [618, 268] on div at bounding box center [615, 285] width 1230 height 570
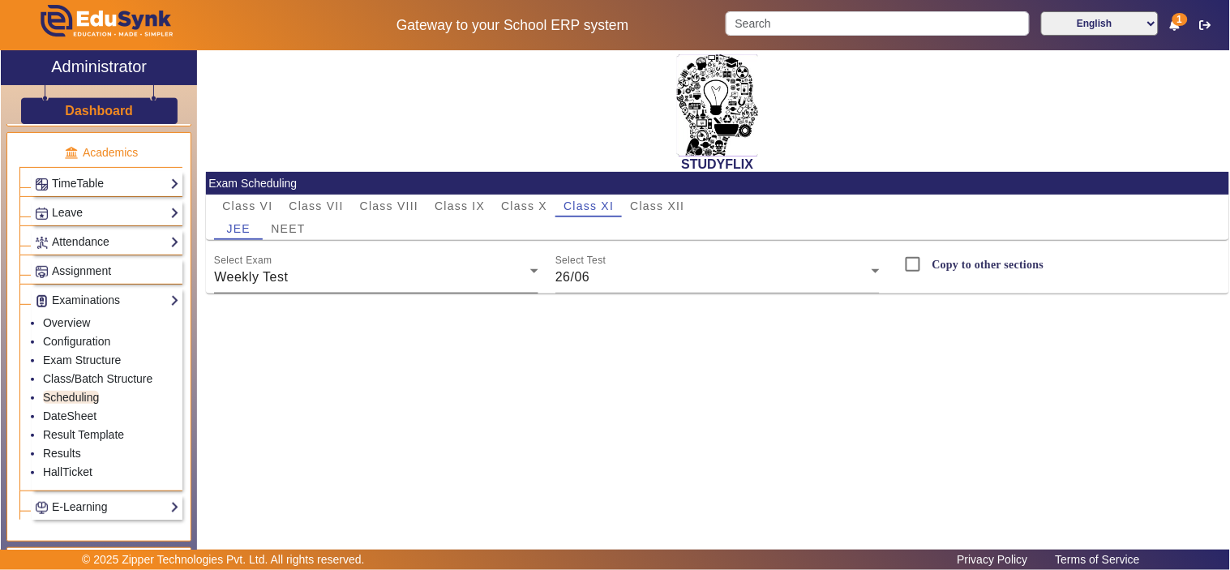
click at [454, 274] on div "Weekly Test" at bounding box center [372, 277] width 316 height 19
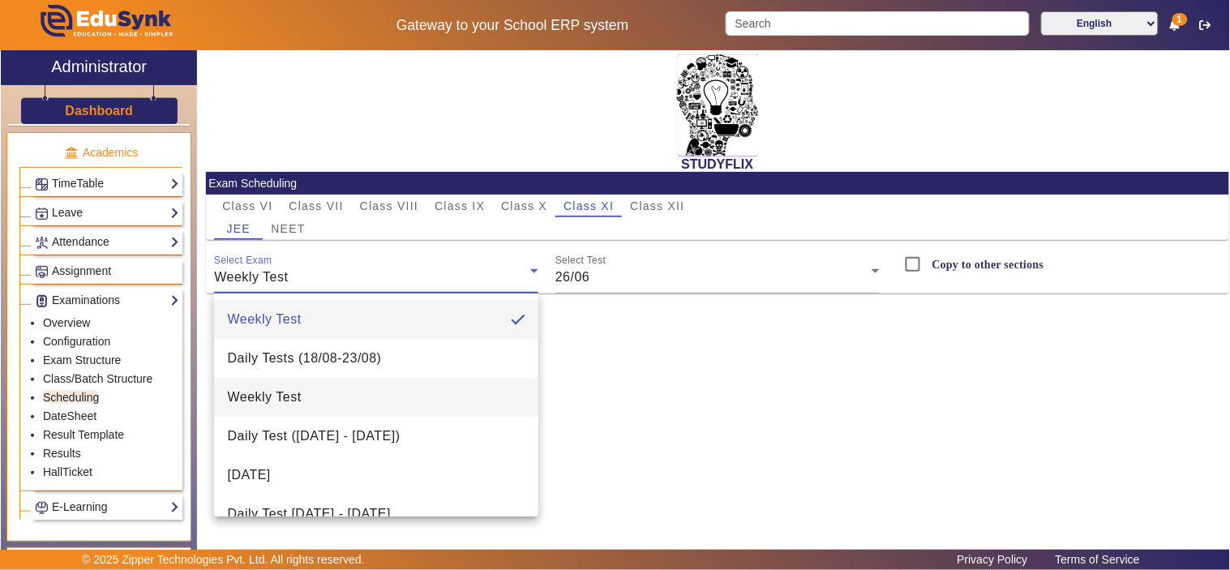
click at [302, 390] on mat-option "Weekly Test" at bounding box center [376, 397] width 324 height 39
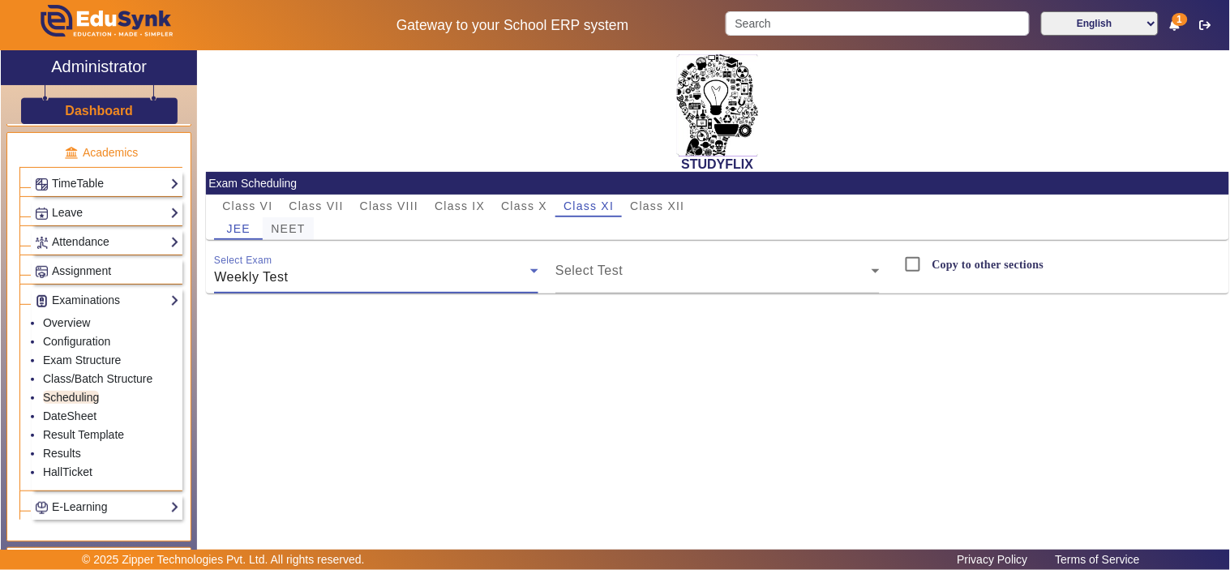
click at [303, 225] on span "NEET" at bounding box center [288, 228] width 34 height 11
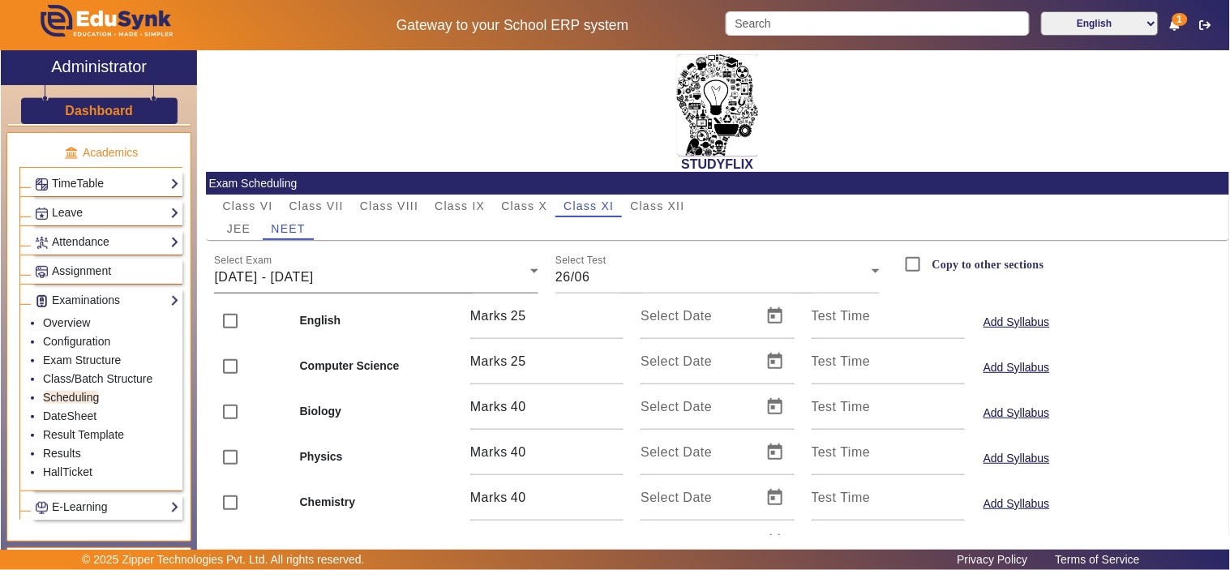
click at [322, 290] on div "Select Exam 23/06/2025 - 28/06/2025" at bounding box center [376, 270] width 324 height 45
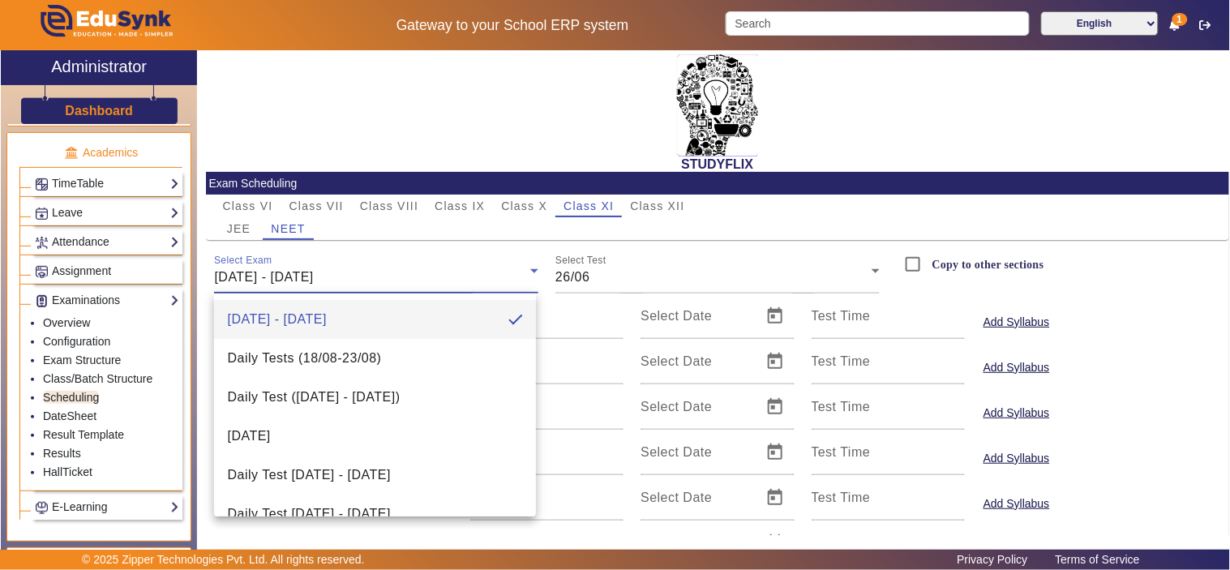
click at [625, 284] on div at bounding box center [615, 285] width 1230 height 570
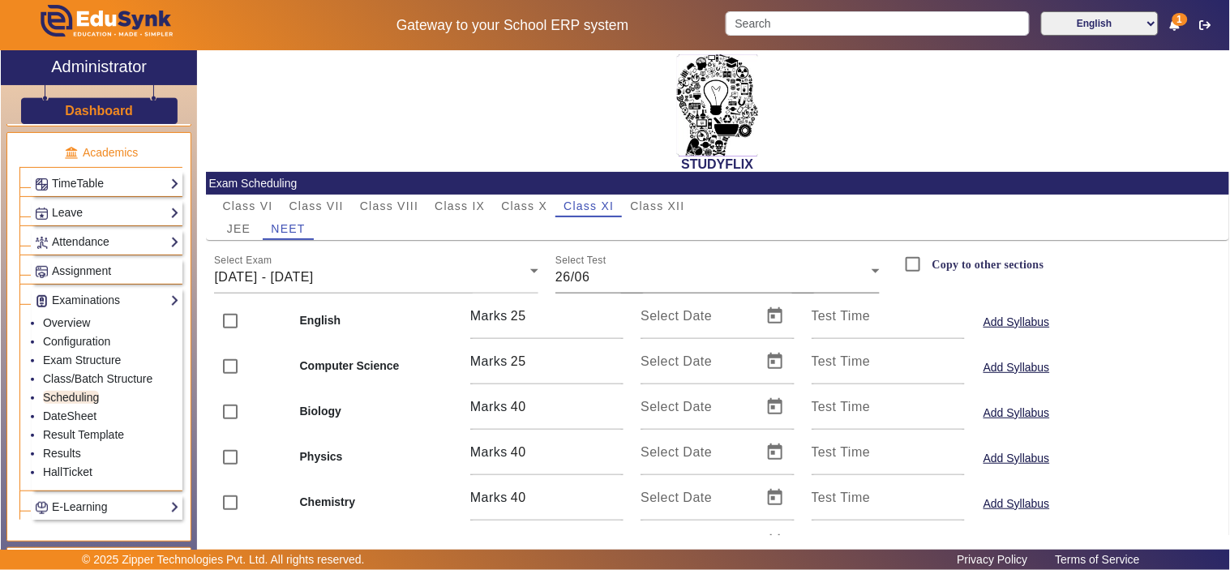
click at [637, 276] on div "26/06" at bounding box center [714, 277] width 316 height 19
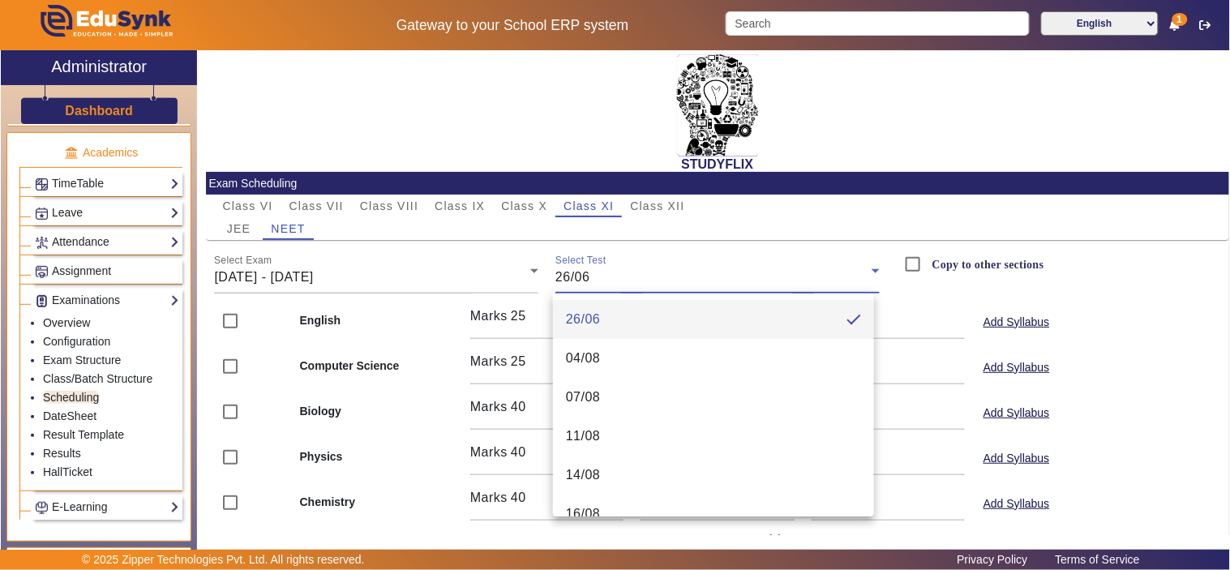
click at [440, 277] on div at bounding box center [615, 285] width 1230 height 570
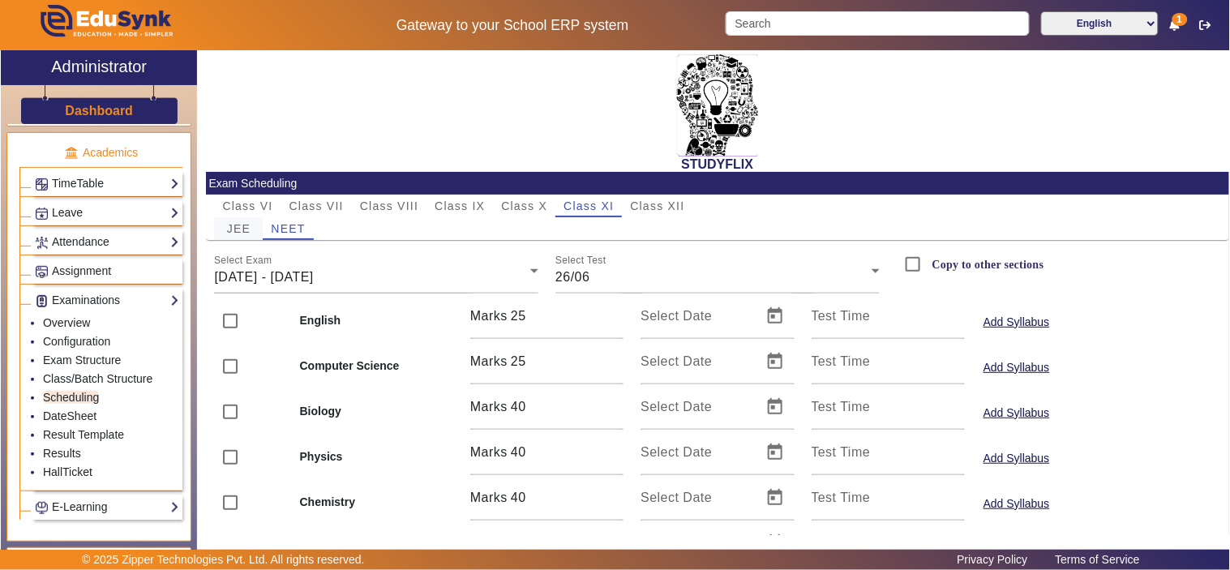
click at [253, 224] on div "JEE" at bounding box center [238, 228] width 49 height 23
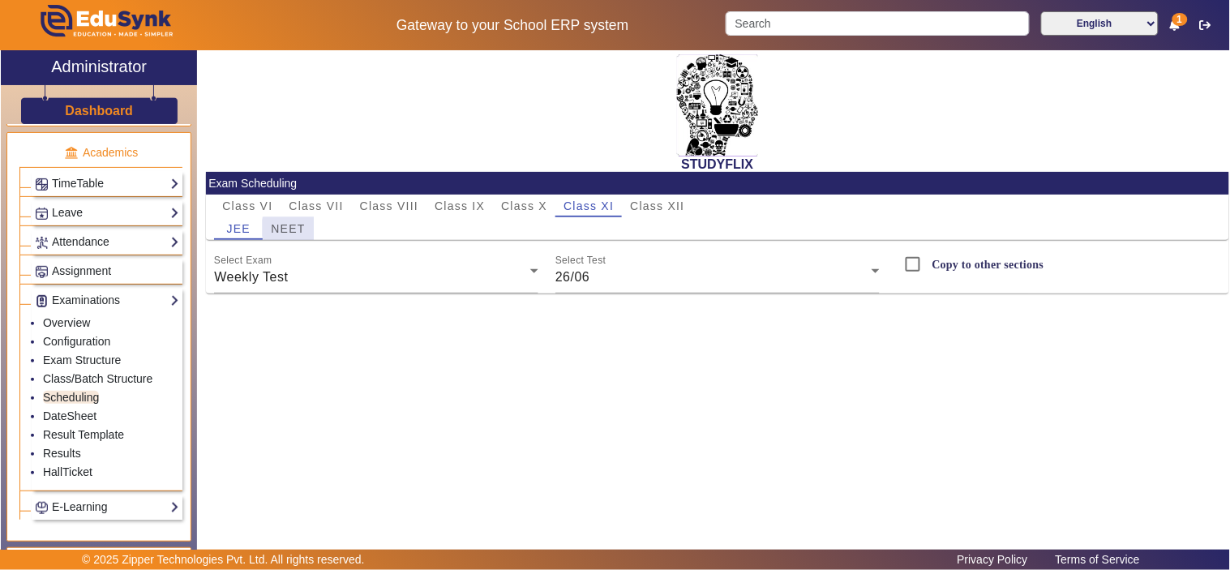
click at [298, 228] on span "NEET" at bounding box center [288, 228] width 34 height 11
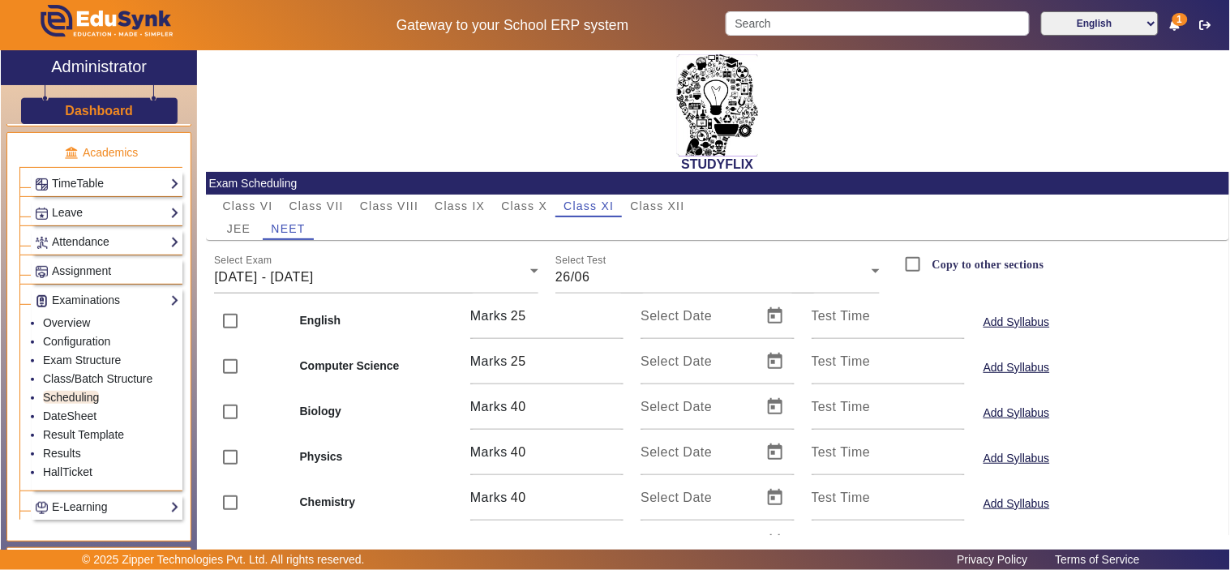
drag, startPoint x: 474, startPoint y: 195, endPoint x: 489, endPoint y: 193, distance: 14.7
click at [476, 193] on mat-card "Exam Scheduling Class VI Class VII Class VIII Class IX Class X Class XI Class X…" at bounding box center [718, 458] width 1024 height 573
click at [595, 208] on span "Class XI" at bounding box center [589, 205] width 50 height 11
click at [527, 206] on span "Class X" at bounding box center [524, 205] width 46 height 11
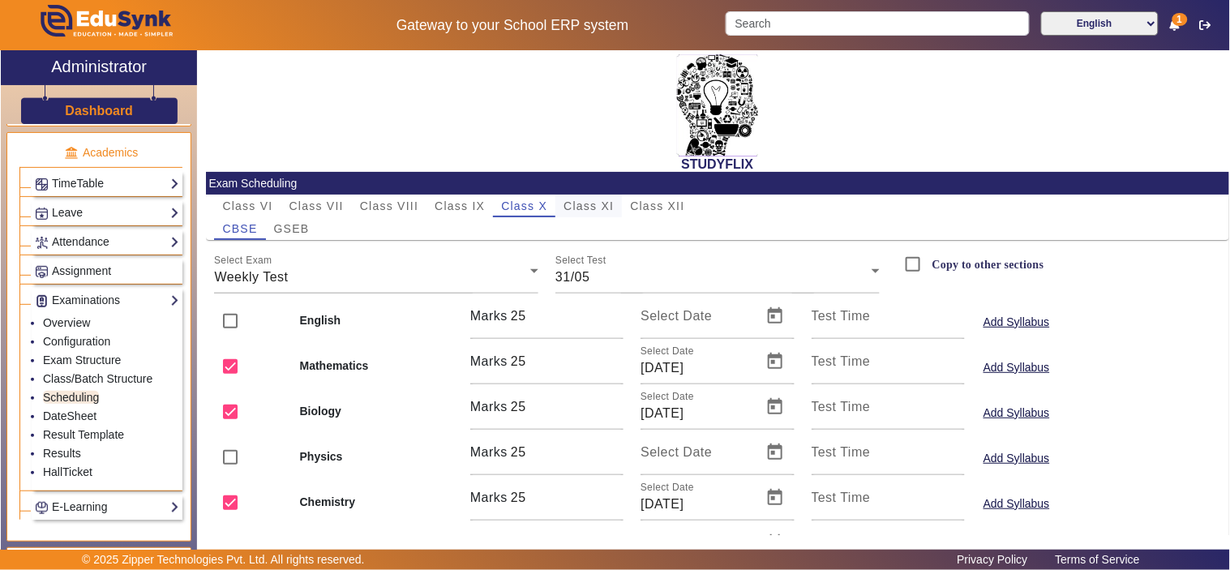
click at [597, 206] on span "Class XI" at bounding box center [589, 205] width 50 height 11
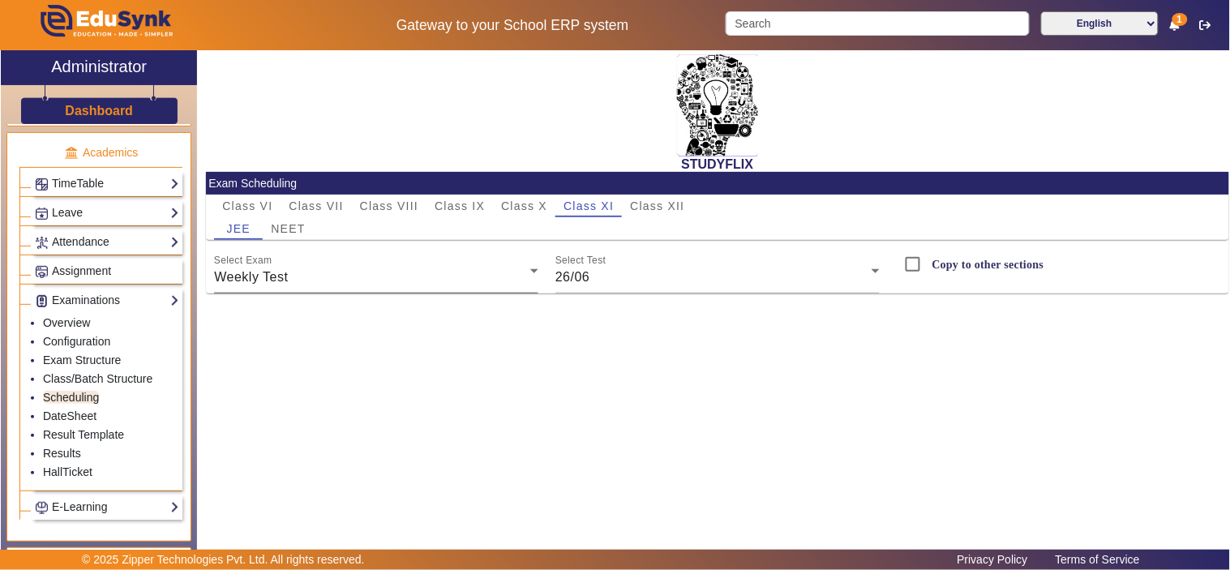
click at [410, 279] on div "Weekly Test" at bounding box center [372, 277] width 316 height 19
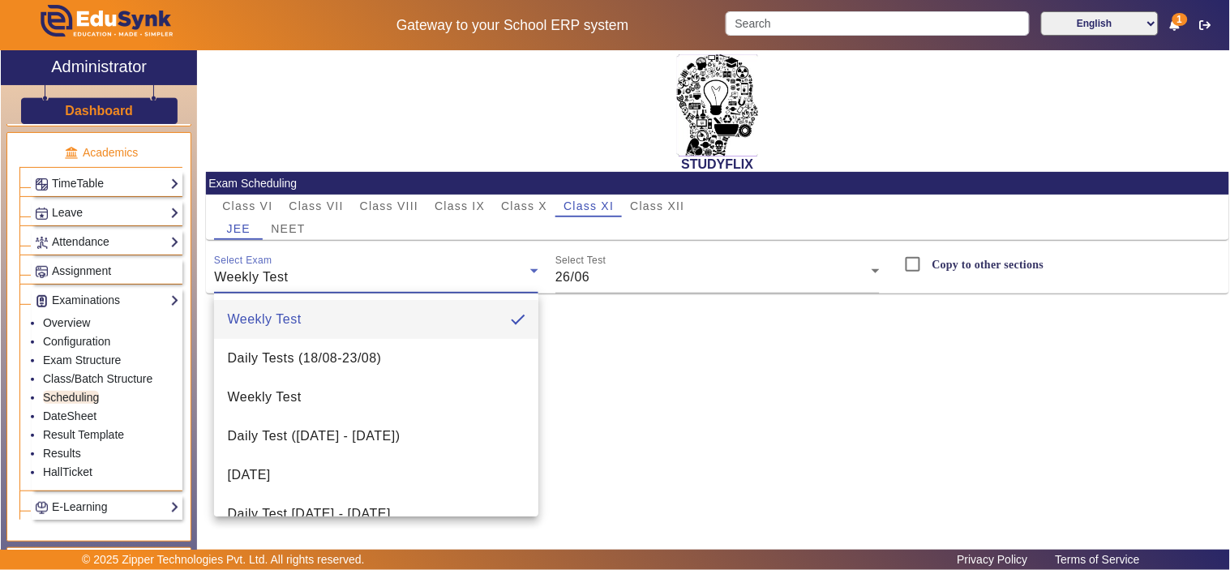
click at [296, 234] on div at bounding box center [615, 285] width 1230 height 570
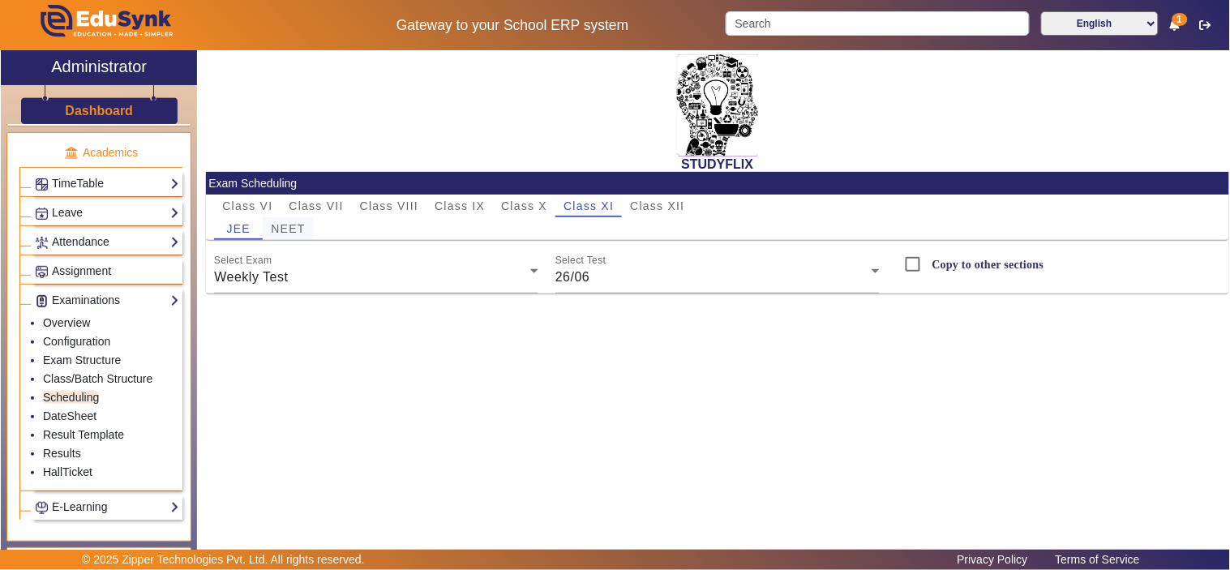
click at [294, 227] on span "NEET" at bounding box center [288, 228] width 34 height 11
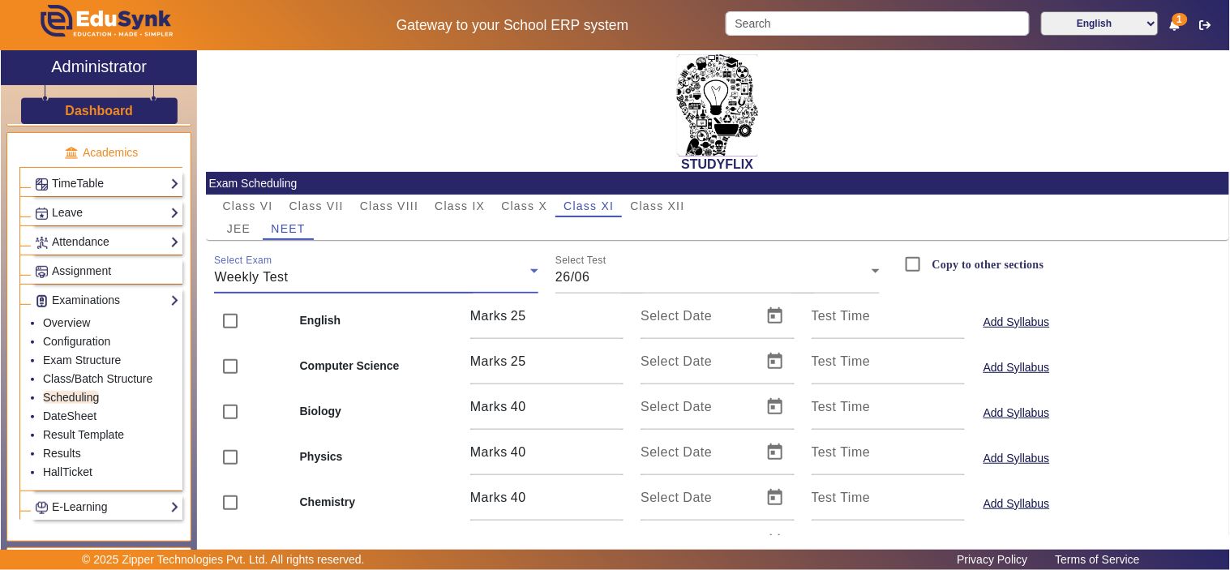
click at [324, 281] on div "Weekly Test" at bounding box center [372, 277] width 316 height 19
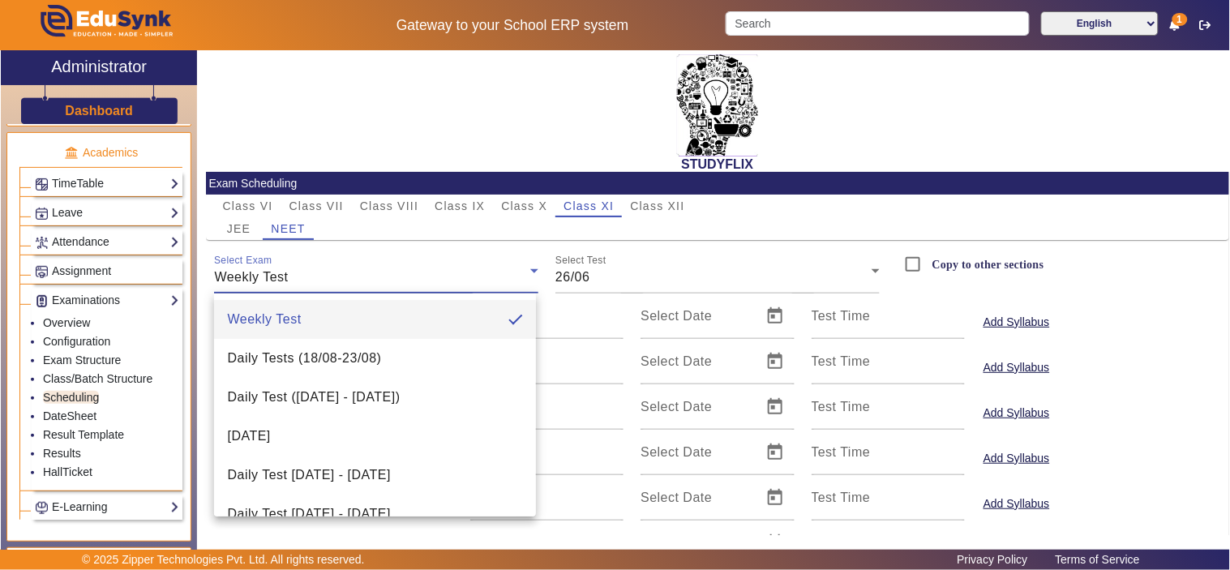
click at [228, 221] on div at bounding box center [615, 285] width 1230 height 570
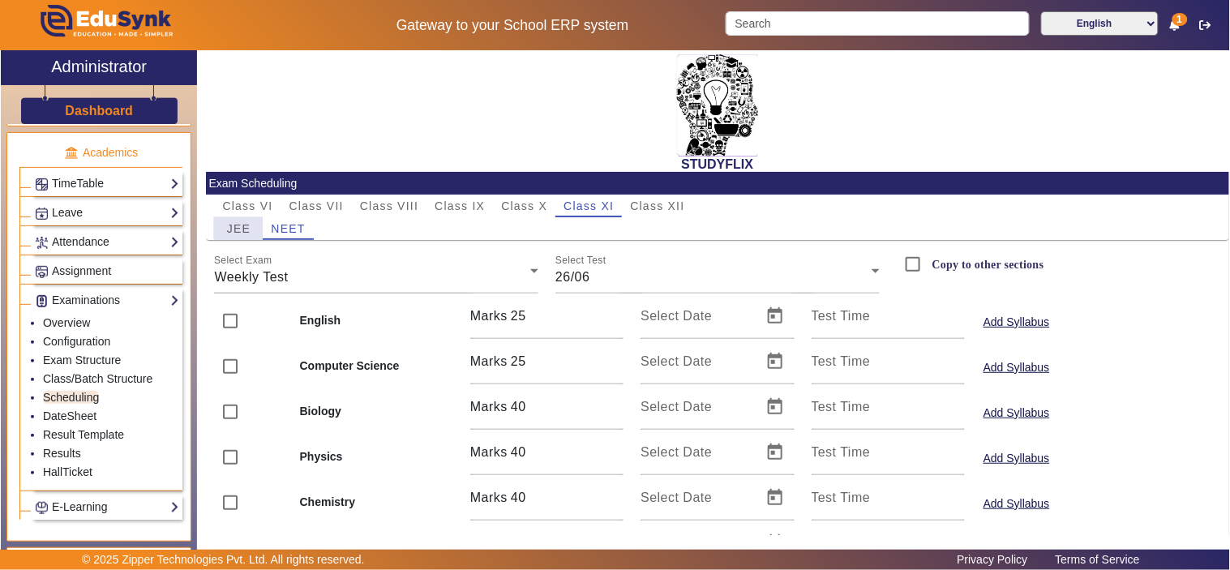
click at [239, 227] on span "JEE" at bounding box center [239, 228] width 24 height 11
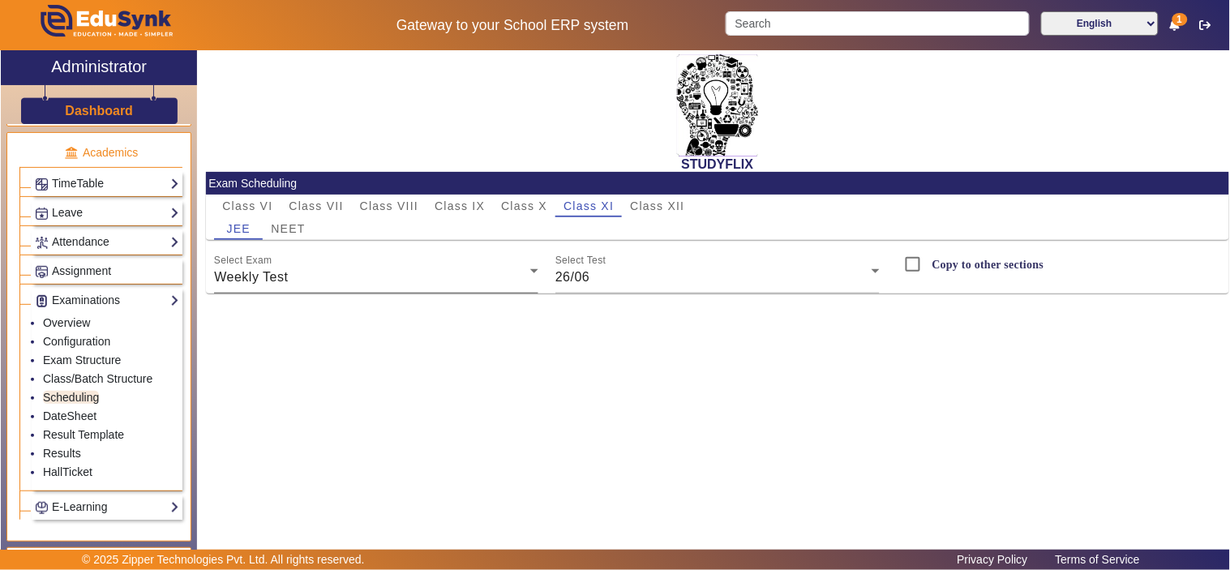
click at [311, 286] on div "Weekly Test" at bounding box center [372, 277] width 316 height 19
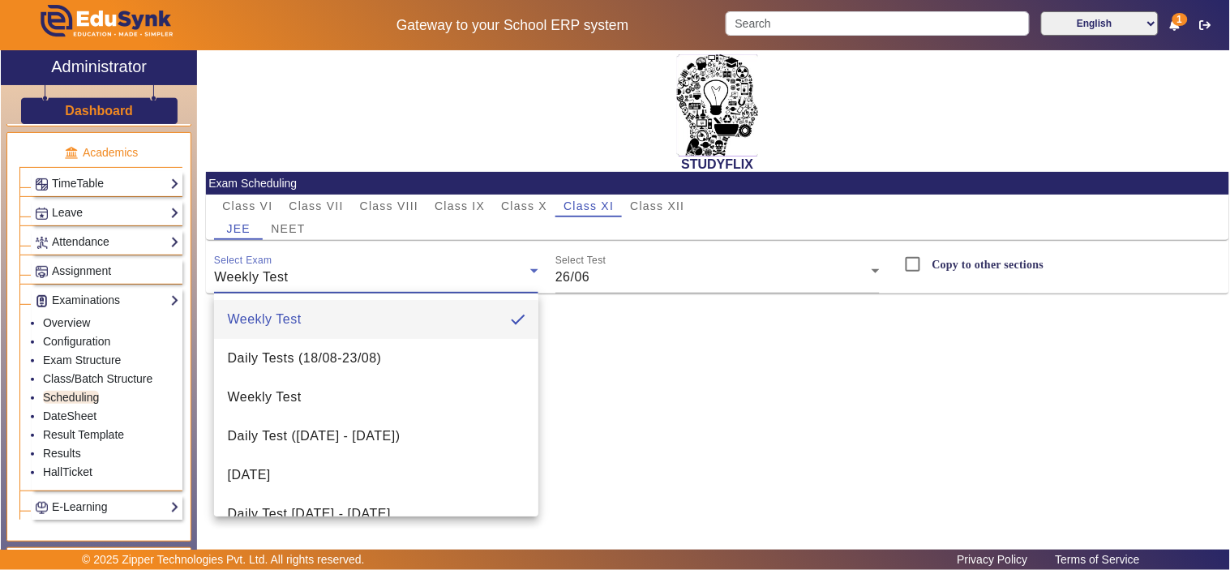
click at [619, 282] on div at bounding box center [615, 285] width 1230 height 570
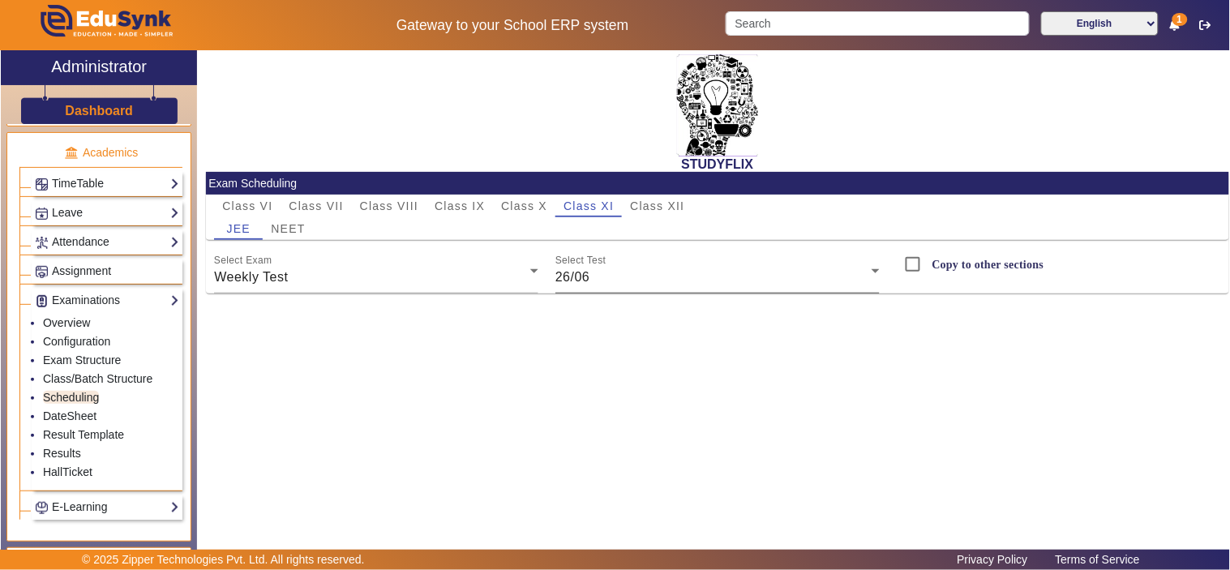
click at [625, 279] on div "26/06" at bounding box center [714, 277] width 316 height 19
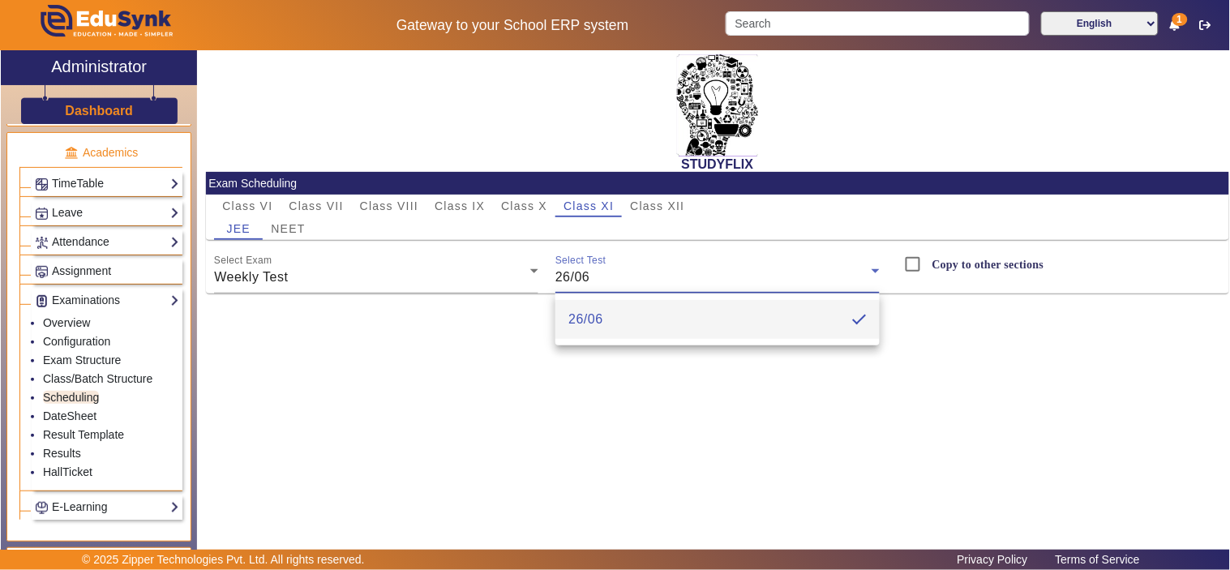
click at [409, 280] on div at bounding box center [615, 285] width 1230 height 570
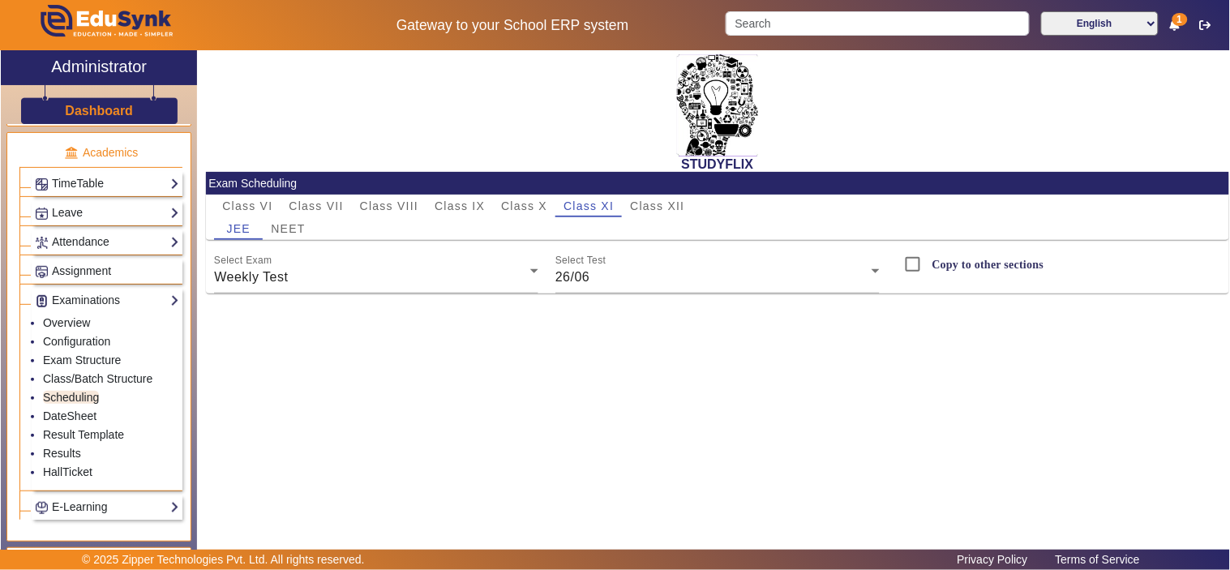
click at [409, 280] on div "Weekly Test" at bounding box center [372, 277] width 316 height 19
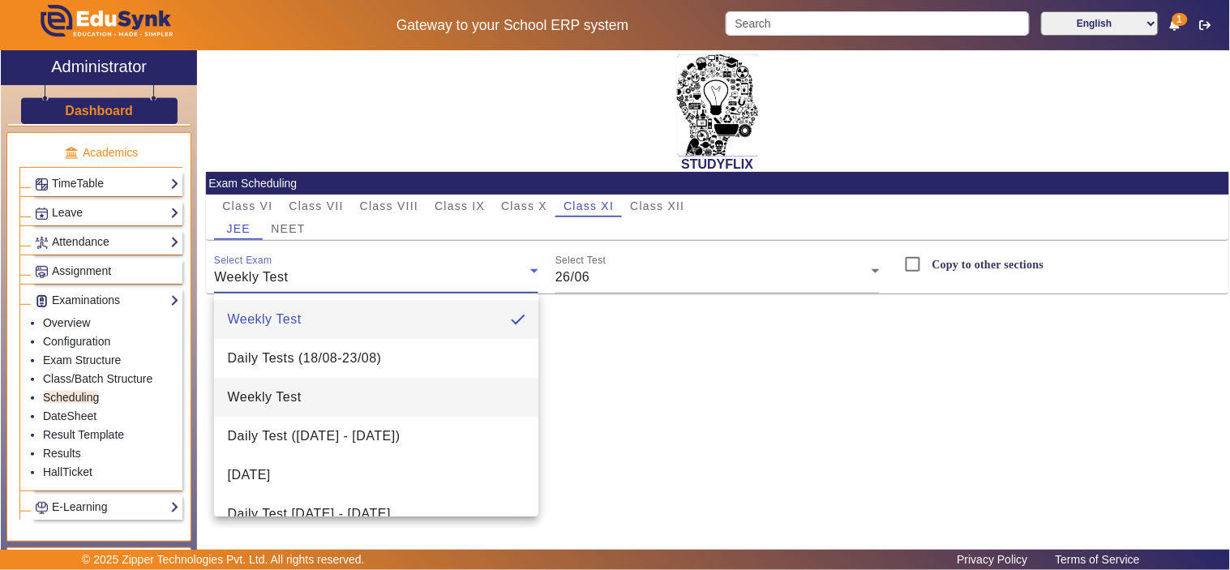
click at [320, 395] on mat-option "Weekly Test" at bounding box center [376, 397] width 324 height 39
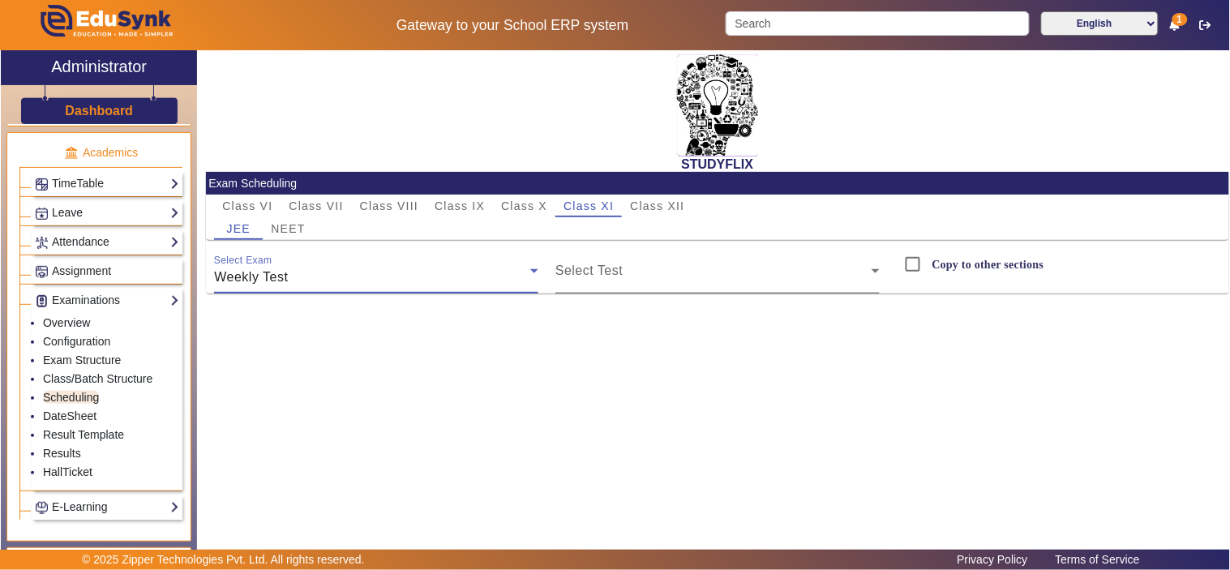
click at [667, 274] on span at bounding box center [714, 277] width 316 height 19
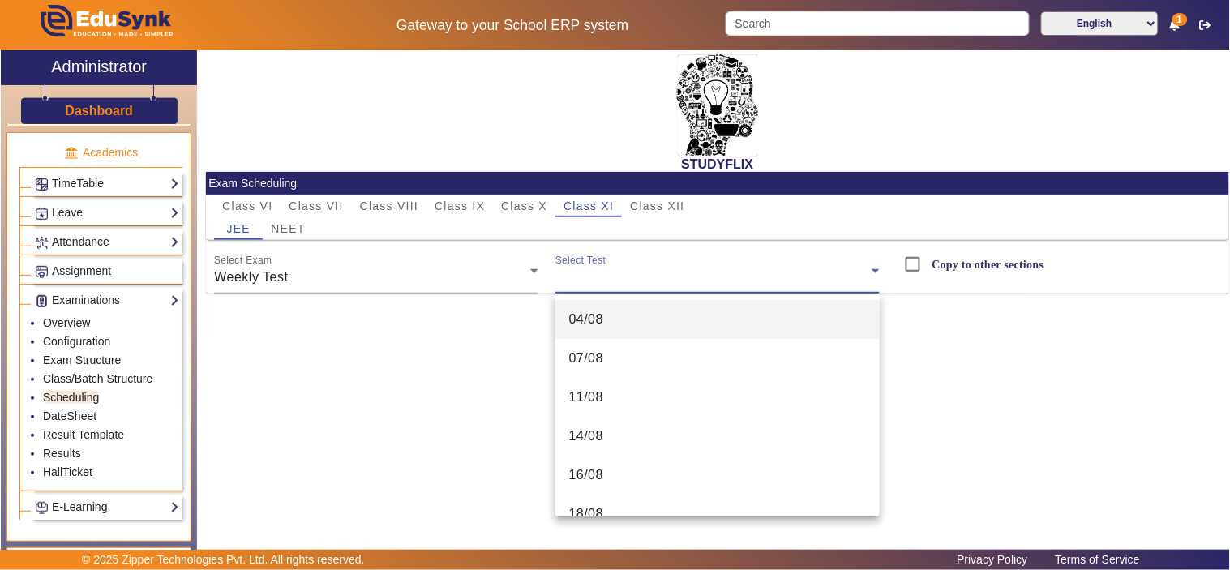
click at [629, 268] on div at bounding box center [615, 285] width 1230 height 570
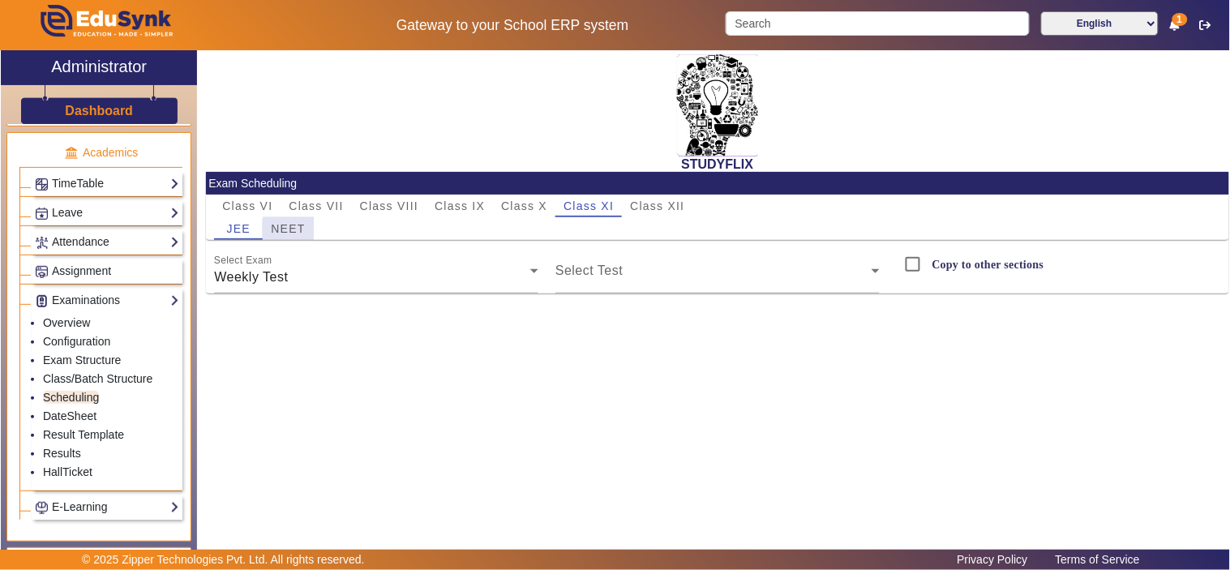
click at [298, 229] on span "NEET" at bounding box center [288, 228] width 34 height 11
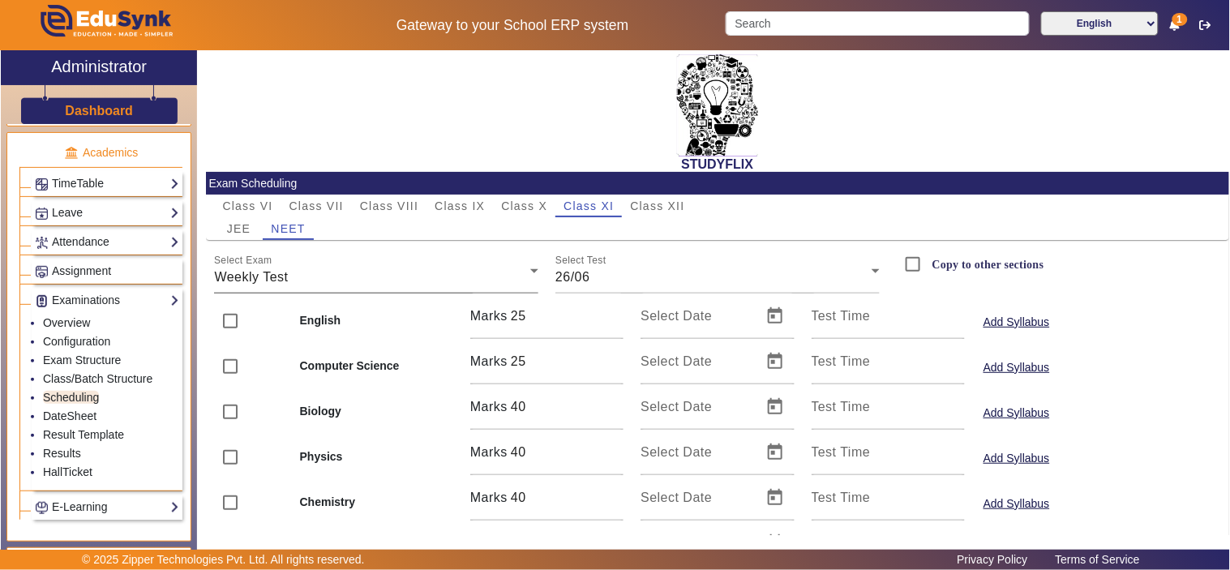
click at [398, 265] on div "Select Exam Weekly Test" at bounding box center [376, 270] width 324 height 45
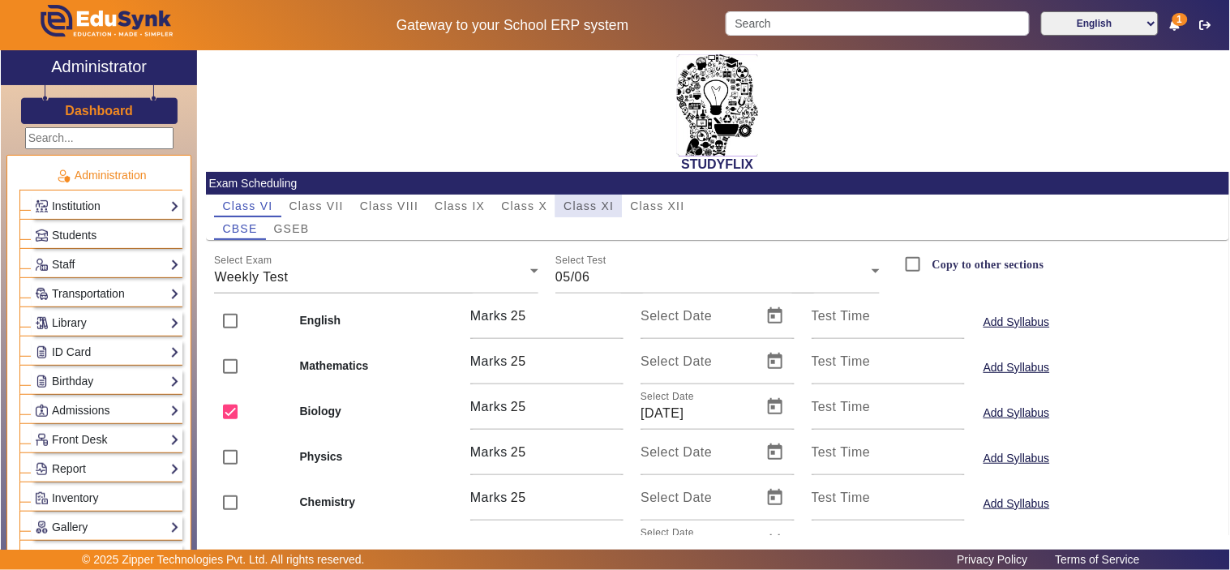
click at [578, 201] on span "Class XI" at bounding box center [589, 205] width 50 height 11
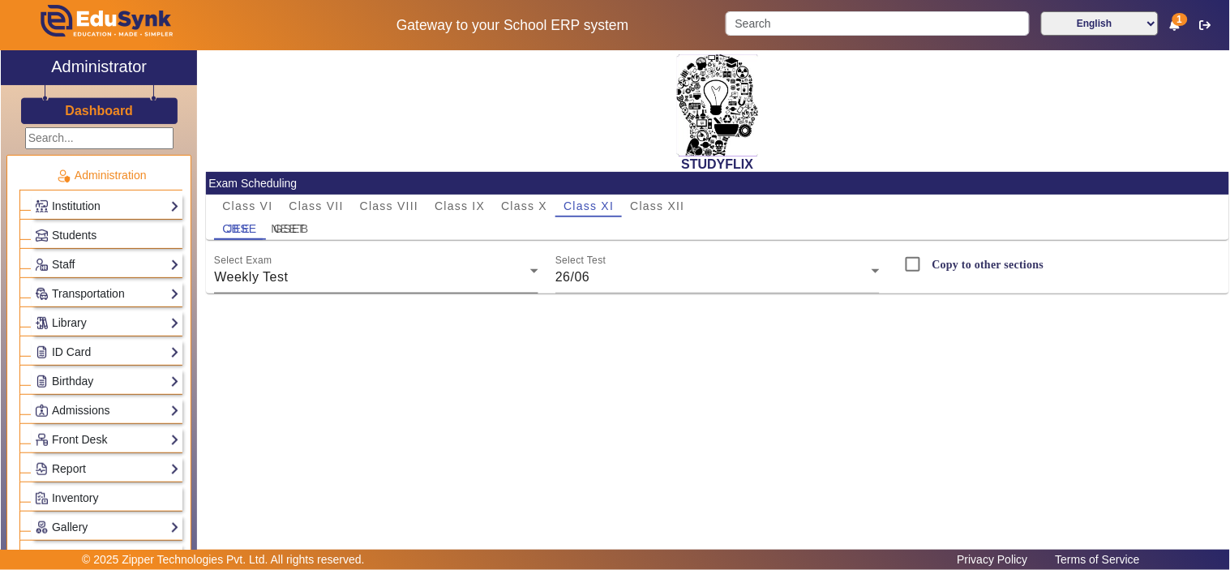
click at [336, 278] on div "Weekly Test" at bounding box center [372, 277] width 316 height 19
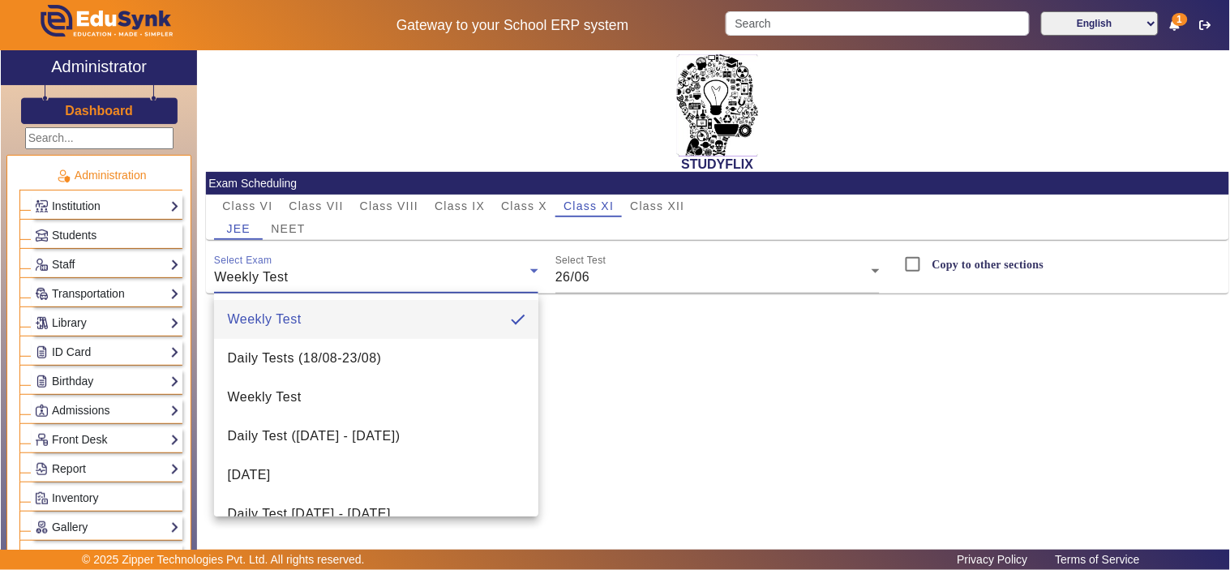
click at [625, 268] on div at bounding box center [615, 285] width 1230 height 570
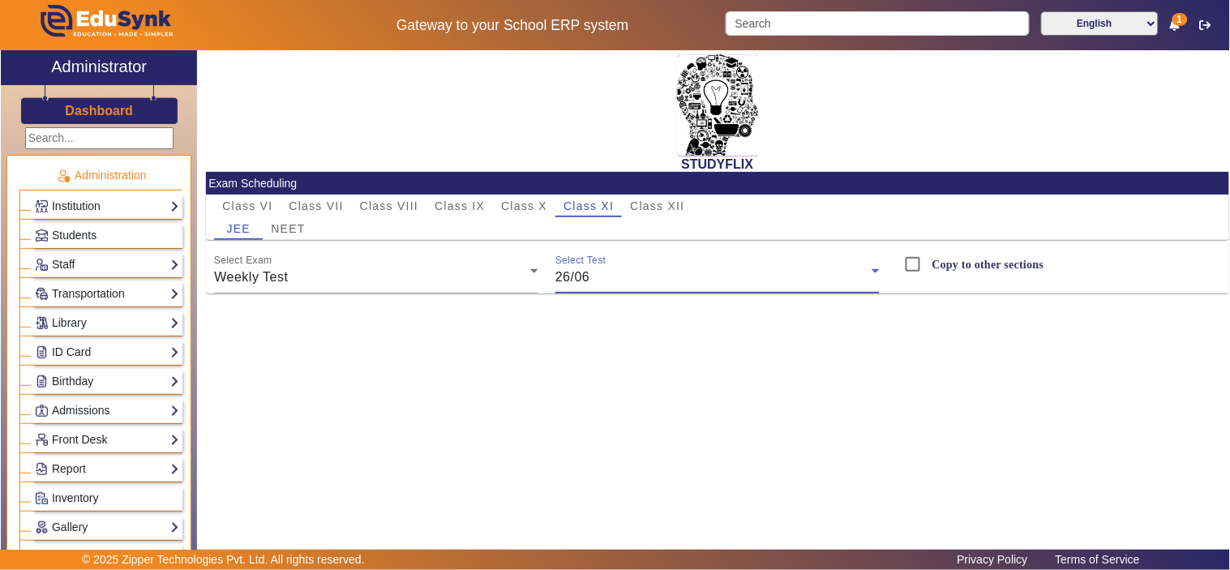
click at [628, 277] on div "26/06" at bounding box center [714, 277] width 316 height 19
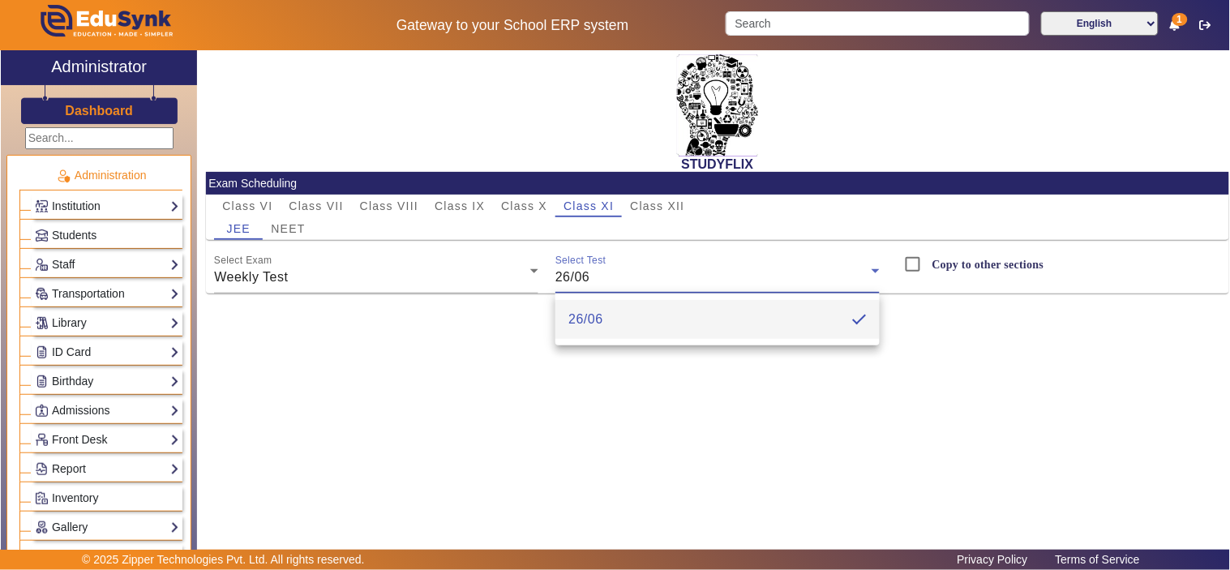
click at [394, 281] on div at bounding box center [615, 285] width 1230 height 570
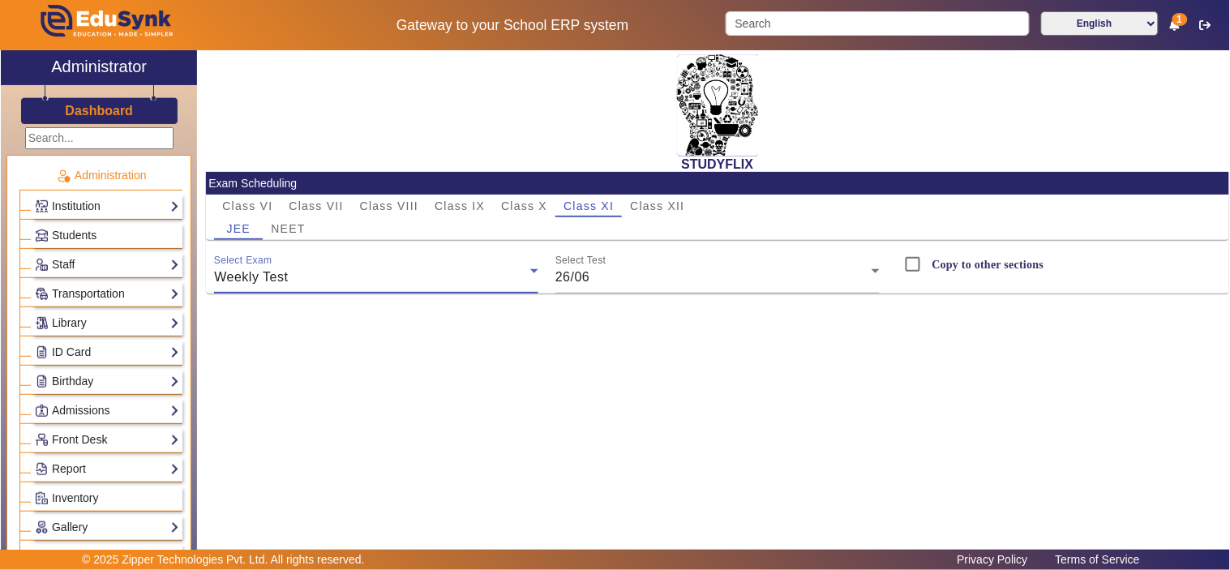
click at [394, 281] on div "Weekly Test" at bounding box center [372, 277] width 316 height 19
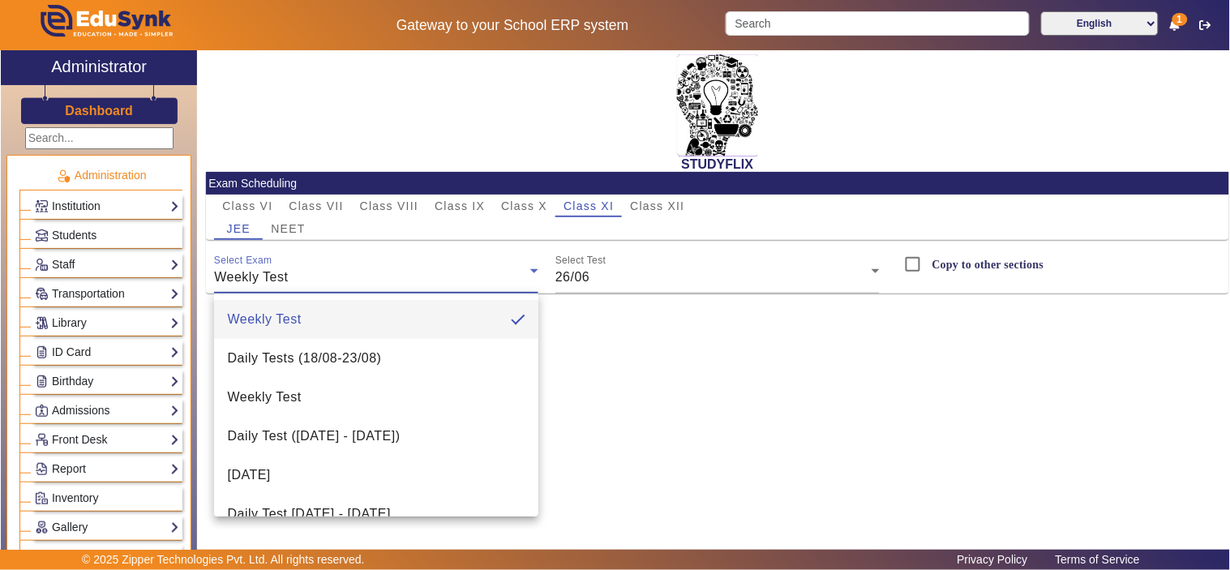
click at [728, 280] on div at bounding box center [615, 285] width 1230 height 570
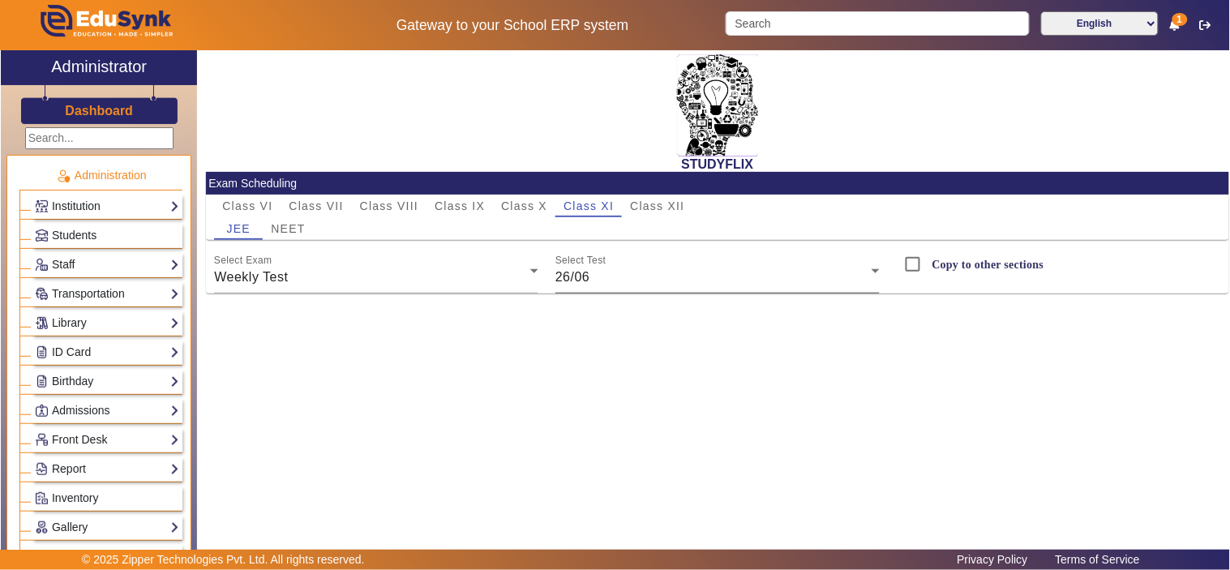
click at [733, 290] on div "Select Test 26/06" at bounding box center [718, 270] width 324 height 45
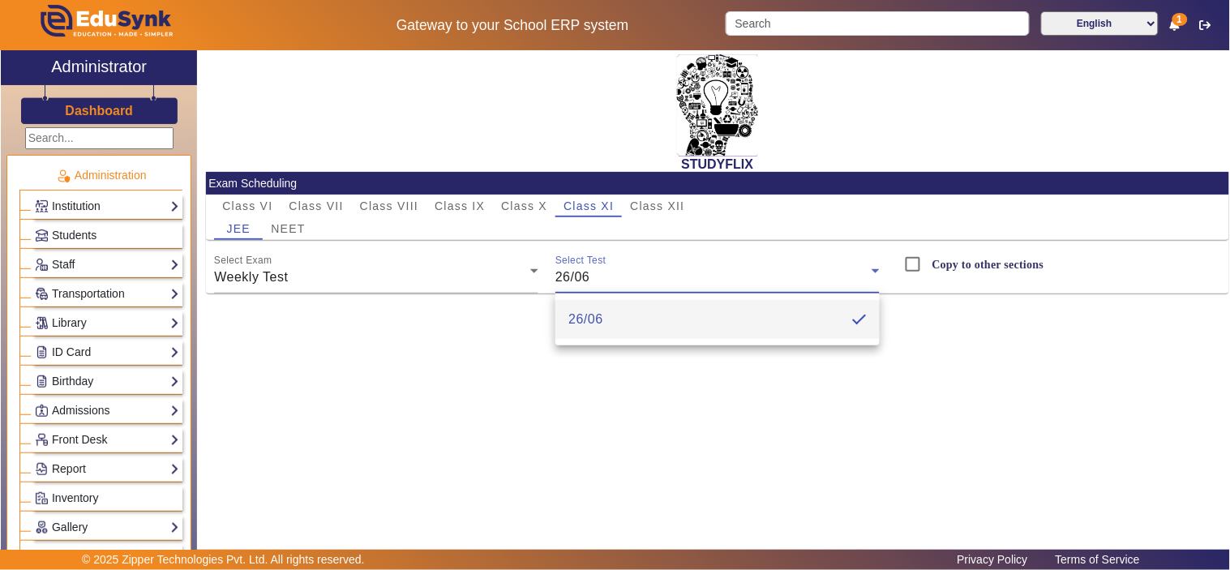
drag, startPoint x: 958, startPoint y: 383, endPoint x: 928, endPoint y: 0, distance: 384.0
click at [952, 365] on div at bounding box center [615, 285] width 1230 height 570
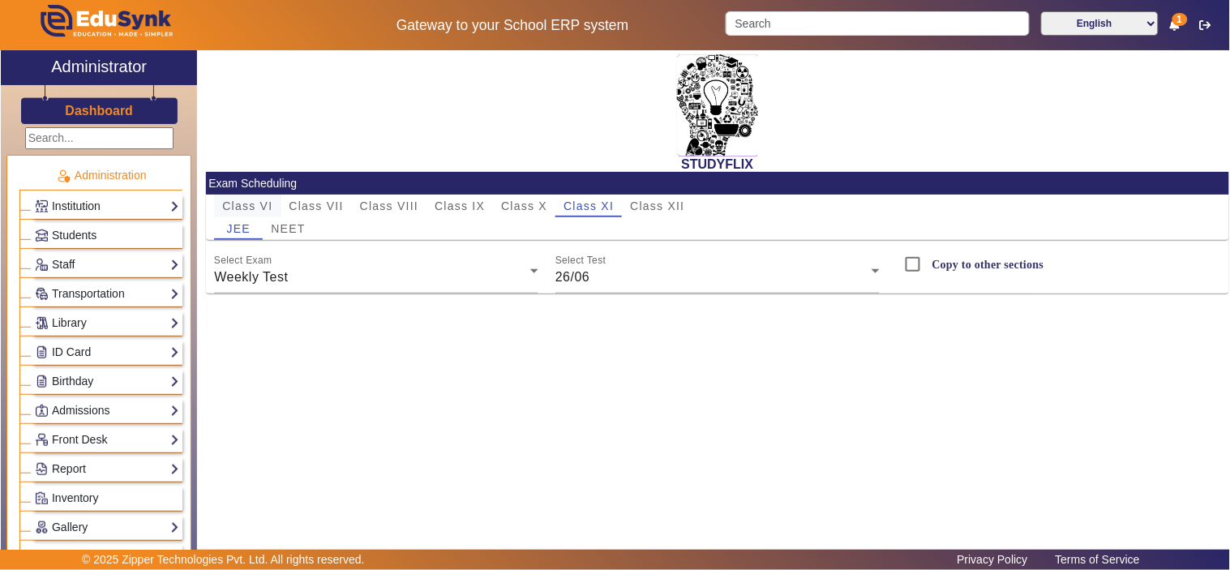
drag, startPoint x: 293, startPoint y: 220, endPoint x: 268, endPoint y: 213, distance: 26.0
click at [292, 217] on span "NEET" at bounding box center [288, 228] width 34 height 23
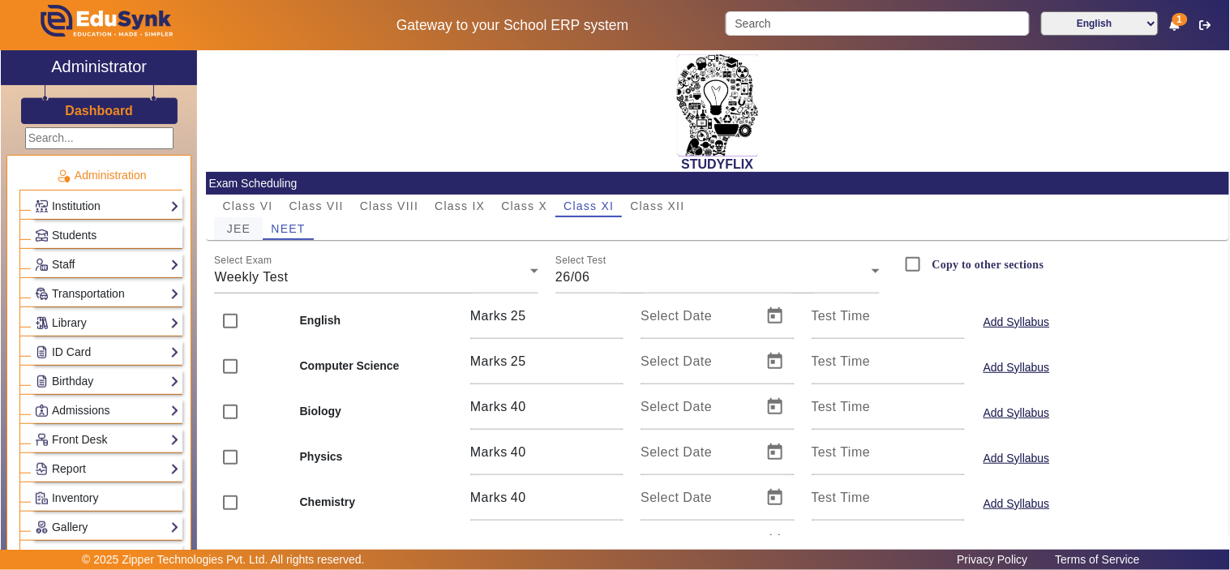
click at [247, 223] on span "JEE" at bounding box center [239, 228] width 24 height 11
click at [300, 272] on div "Weekly Test" at bounding box center [372, 277] width 316 height 19
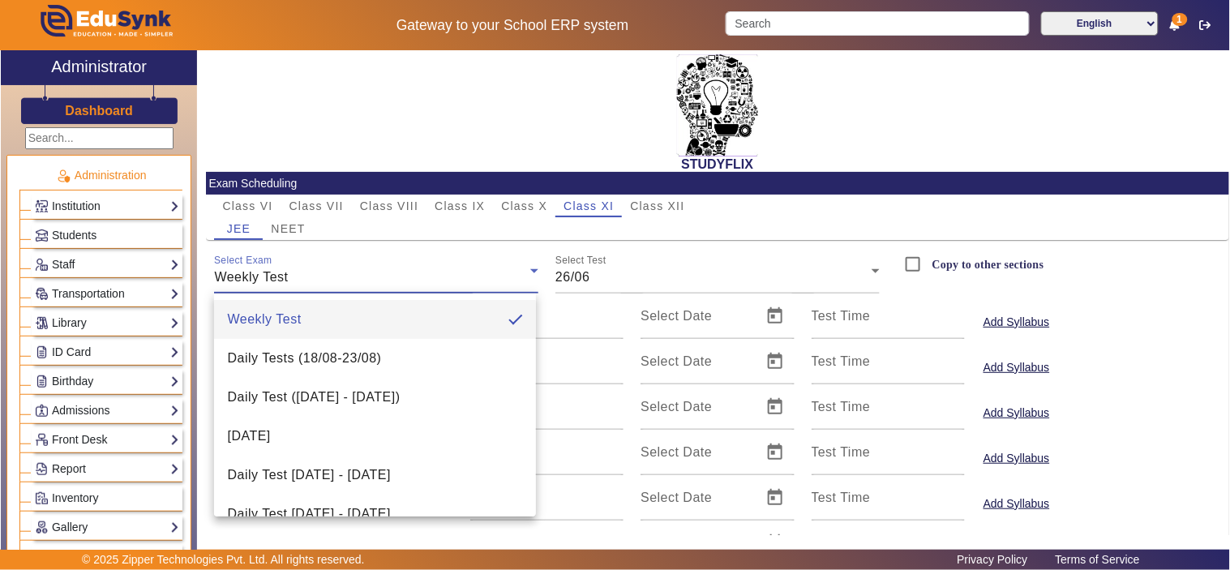
click at [1158, 279] on div at bounding box center [615, 285] width 1230 height 570
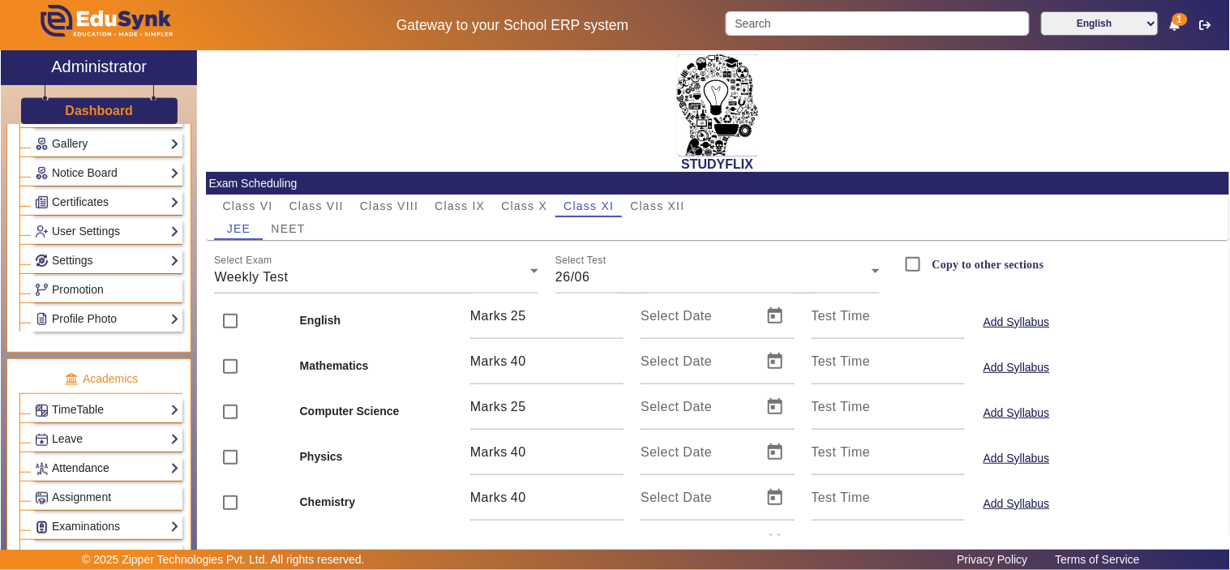
scroll to position [601, 0]
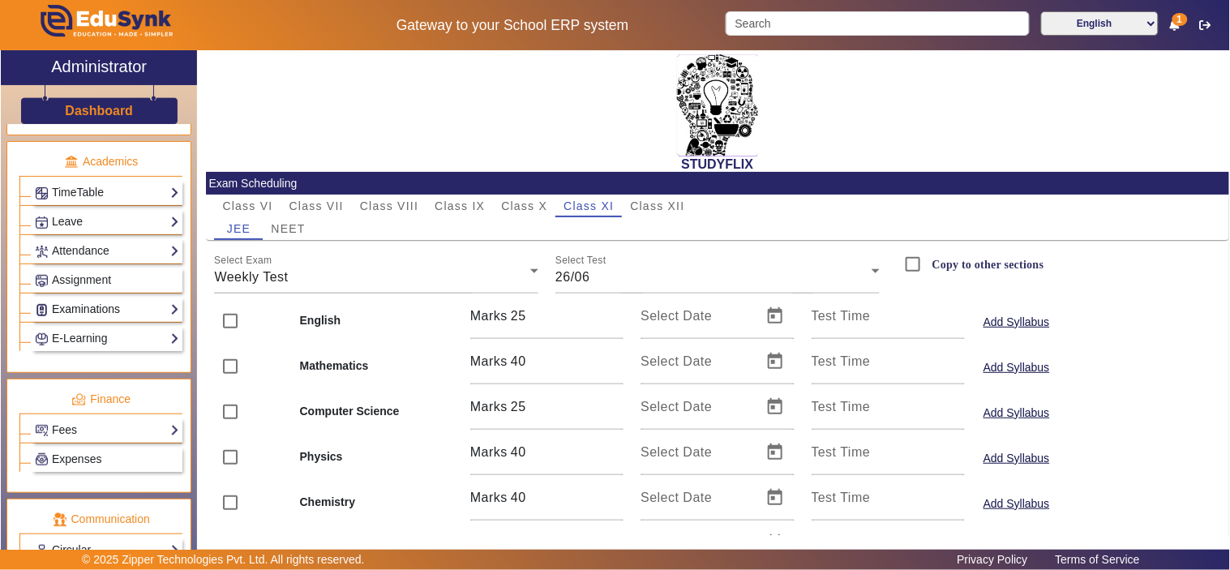
click at [81, 313] on link "Examinations" at bounding box center [107, 309] width 144 height 19
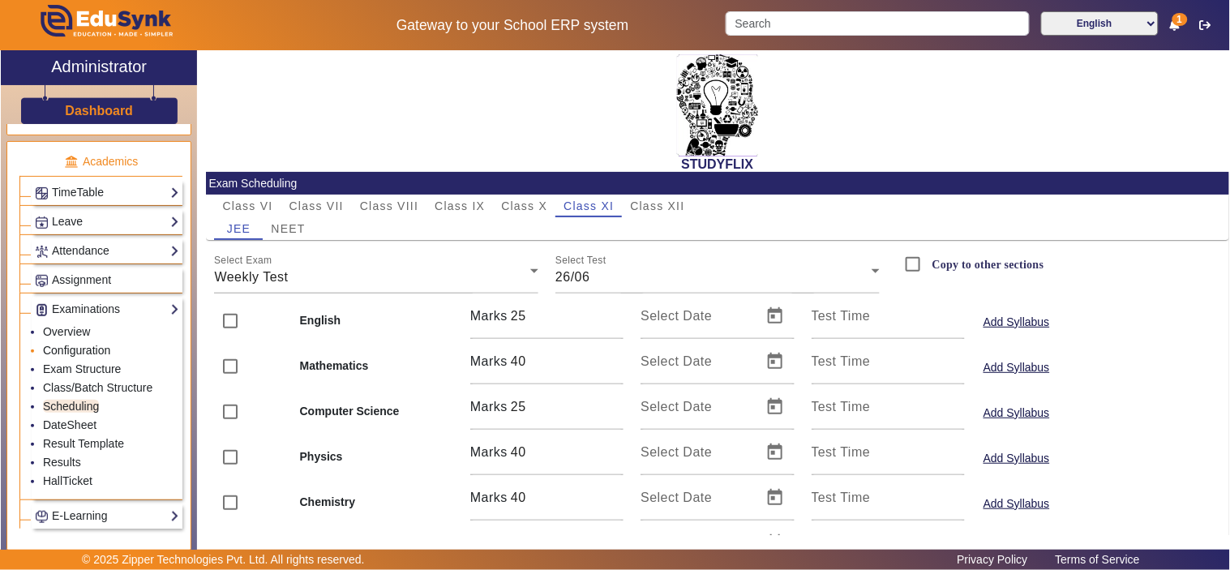
click at [81, 357] on link "Configuration" at bounding box center [76, 350] width 67 height 13
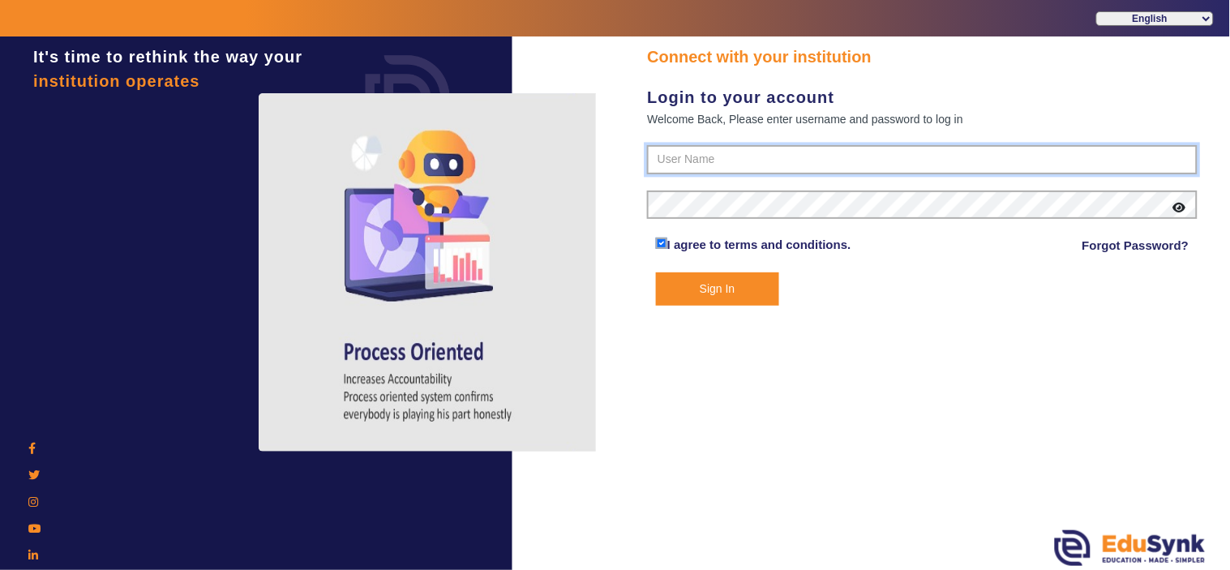
type input "6354922771"
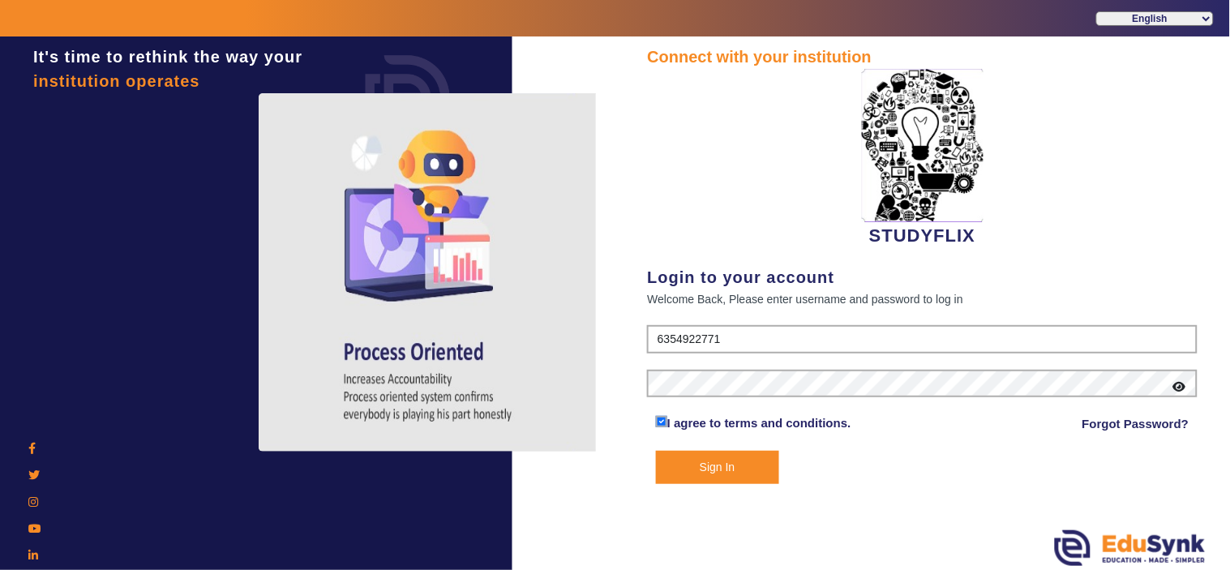
click at [727, 471] on button "Sign In" at bounding box center [717, 467] width 123 height 33
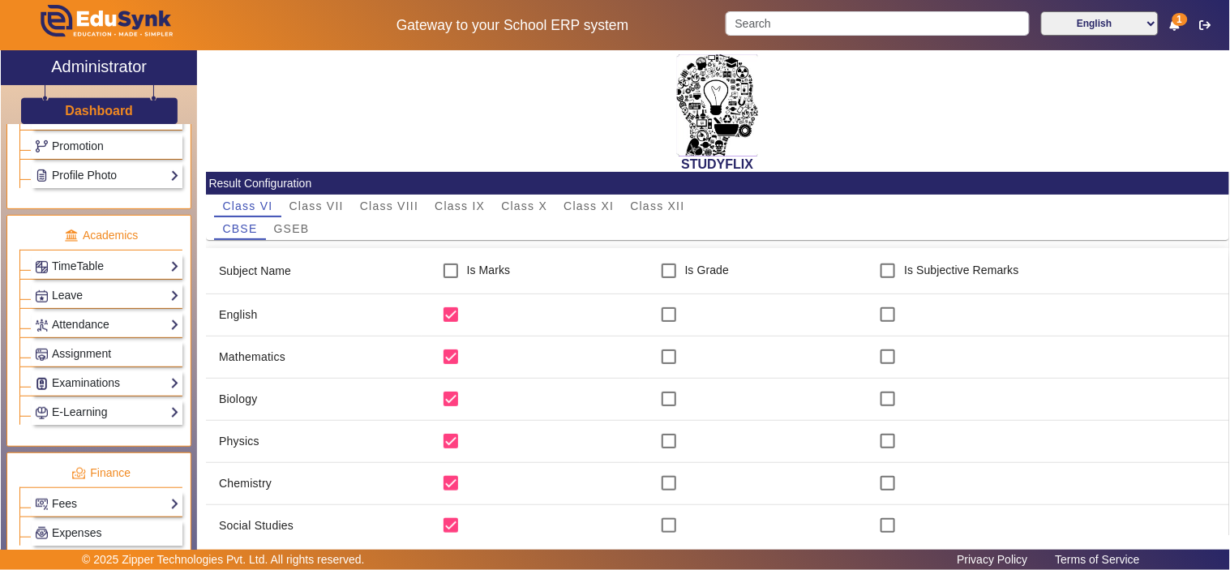
scroll to position [601, 0]
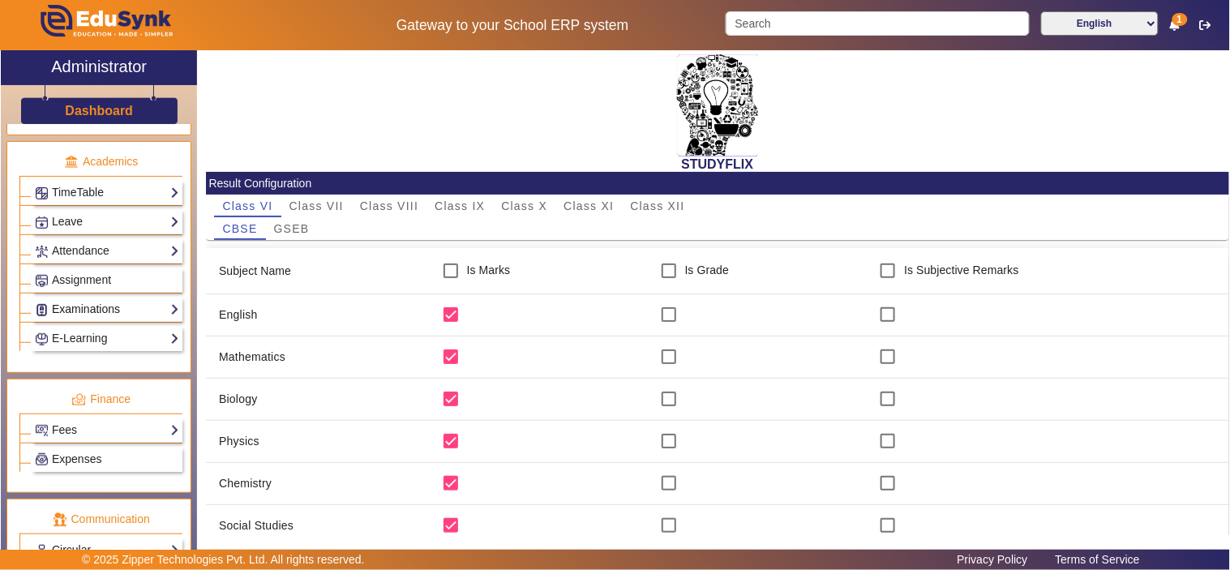
click at [107, 313] on link "Examinations" at bounding box center [107, 309] width 144 height 19
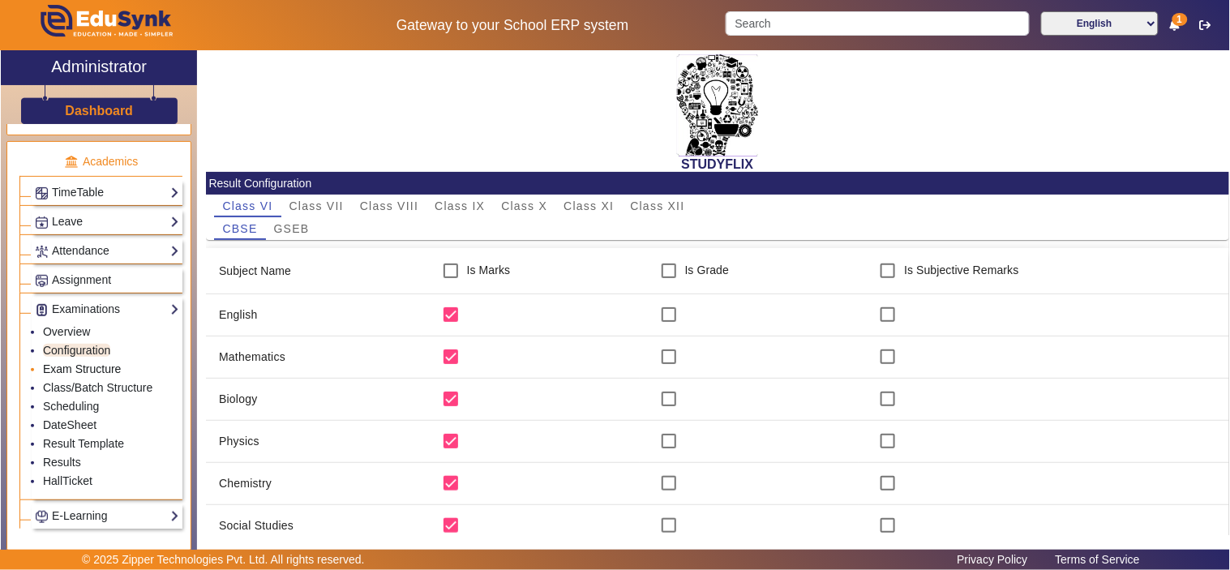
click at [91, 371] on link "Exam Structure" at bounding box center [82, 369] width 78 height 13
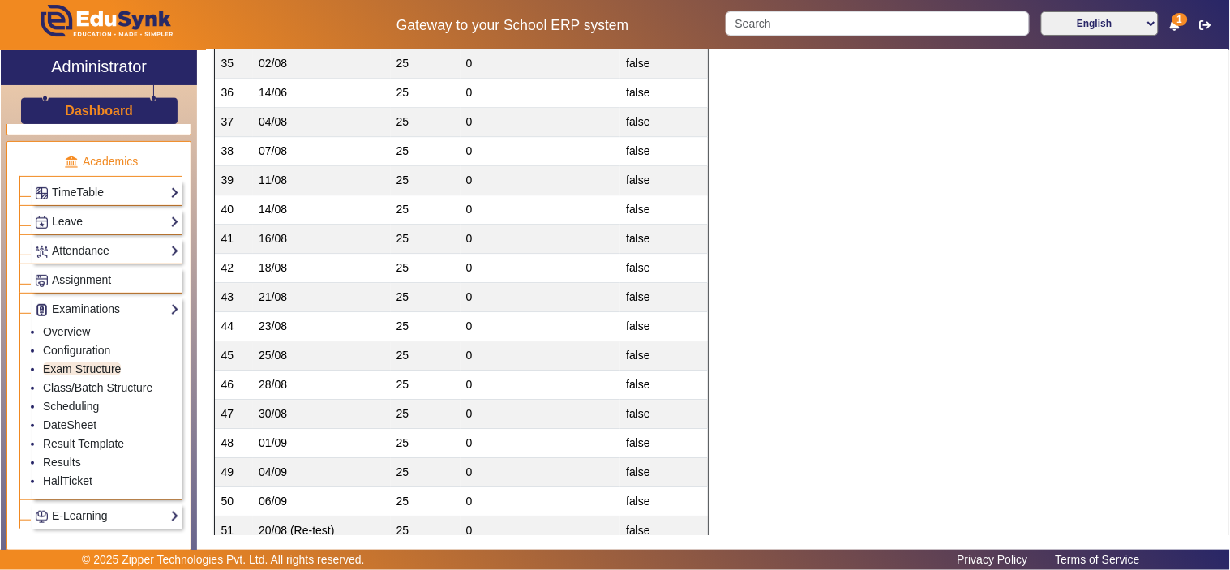
scroll to position [1502, 0]
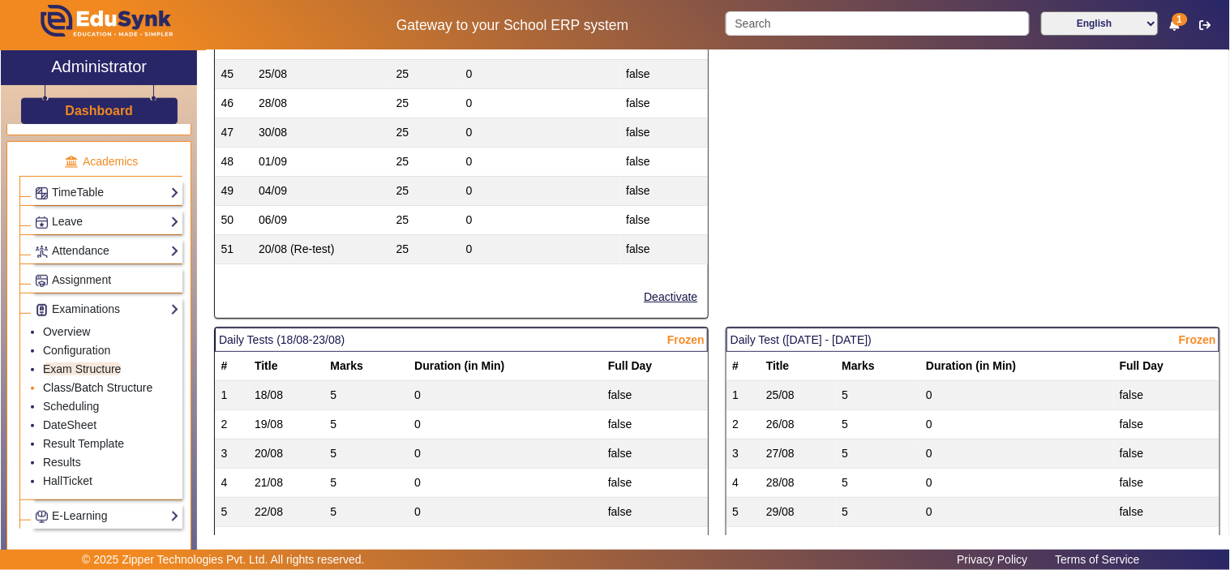
click at [106, 394] on link "Class/Batch Structure" at bounding box center [97, 387] width 109 height 13
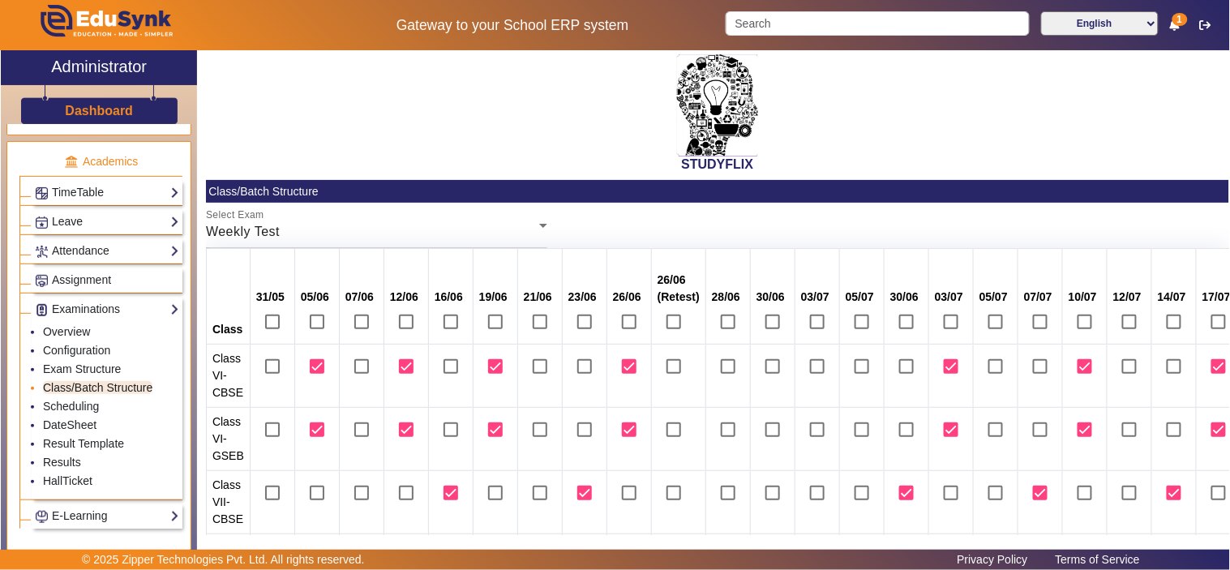
click at [350, 225] on div "Weekly Test" at bounding box center [372, 231] width 333 height 19
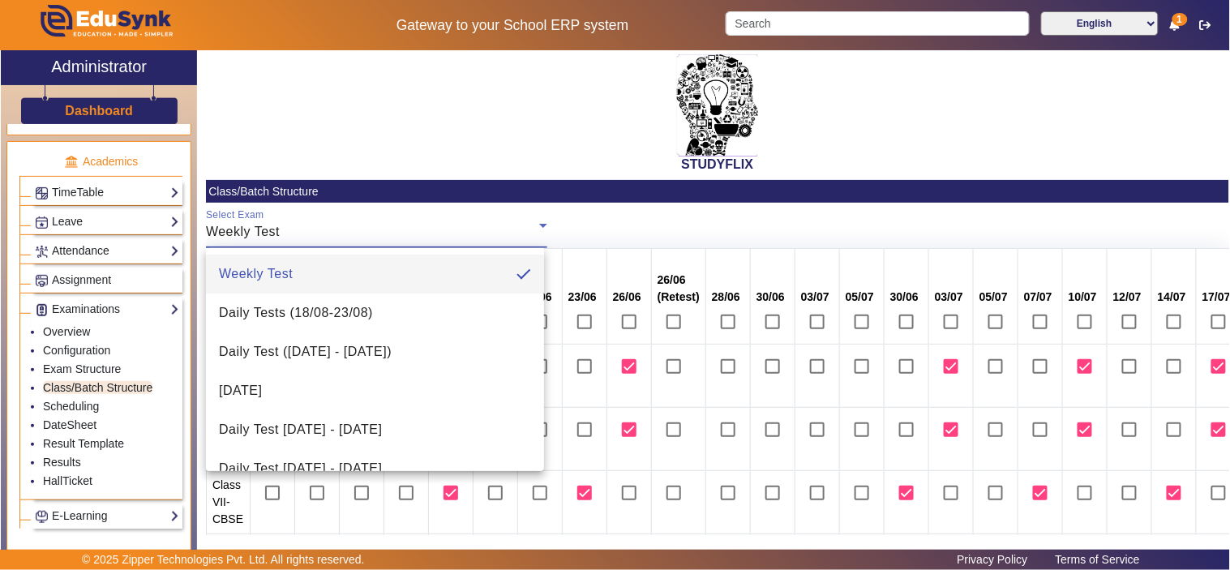
click at [309, 268] on mat-option "Weekly Test" at bounding box center [375, 274] width 338 height 39
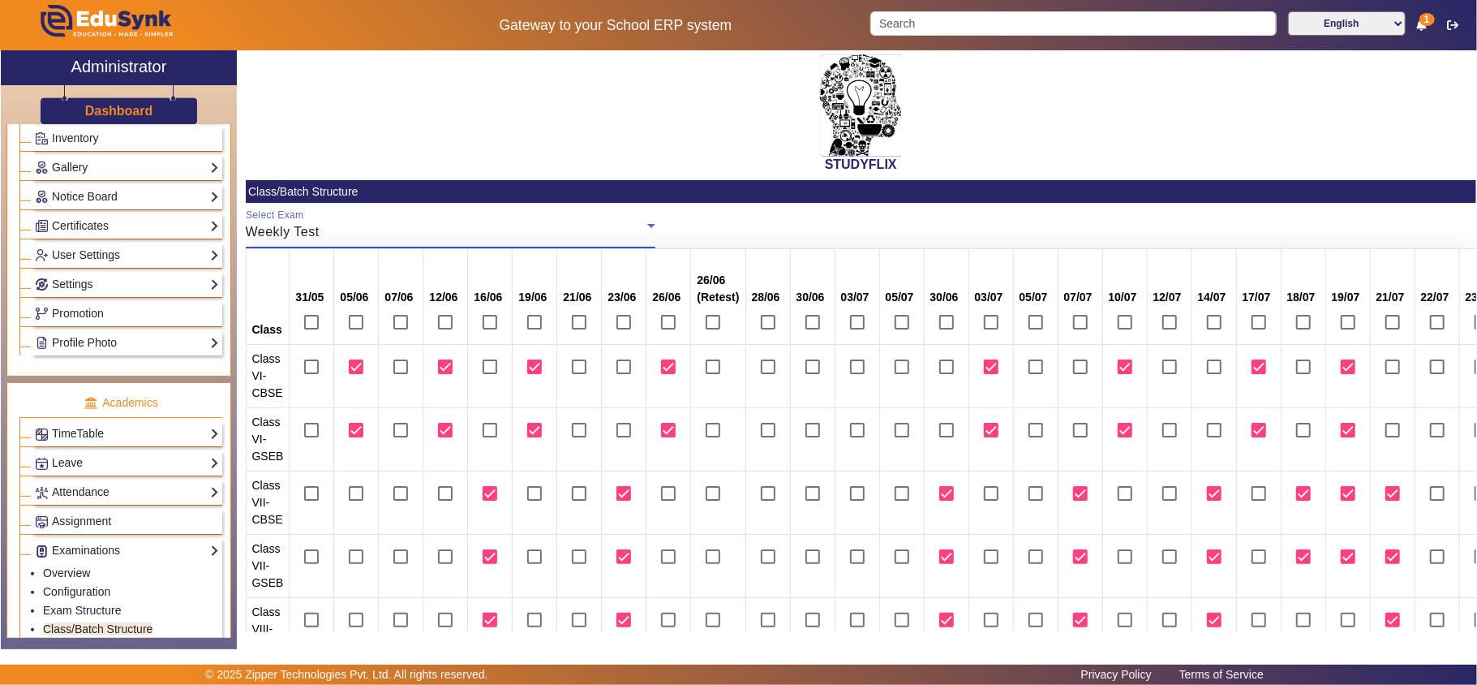
click at [519, 229] on div "Weekly Test" at bounding box center [447, 231] width 402 height 19
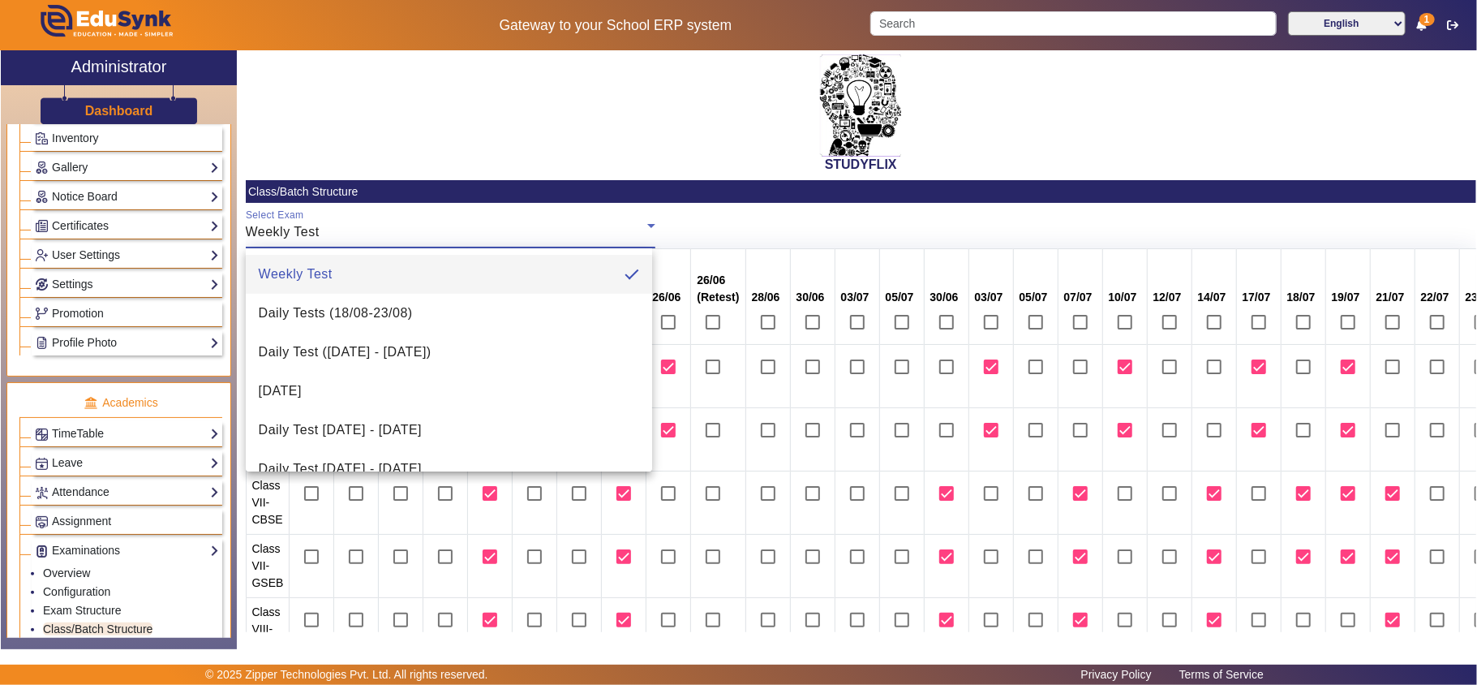
click at [798, 218] on div at bounding box center [738, 342] width 1477 height 685
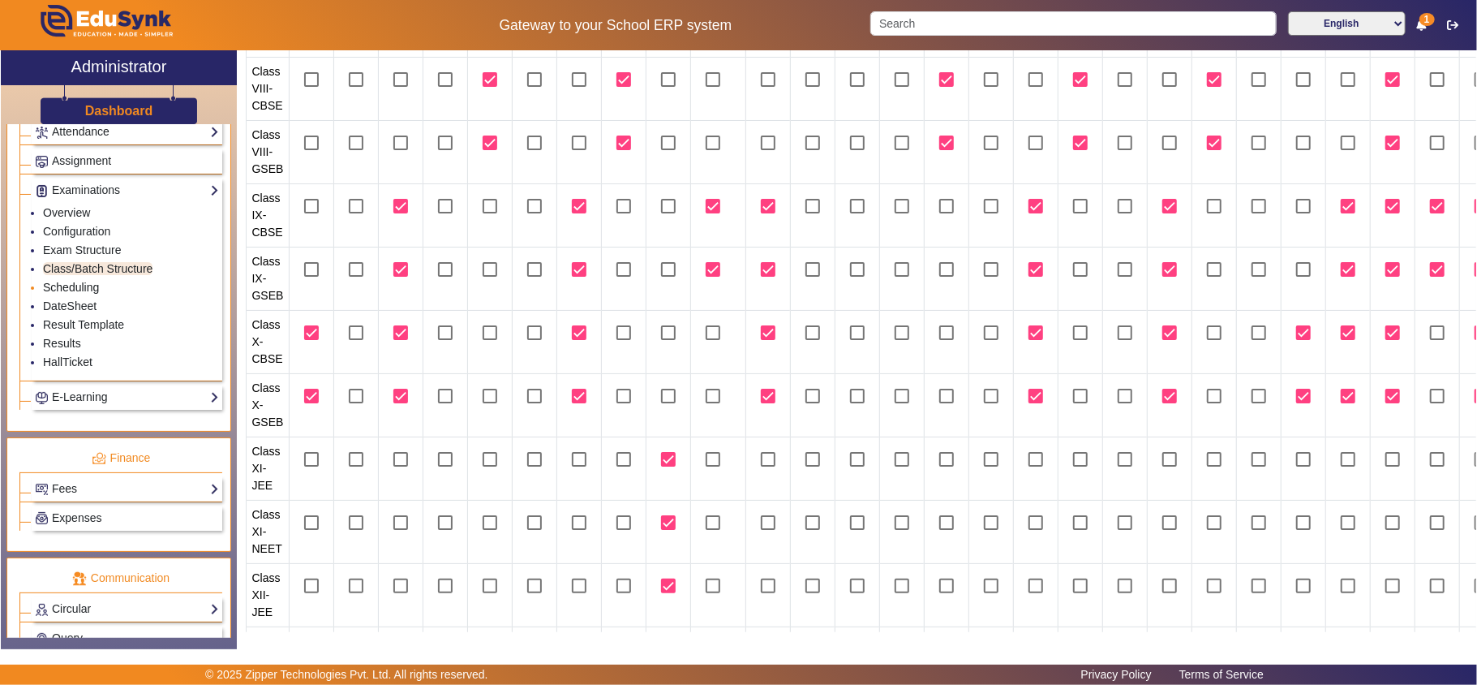
click at [75, 294] on link "Scheduling" at bounding box center [71, 287] width 56 height 13
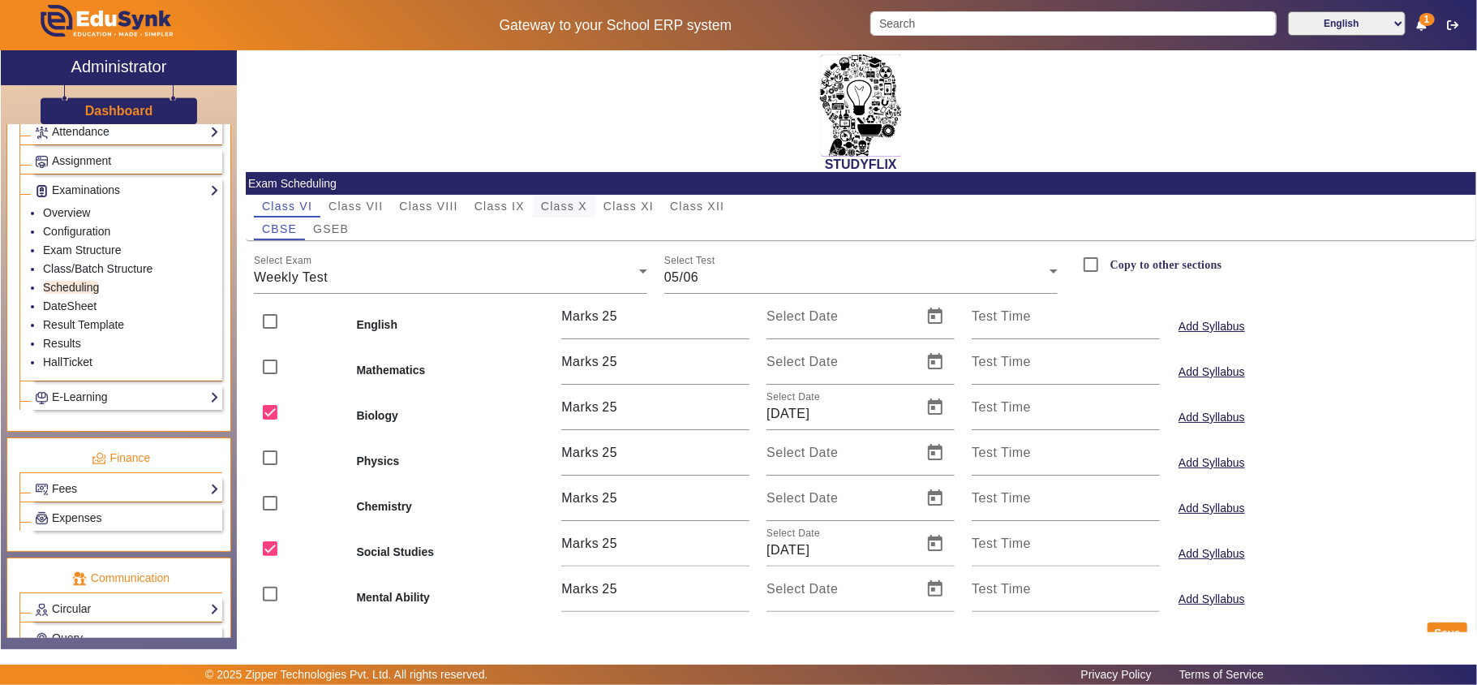
click at [573, 203] on span "Class X" at bounding box center [564, 205] width 46 height 11
click at [779, 273] on div "31/05" at bounding box center [856, 277] width 385 height 19
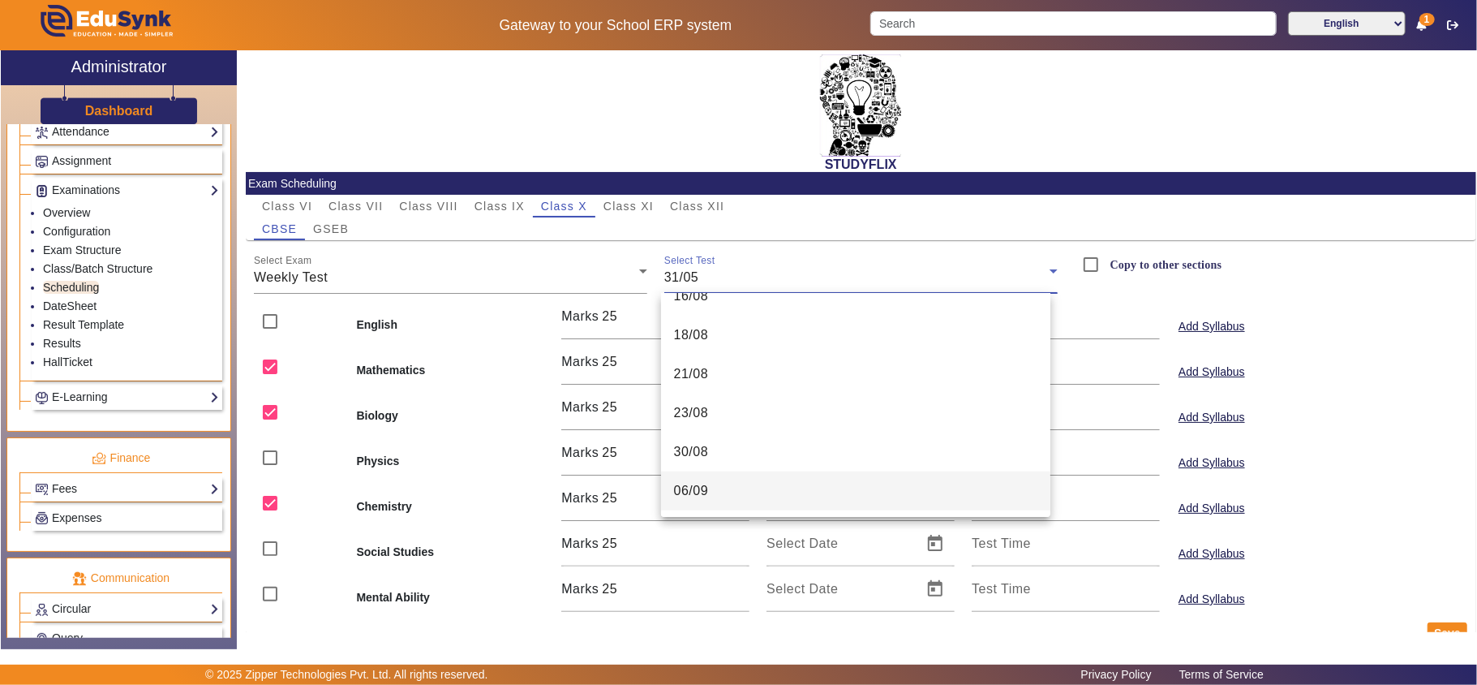
click at [740, 485] on mat-option "06/09" at bounding box center [855, 490] width 389 height 39
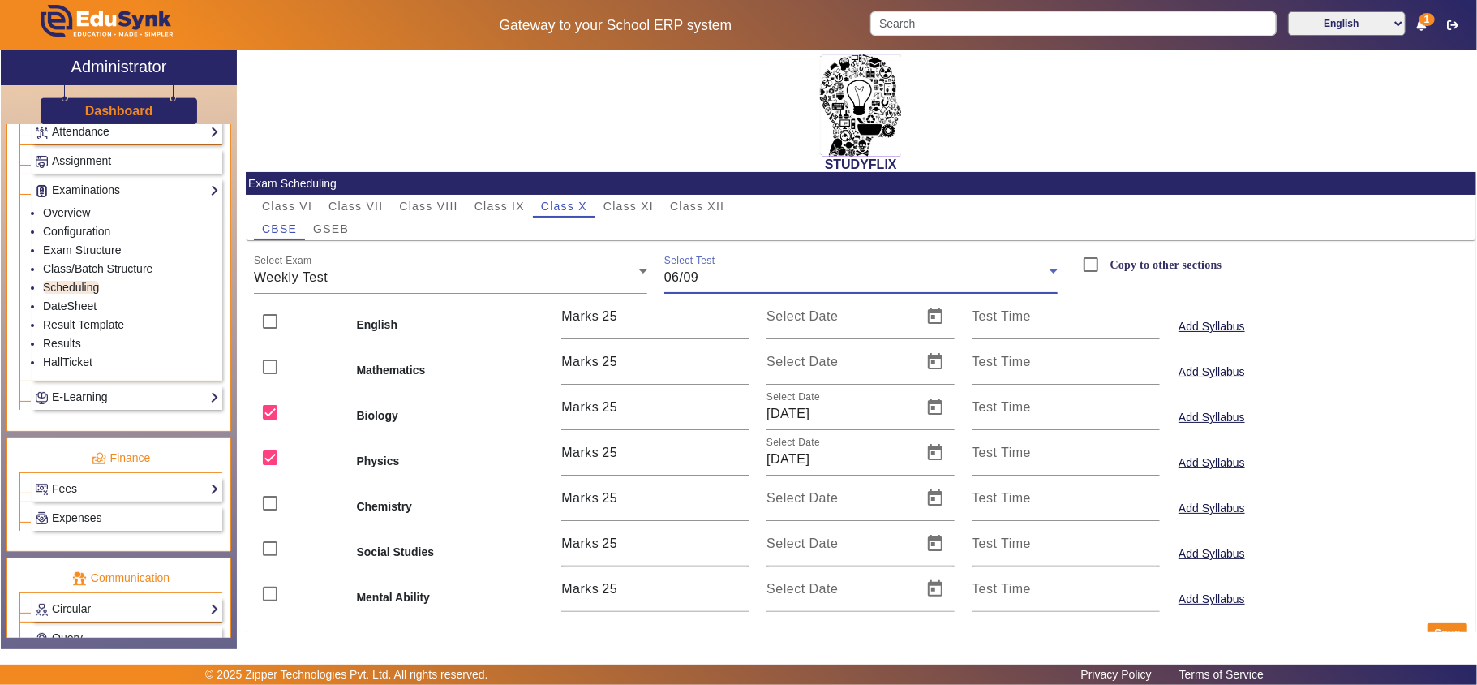
click at [715, 274] on div "06/09" at bounding box center [856, 277] width 385 height 19
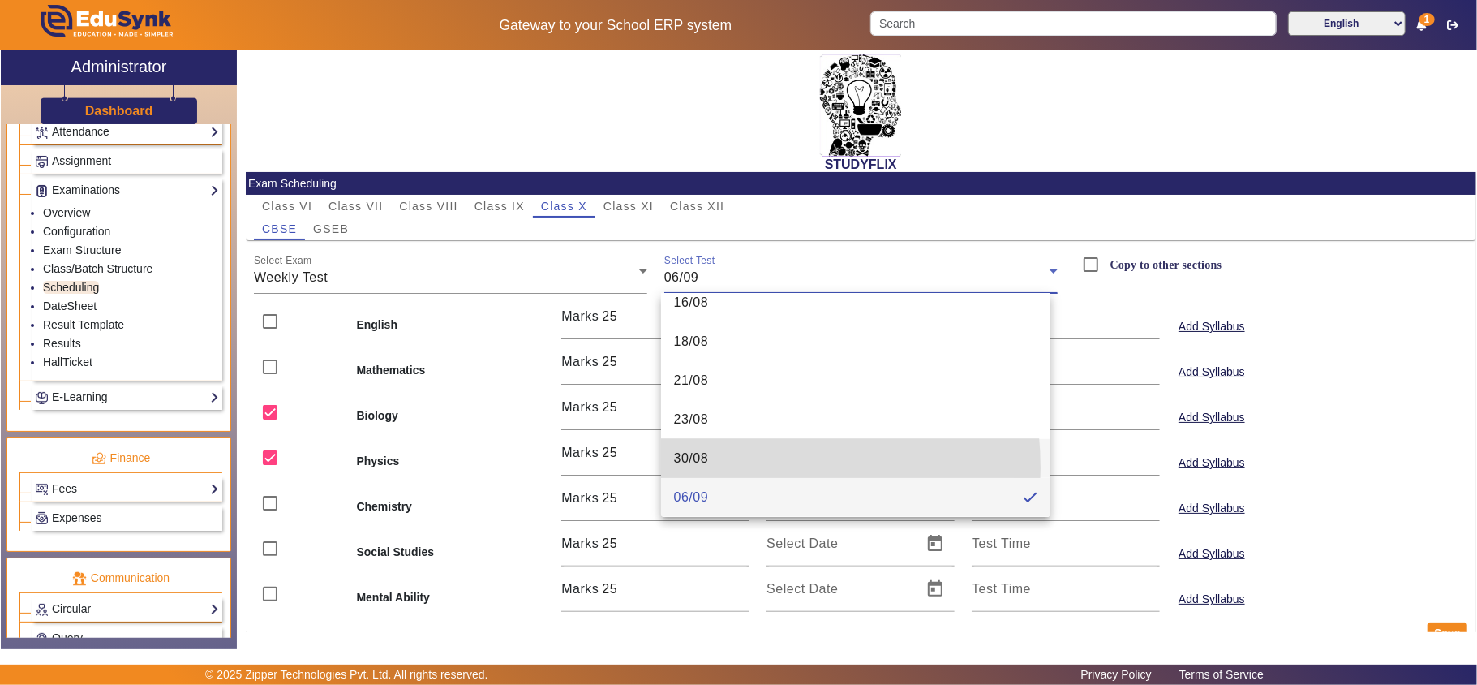
click at [718, 467] on mat-option "30/08" at bounding box center [855, 458] width 389 height 39
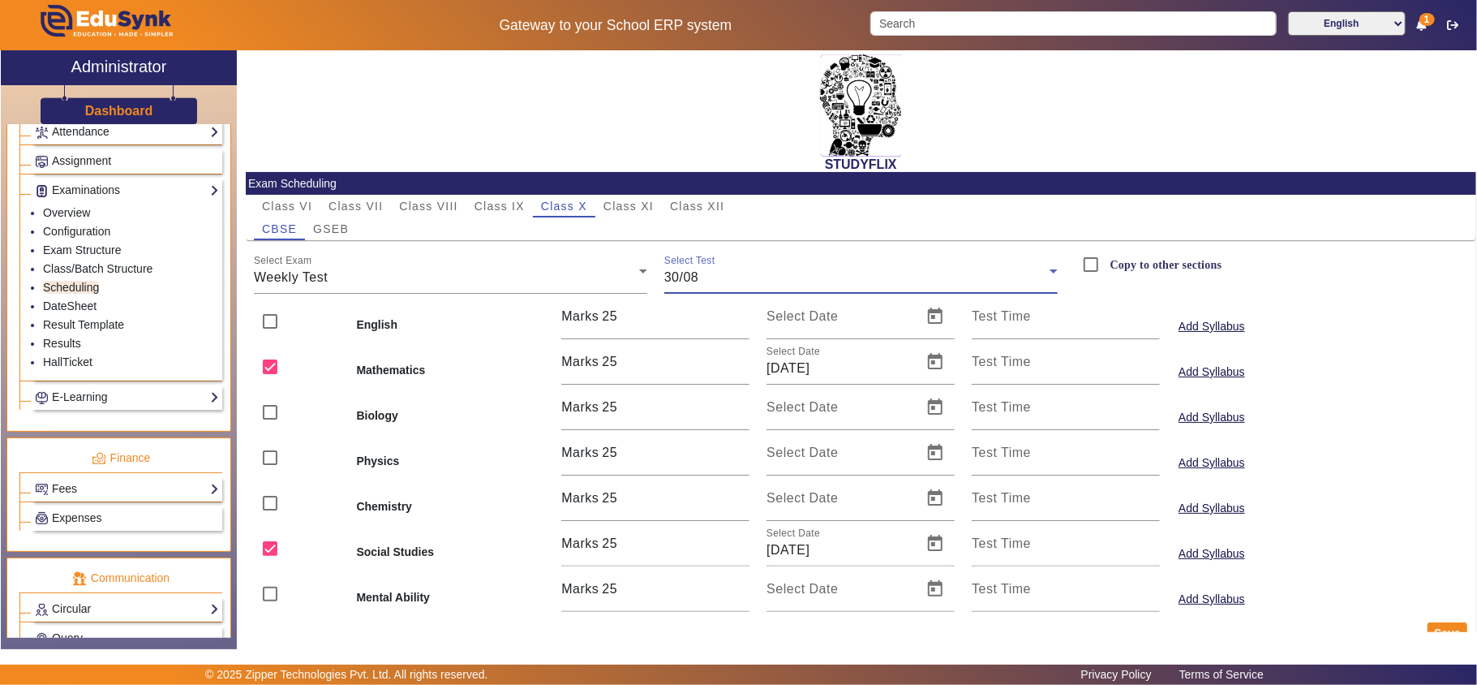
click at [749, 271] on div "30/08" at bounding box center [856, 277] width 385 height 19
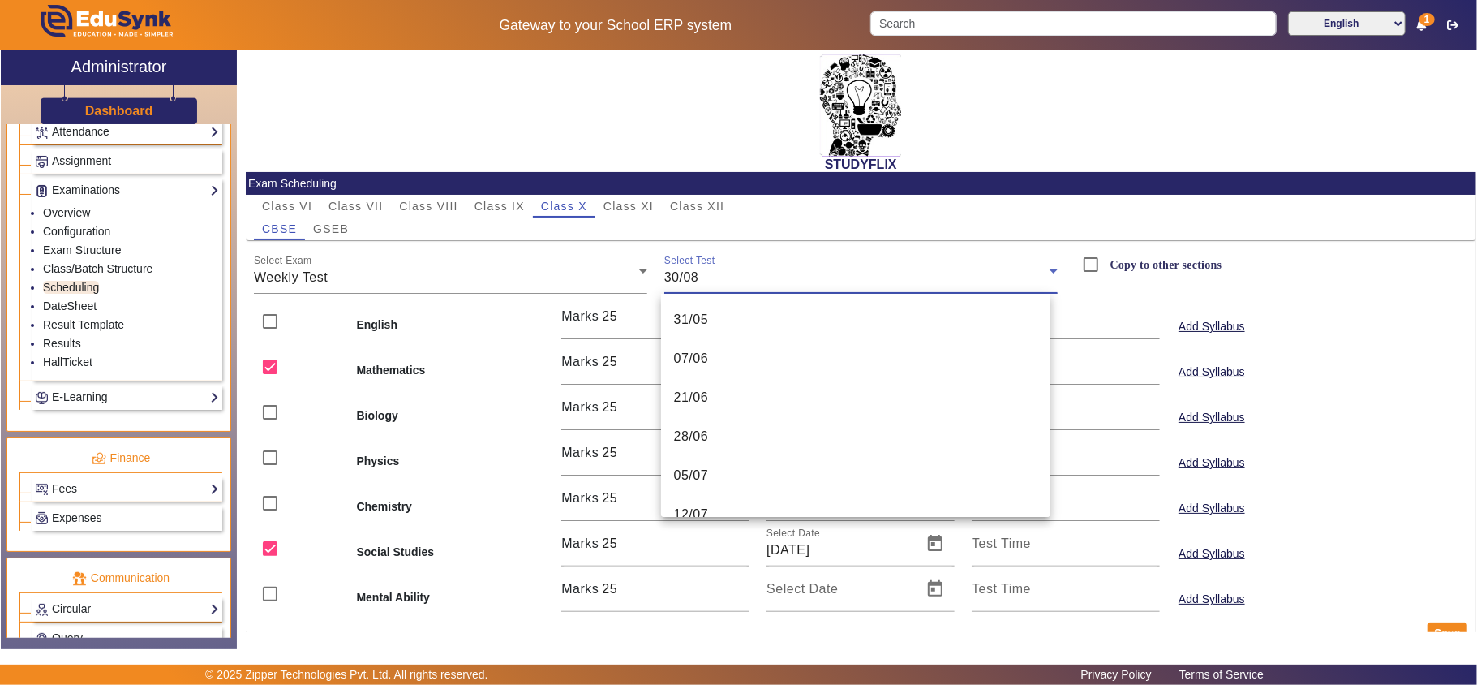
click at [1053, 154] on div at bounding box center [738, 342] width 1477 height 685
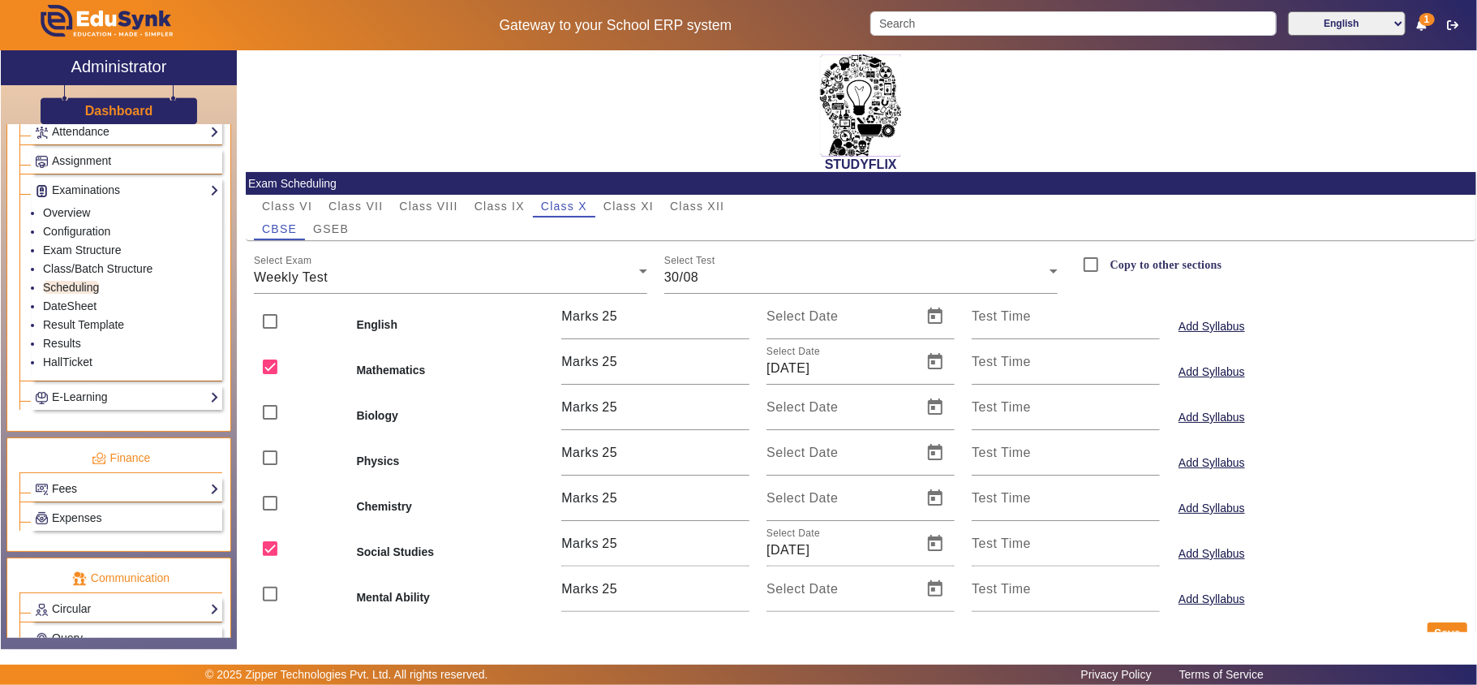
click at [70, 335] on li "Result Template" at bounding box center [131, 325] width 176 height 19
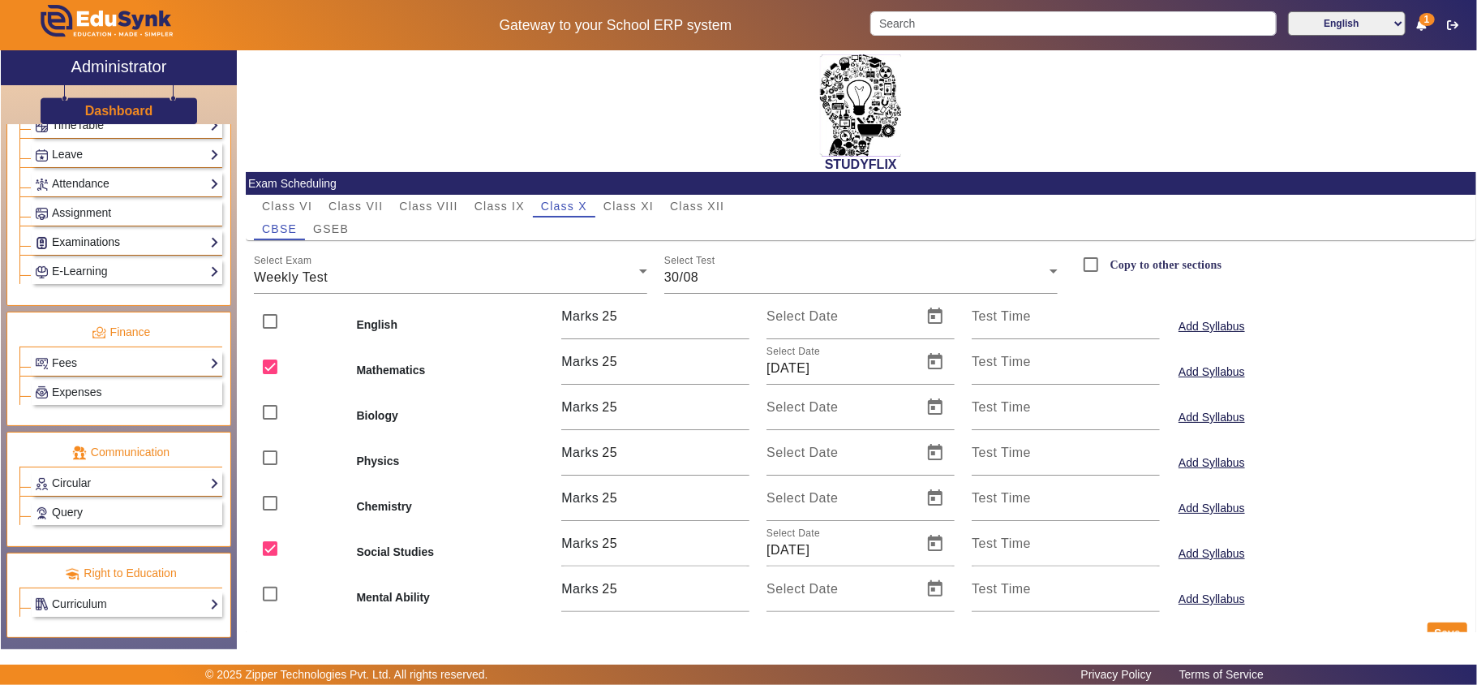
click at [92, 240] on link "Examinations" at bounding box center [127, 242] width 184 height 19
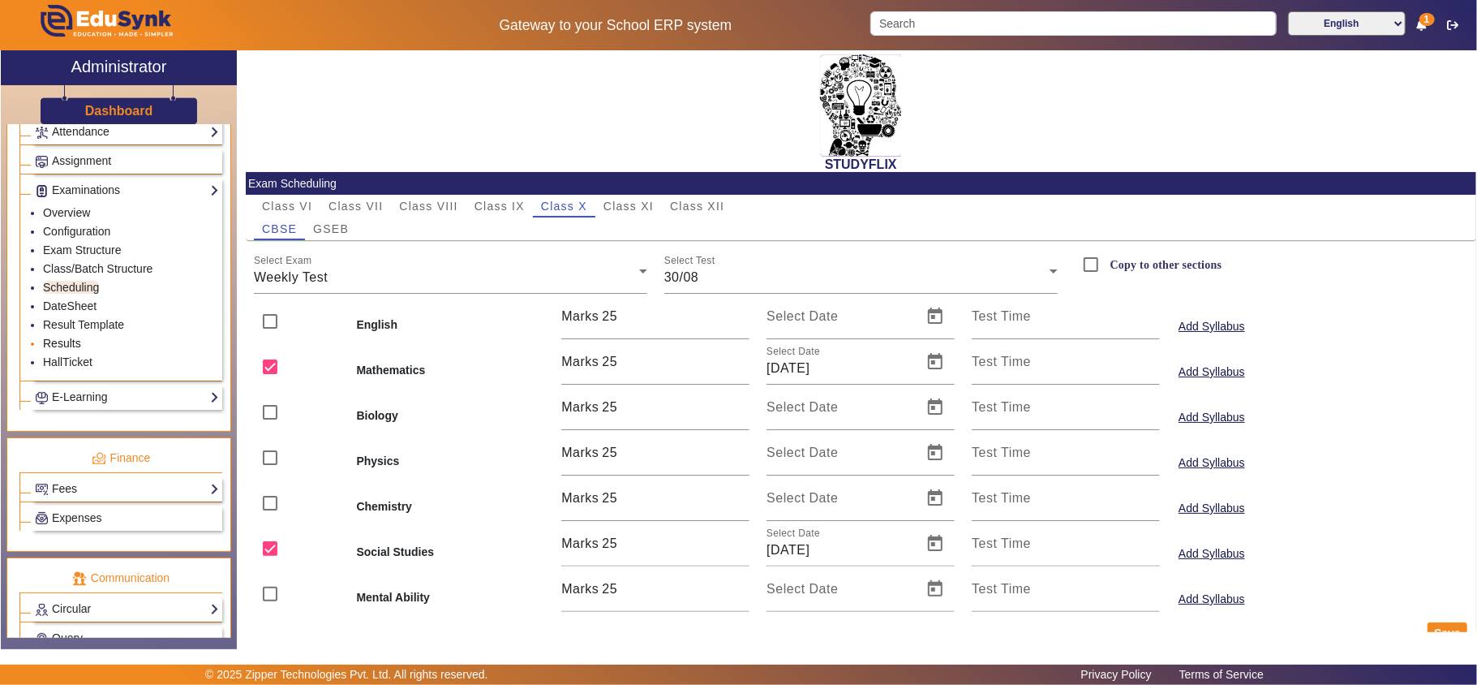
click at [69, 350] on link "Results" at bounding box center [62, 343] width 38 height 13
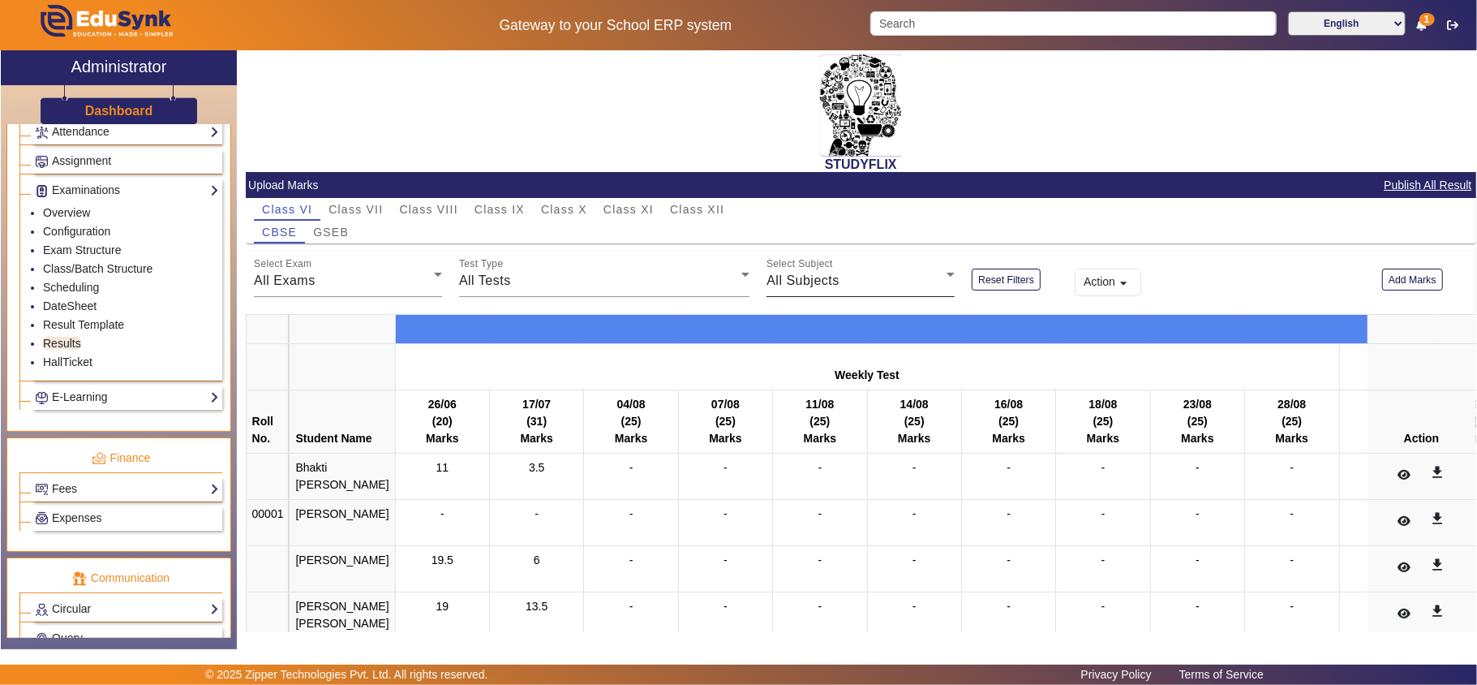
click at [808, 277] on span "All Subjects" at bounding box center [802, 280] width 73 height 14
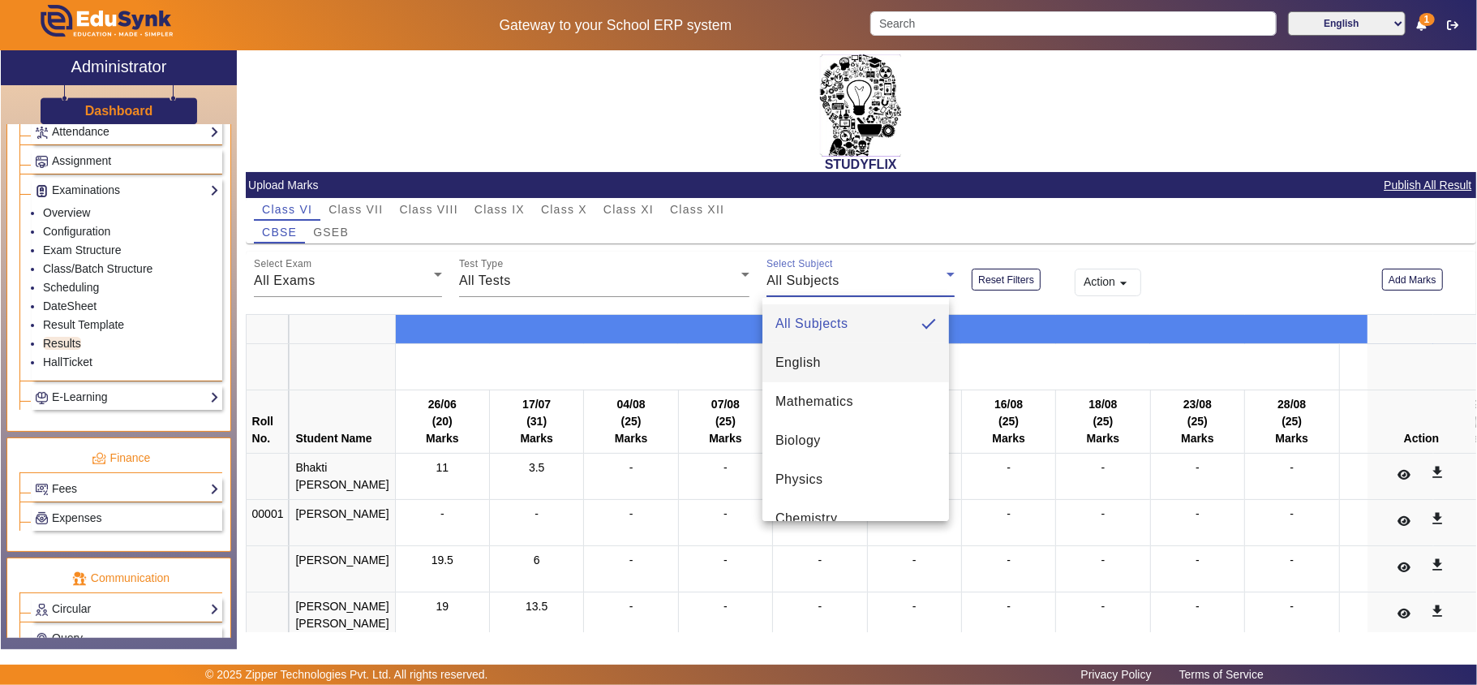
click at [825, 365] on mat-option "English" at bounding box center [855, 362] width 187 height 39
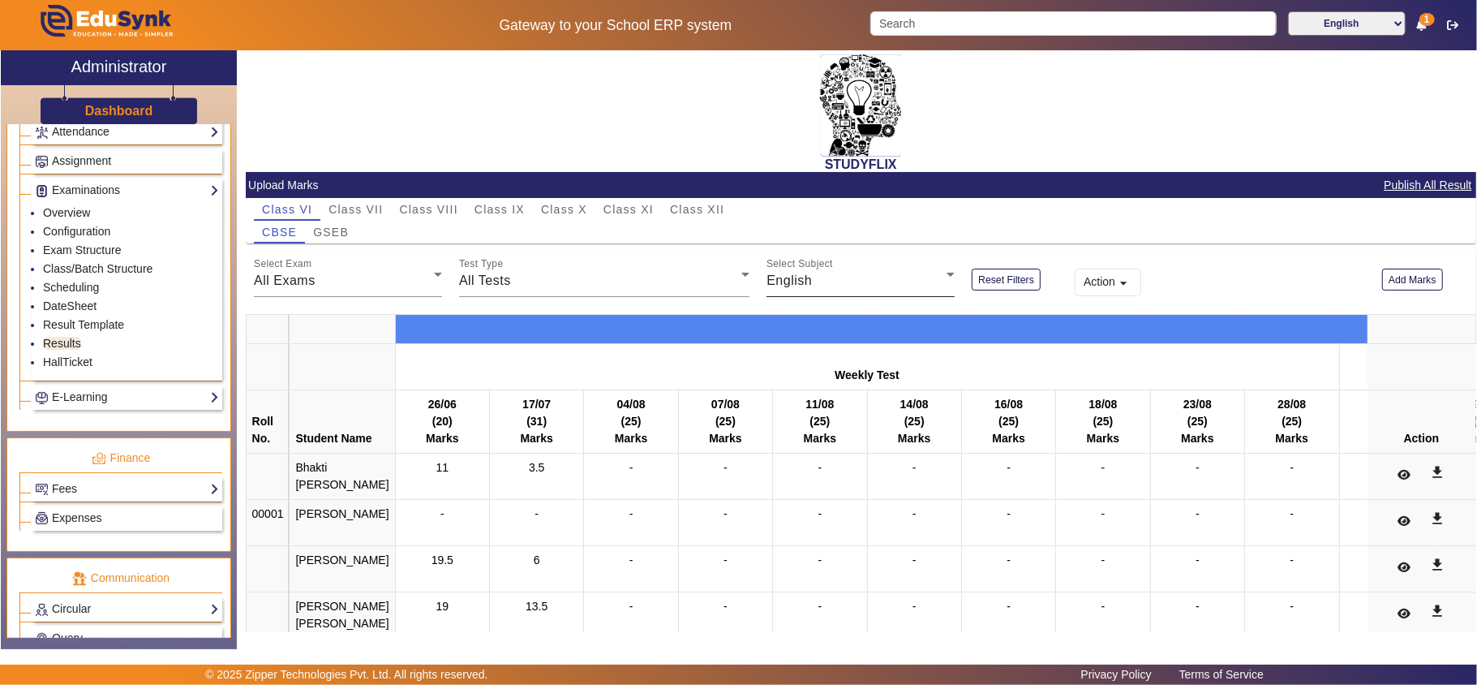
click at [895, 270] on div "Select Subject English" at bounding box center [860, 273] width 188 height 45
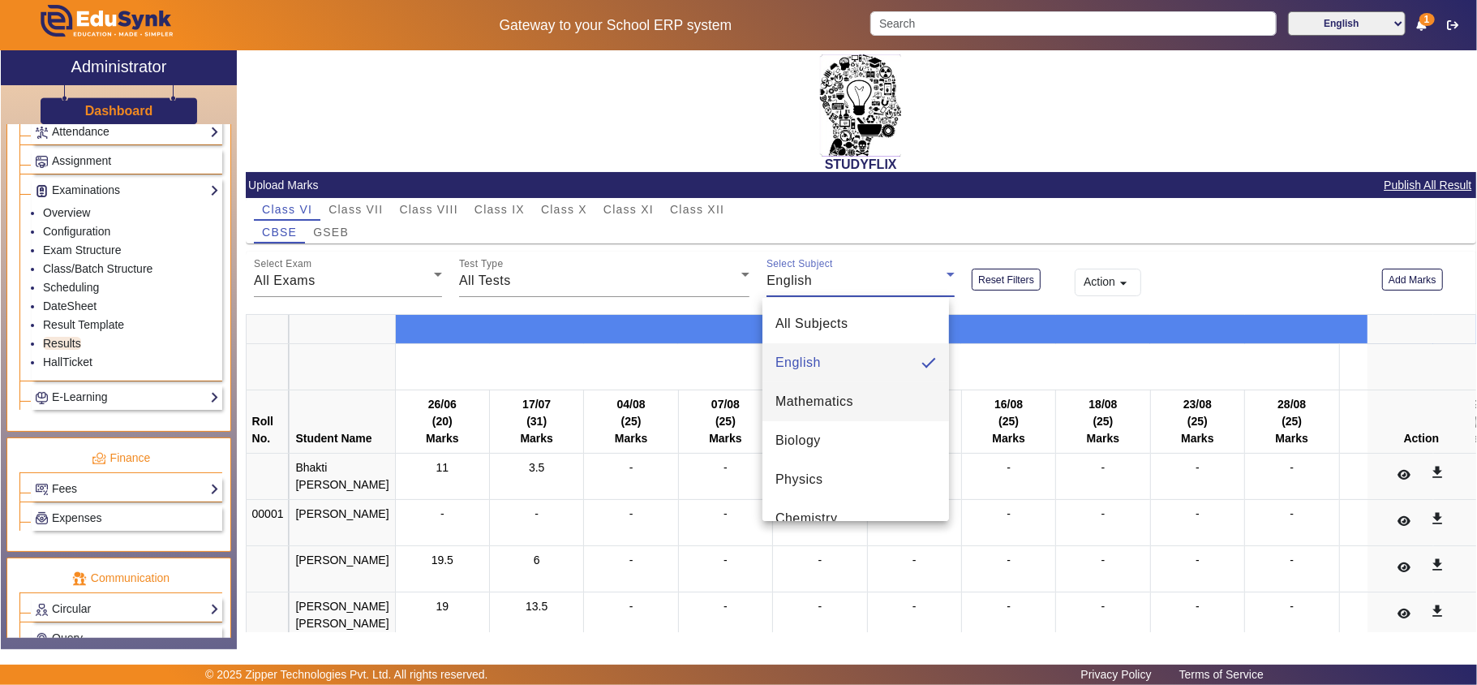
click at [792, 393] on span "Mathematics" at bounding box center [814, 401] width 78 height 19
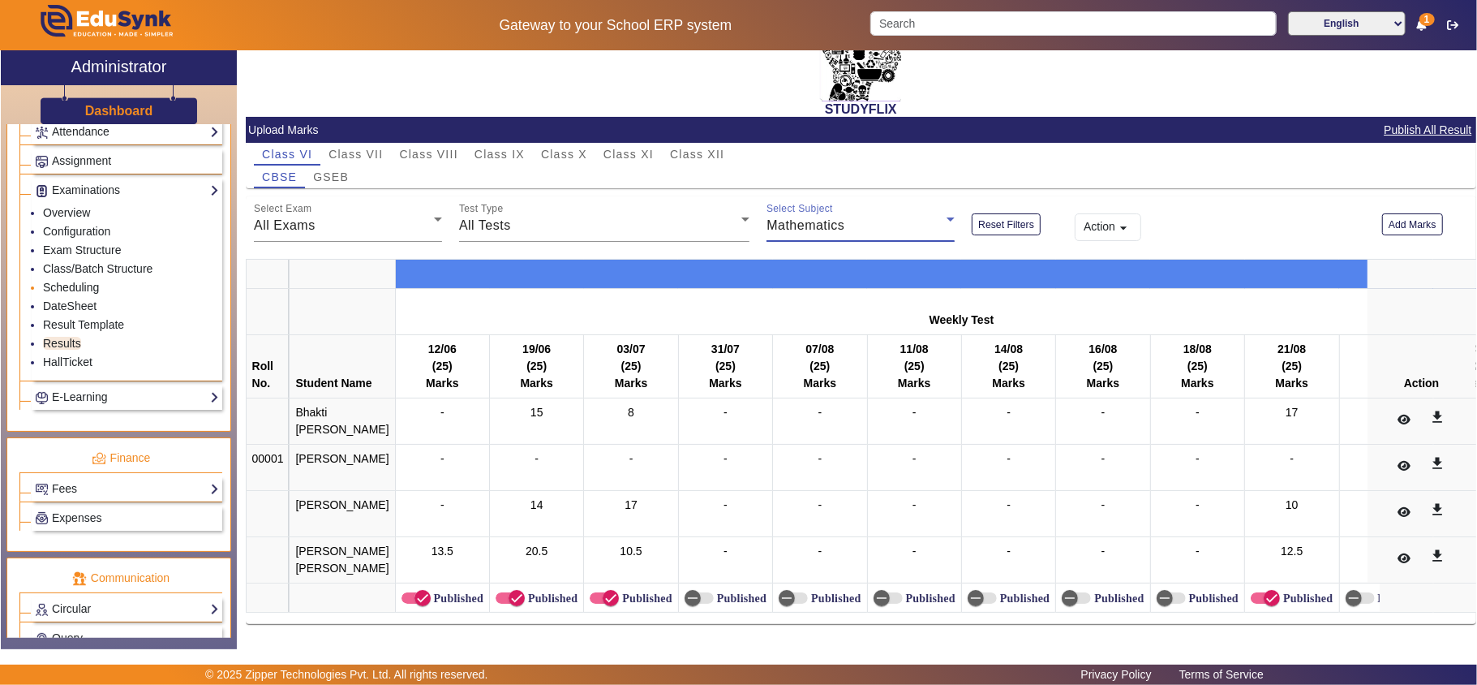
click at [75, 294] on link "Scheduling" at bounding box center [71, 287] width 56 height 13
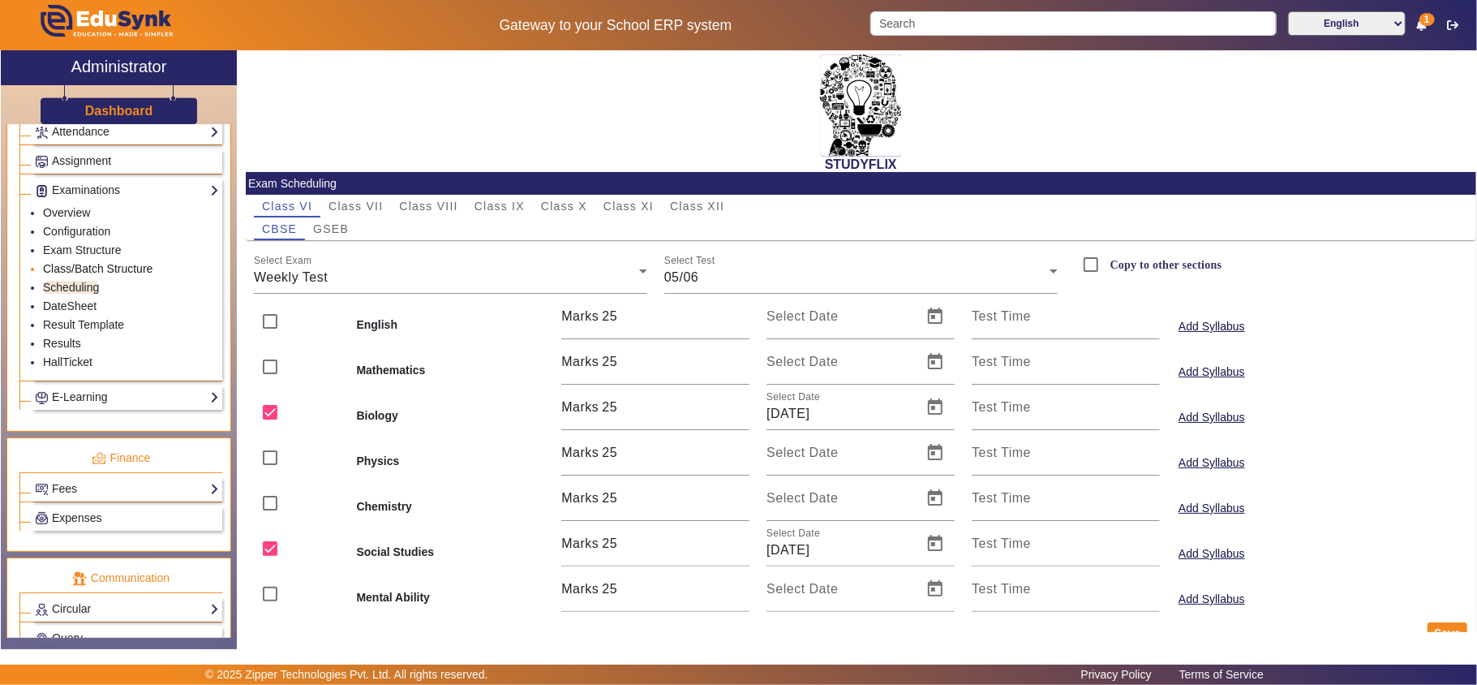
click at [81, 275] on link "Class/Batch Structure" at bounding box center [97, 268] width 109 height 13
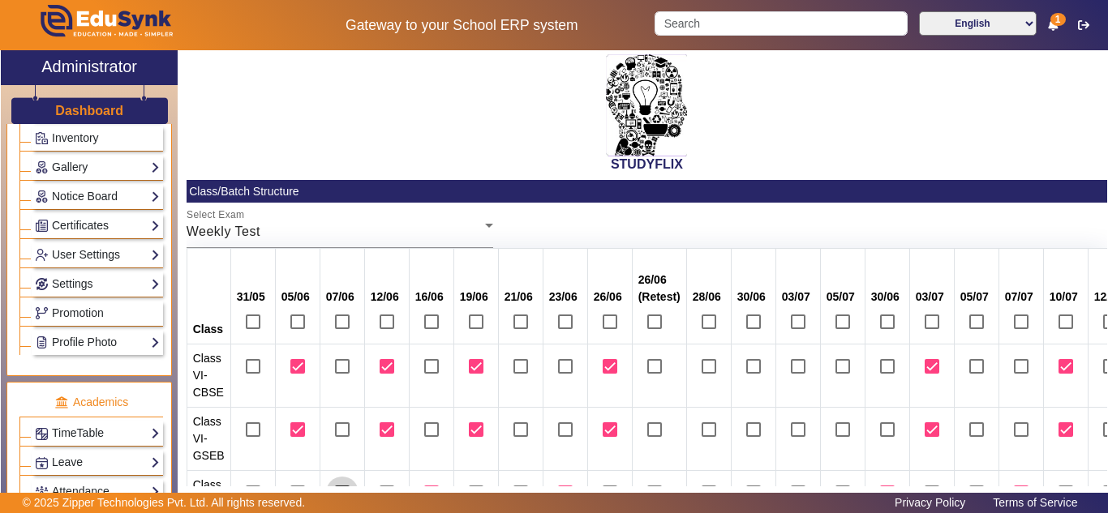
drag, startPoint x: 356, startPoint y: 479, endPoint x: 0, endPoint y: 461, distance: 356.5
click at [0, 461] on div "X Administrator Dashboard Administration Institution Institution Details Sessio…" at bounding box center [554, 285] width 1108 height 470
